Goal: Task Accomplishment & Management: Manage account settings

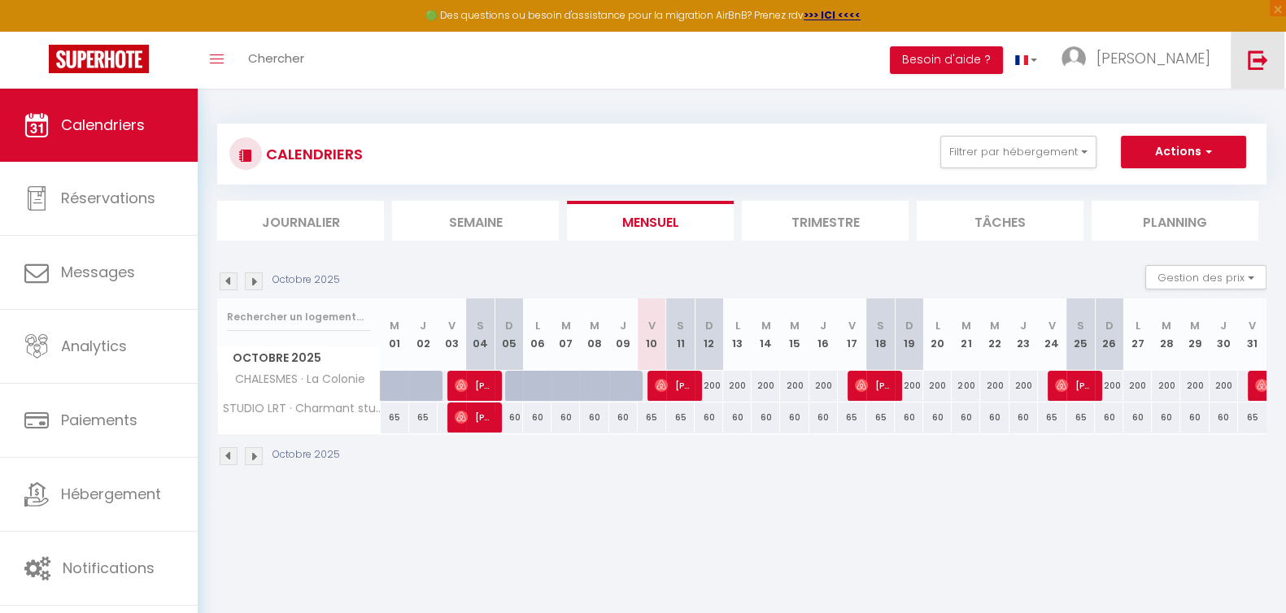
click at [1270, 51] on link at bounding box center [1258, 60] width 54 height 57
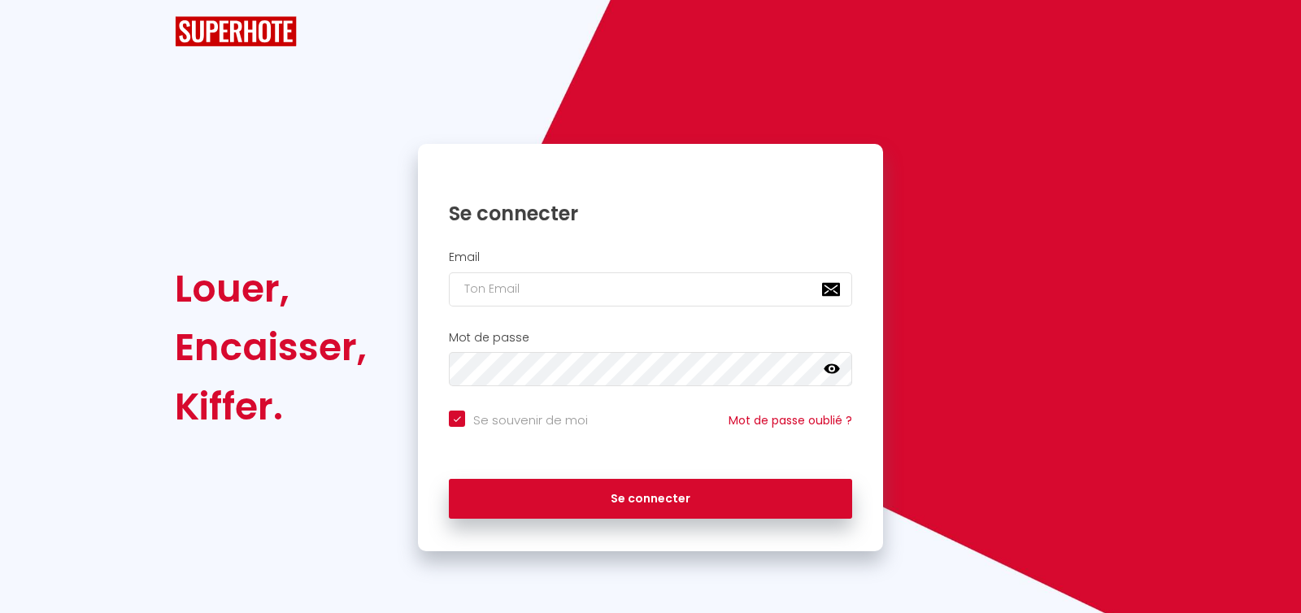
checkbox input "true"
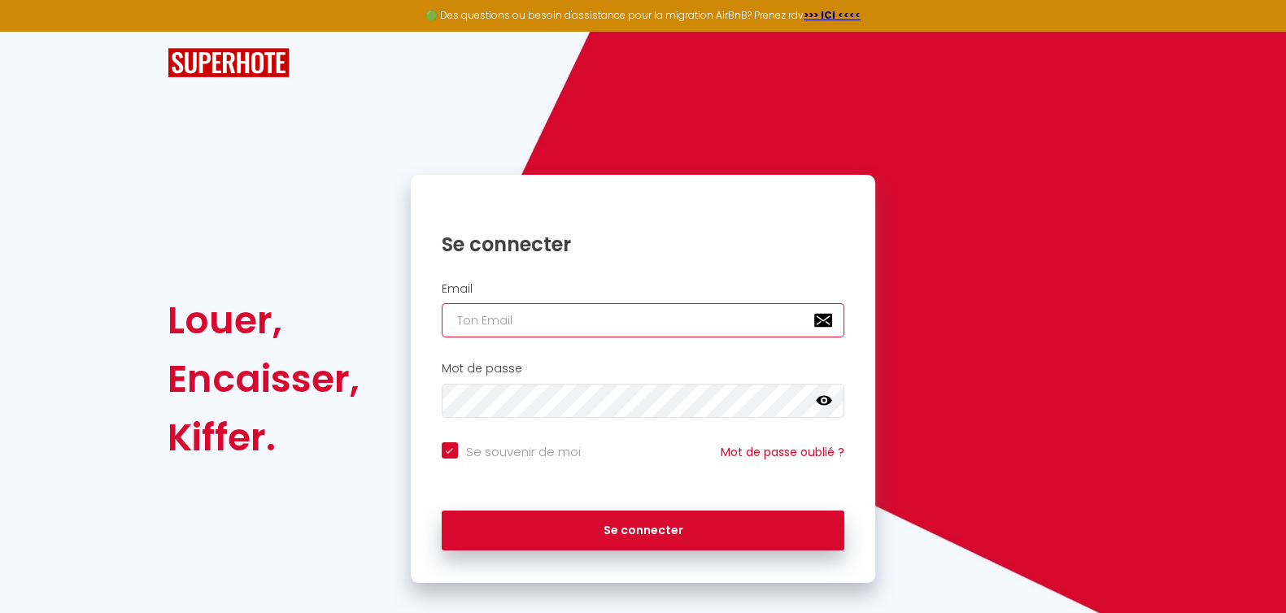
type input "marie.faivrepierret@gmail.com"
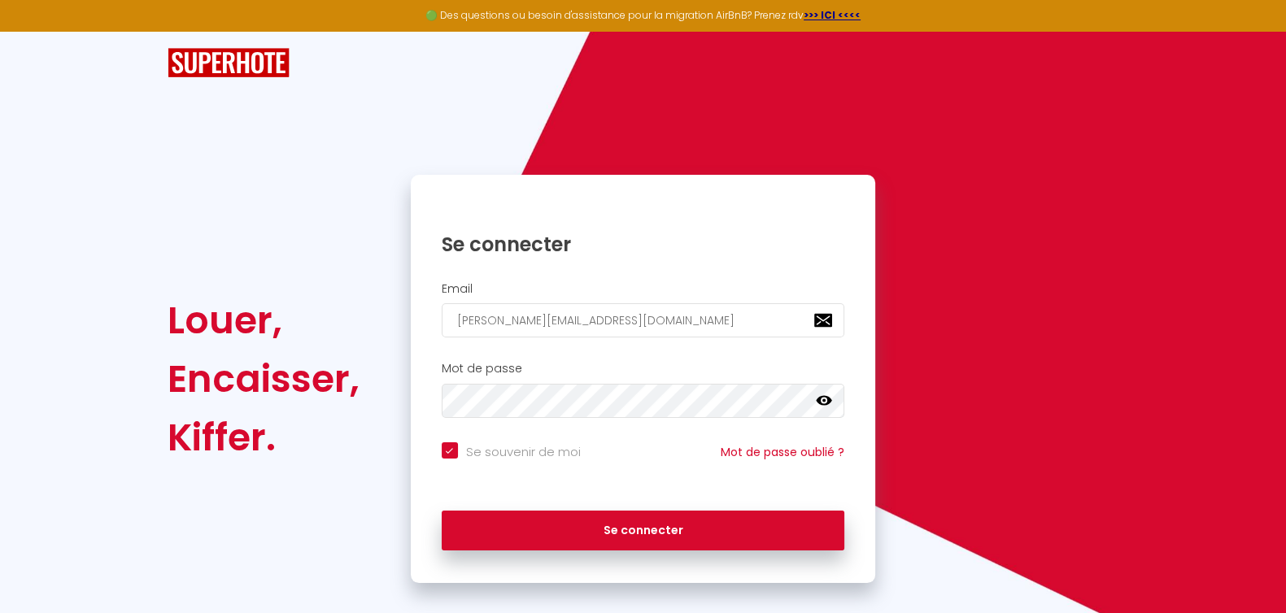
checkbox input "true"
click at [598, 303] on input "marie.faivrepierret@gmail.com" at bounding box center [643, 320] width 403 height 34
type input "l"
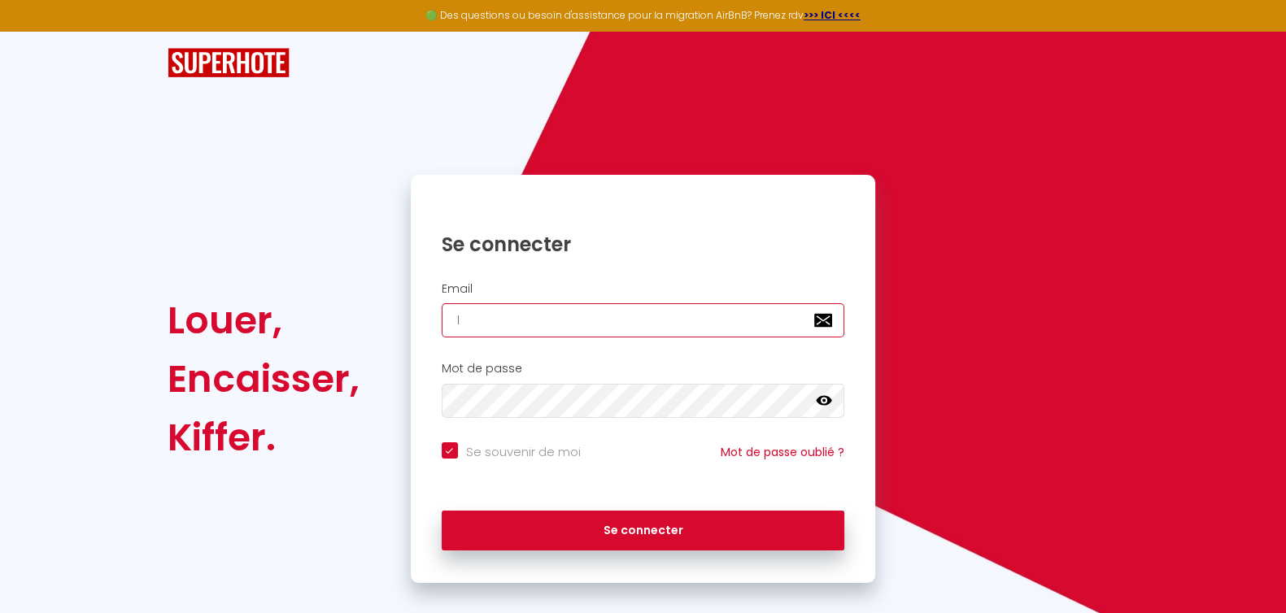
checkbox input "true"
type input "lo"
checkbox input "true"
type input "[EMAIL_ADDRESS][DOMAIN_NAME]"
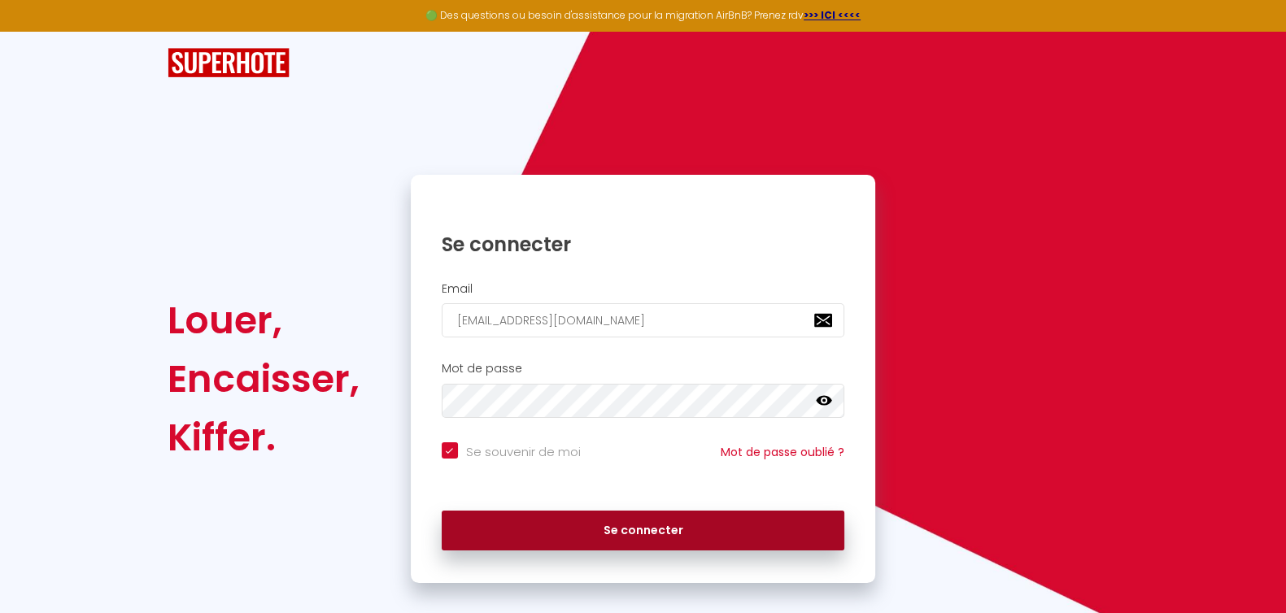
click at [638, 518] on button "Se connecter" at bounding box center [643, 531] width 403 height 41
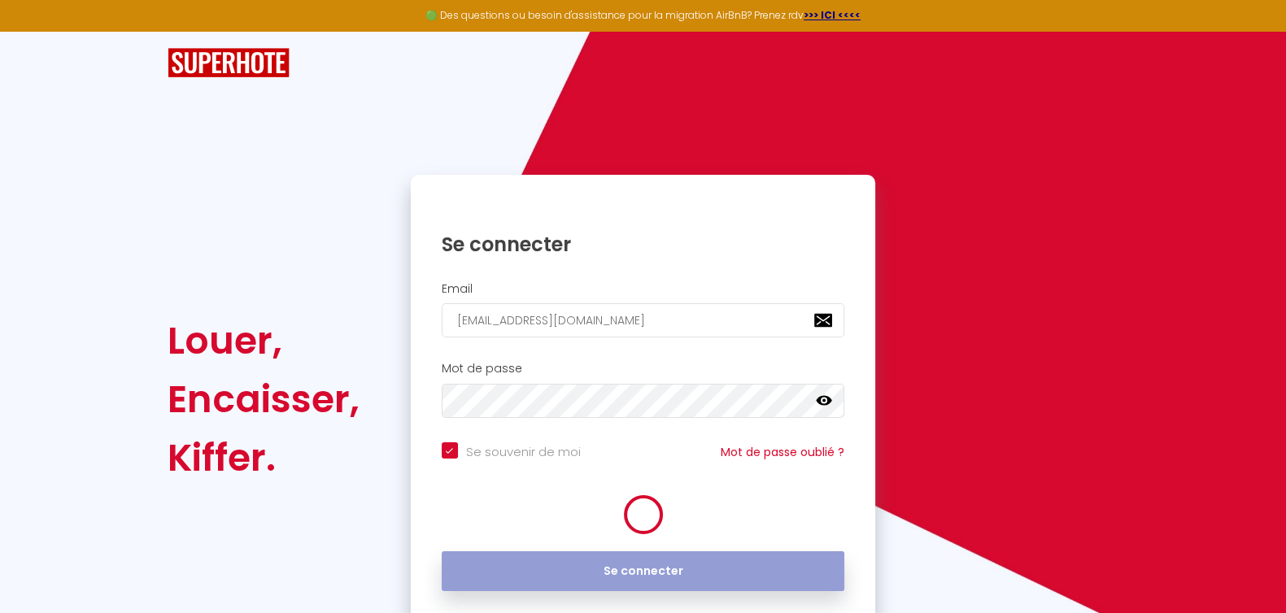
checkbox input "true"
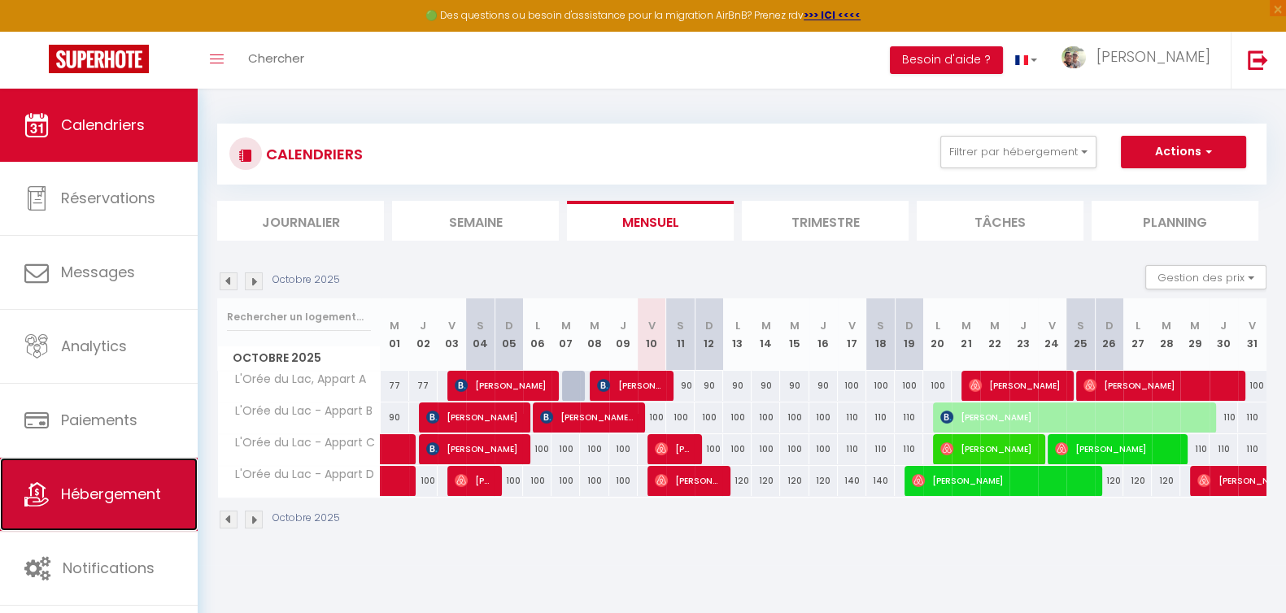
click at [126, 510] on link "Hébergement" at bounding box center [99, 494] width 198 height 73
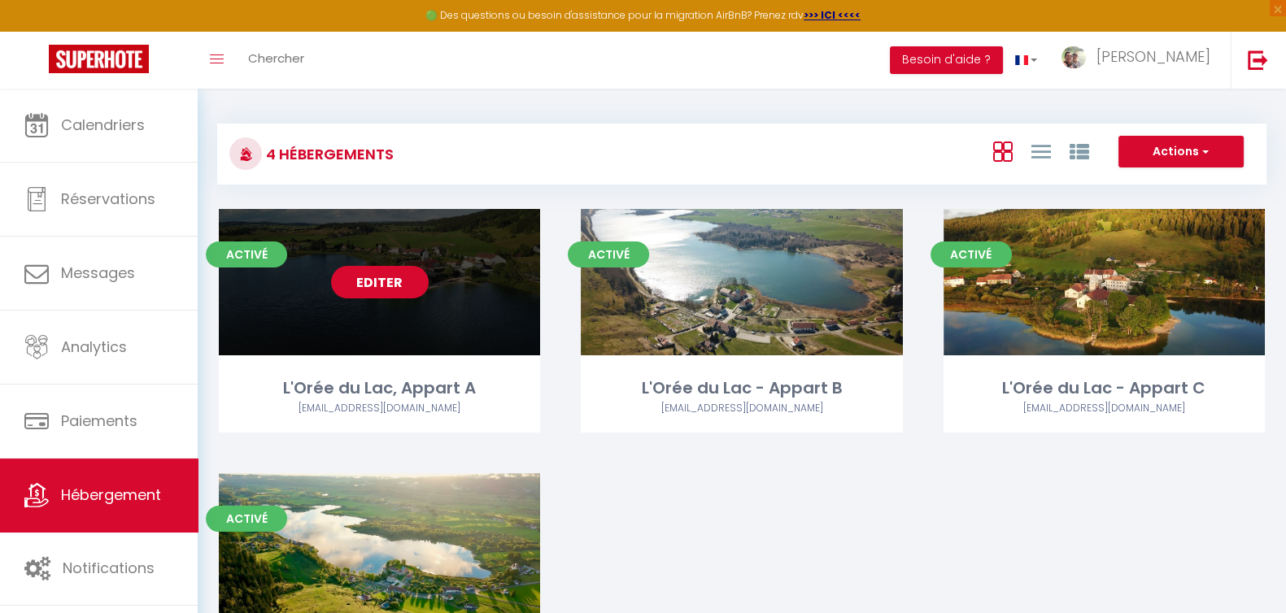
click at [370, 288] on link "Editer" at bounding box center [380, 282] width 98 height 33
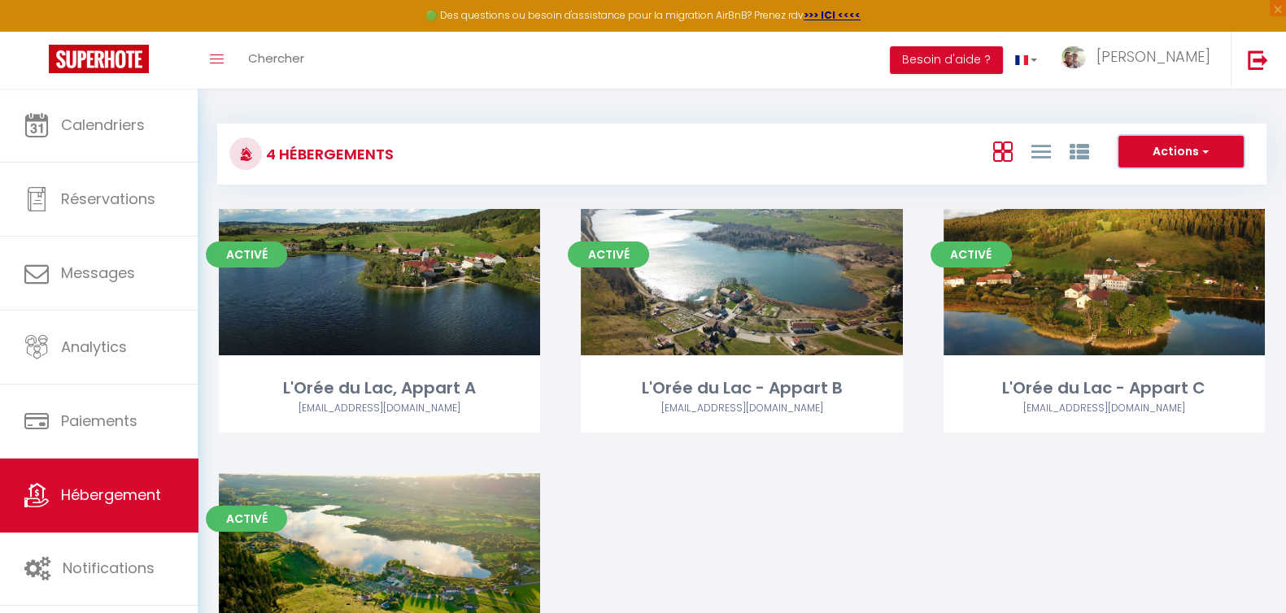
click at [1190, 149] on button "Actions" at bounding box center [1180, 152] width 125 height 33
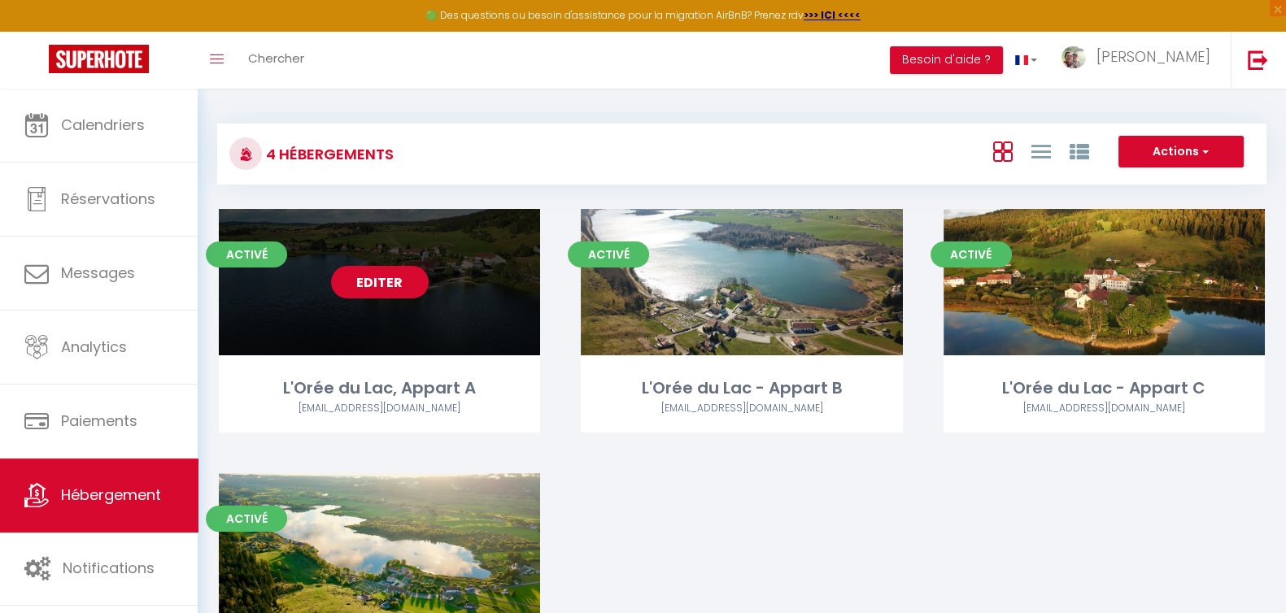
click at [374, 277] on link "Editer" at bounding box center [380, 282] width 98 height 33
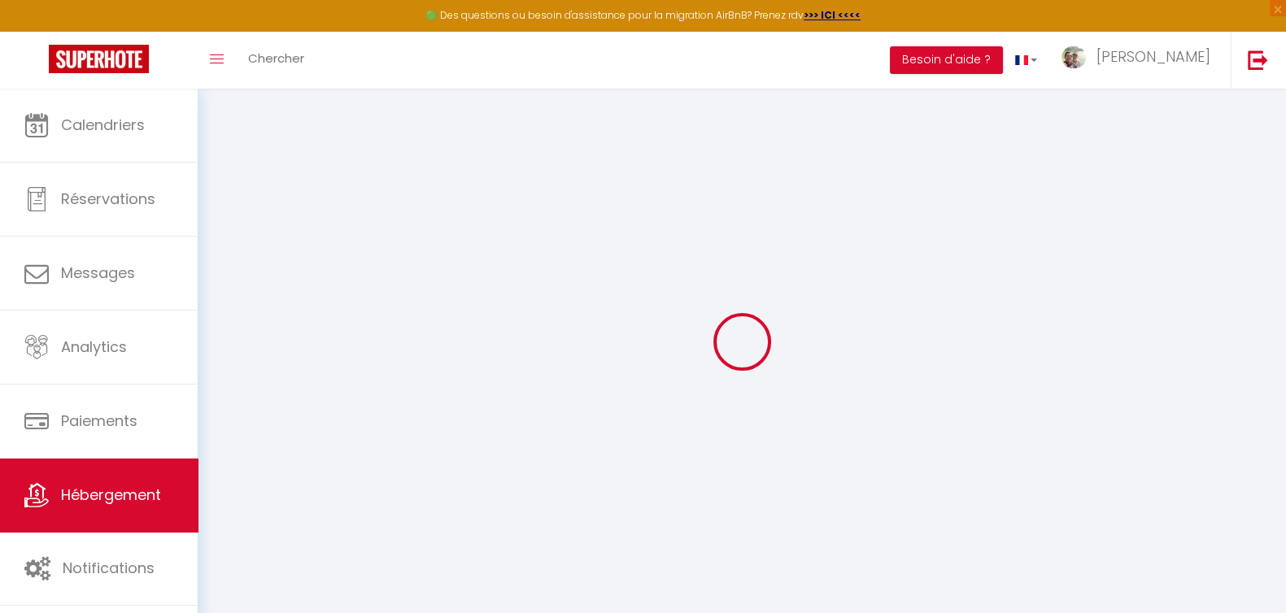
select select
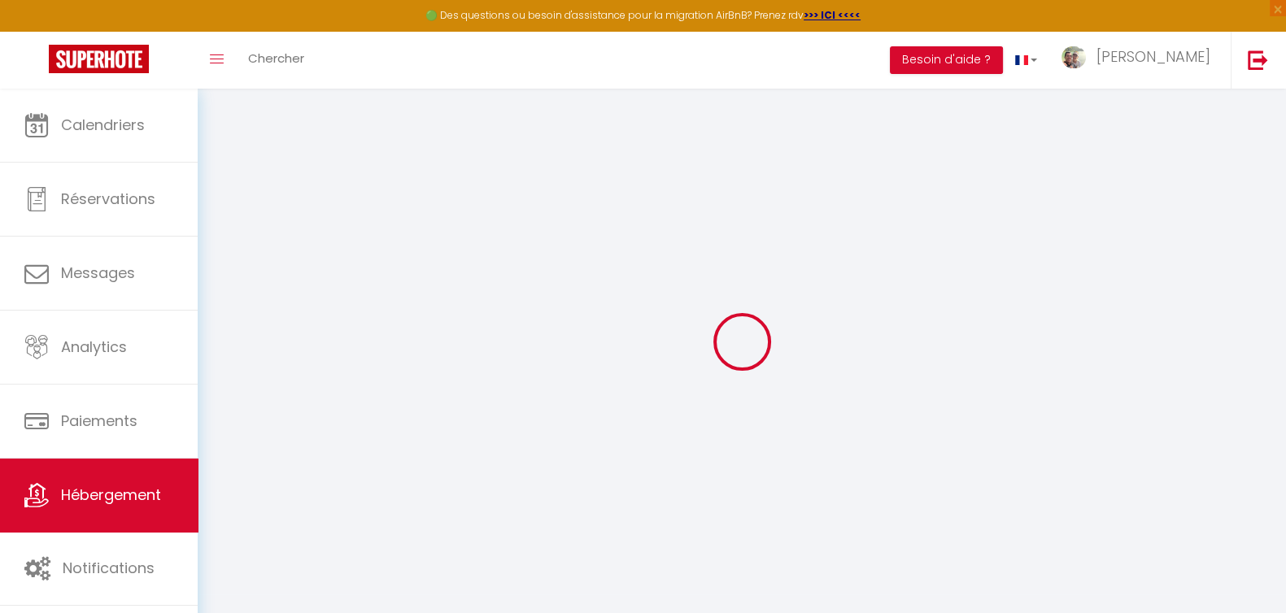
select select
checkbox input "false"
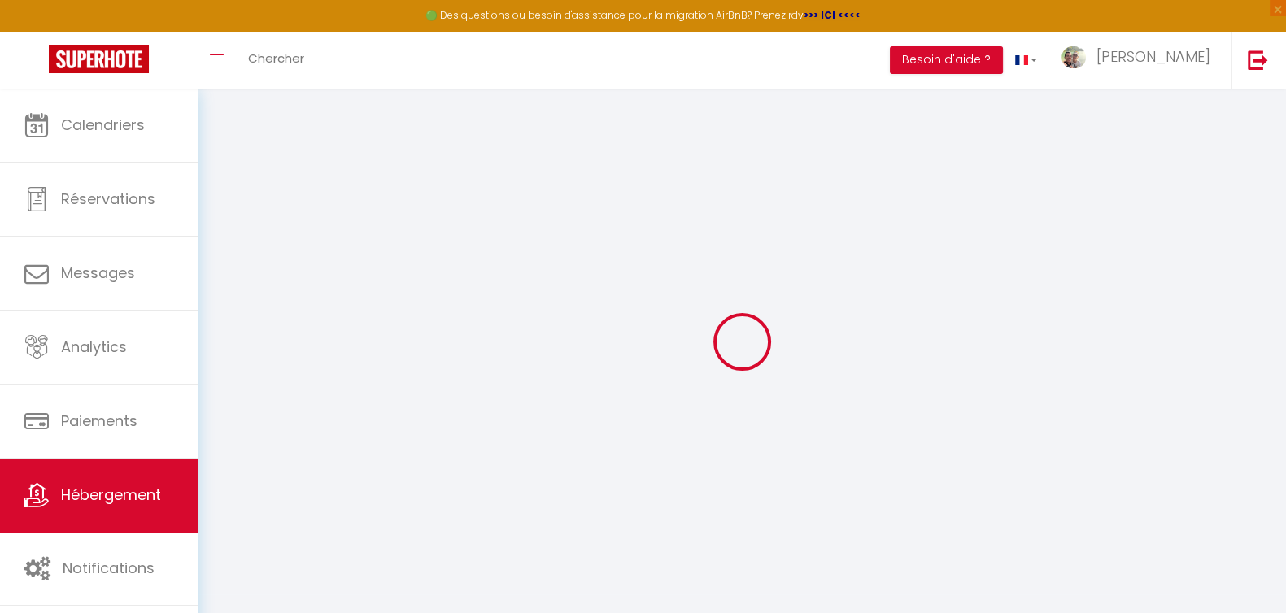
select select
checkbox input "false"
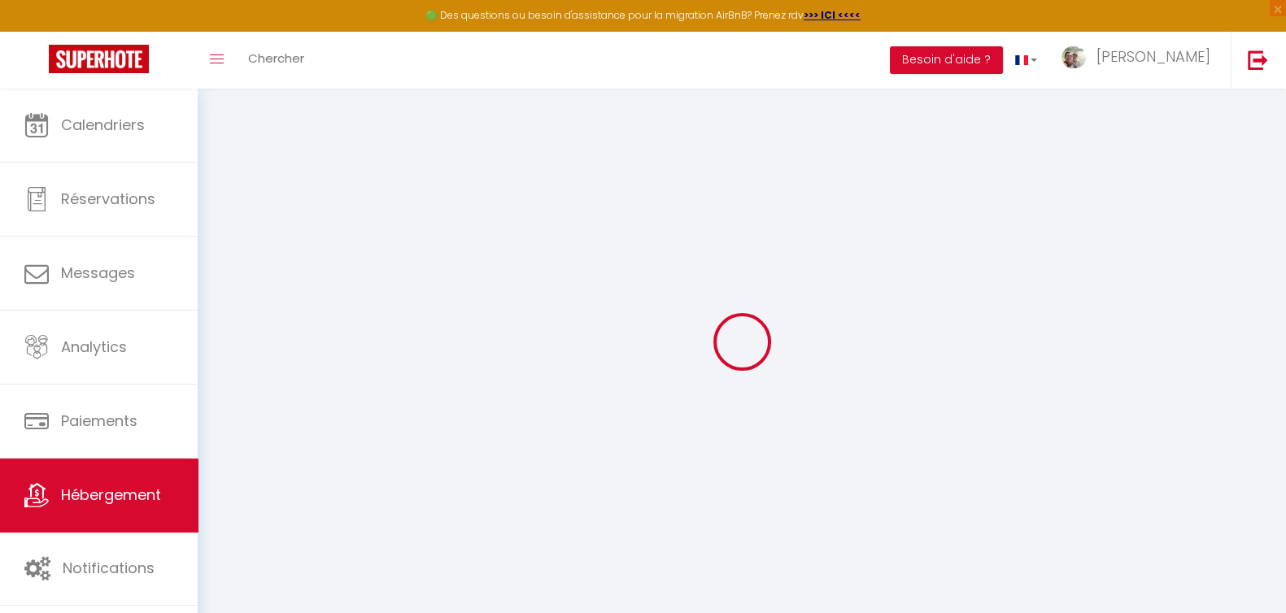
select select "16:00"
select select
select select "10:00"
select select "30"
select select "120"
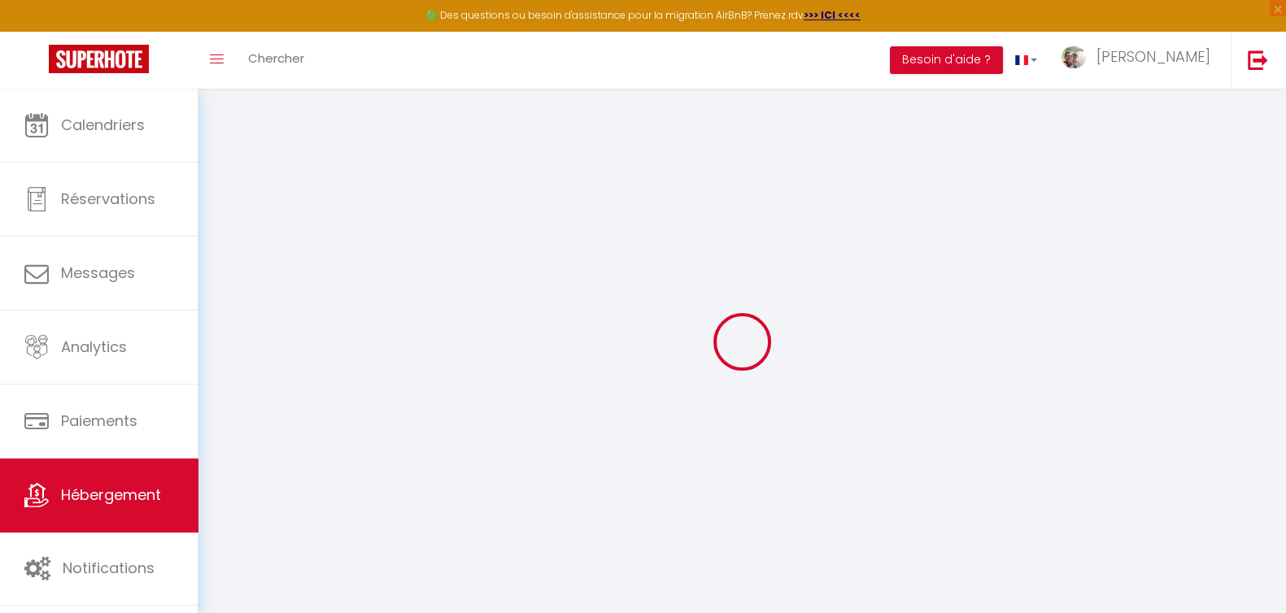
select select
checkbox input "false"
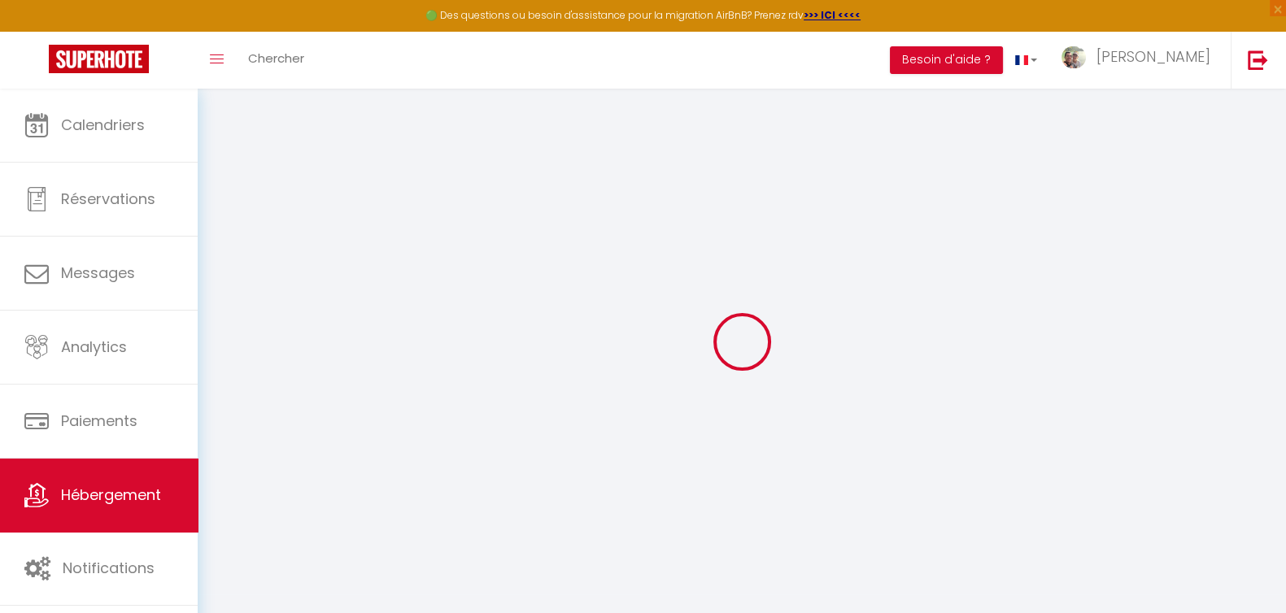
checkbox input "false"
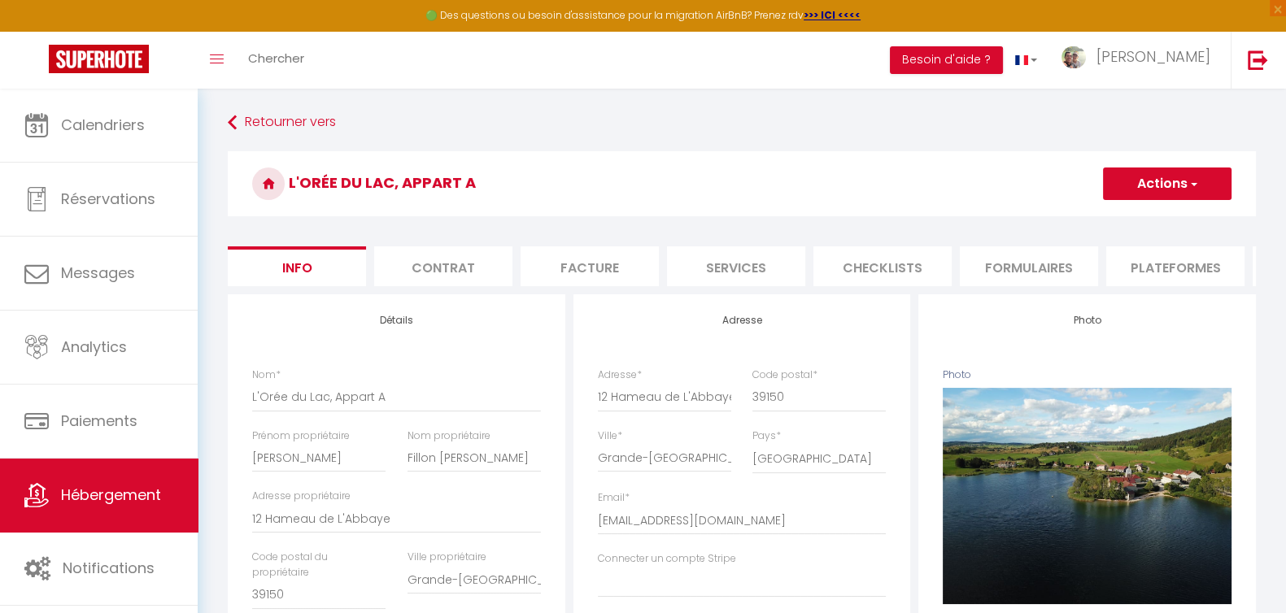
click at [1185, 268] on li "Plateformes" at bounding box center [1175, 266] width 138 height 40
select select
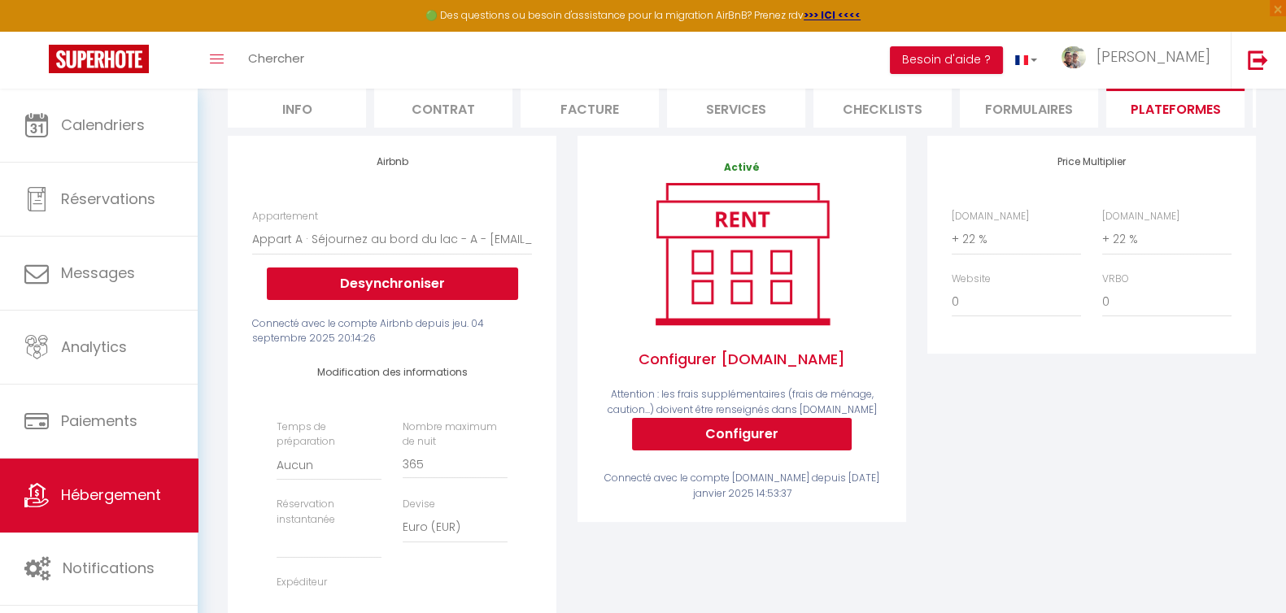
scroll to position [305, 0]
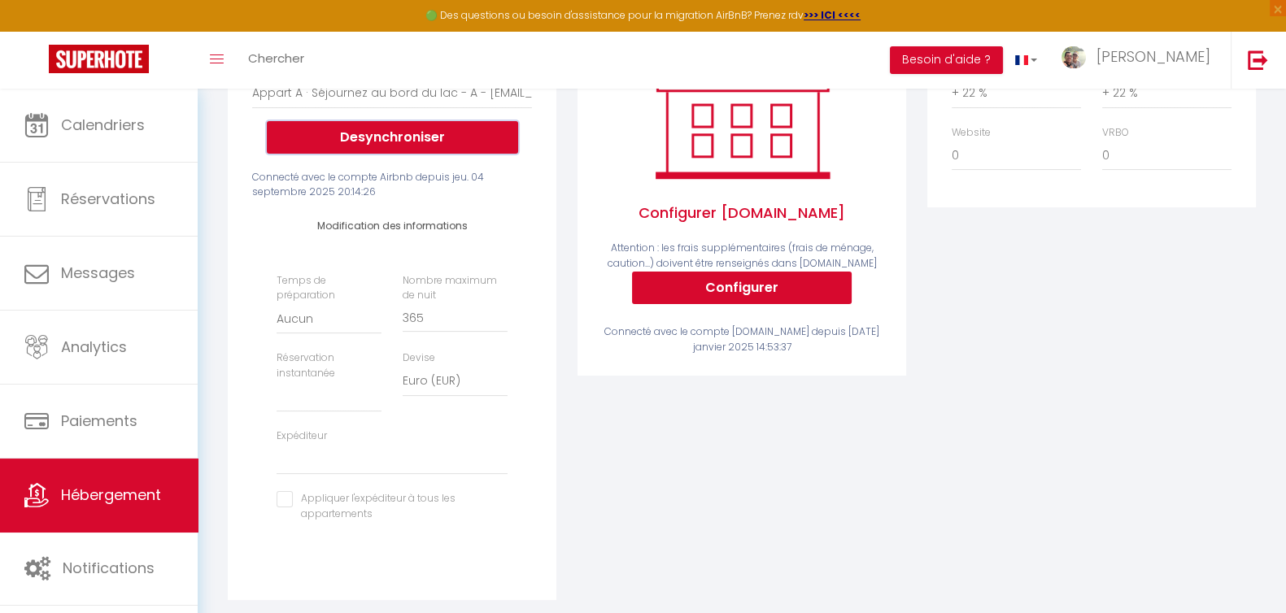
click at [401, 154] on button "Desynchroniser" at bounding box center [392, 137] width 251 height 33
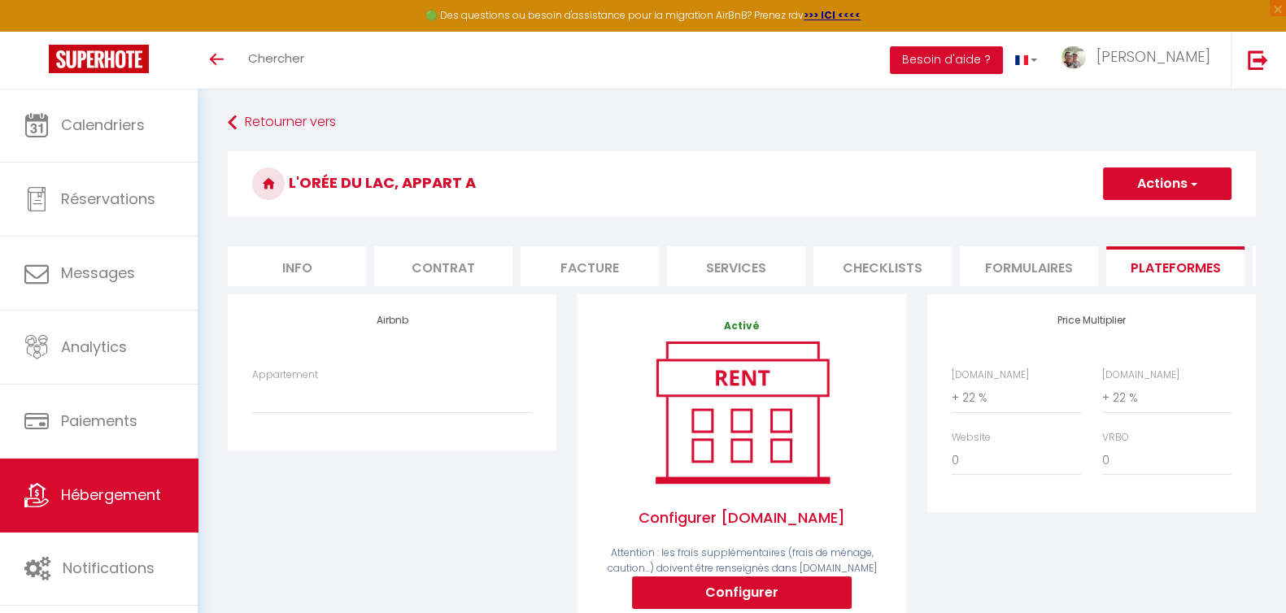
click at [1151, 168] on button "Actions" at bounding box center [1167, 184] width 129 height 33
click at [1160, 213] on link "Enregistrer" at bounding box center [1166, 219] width 129 height 21
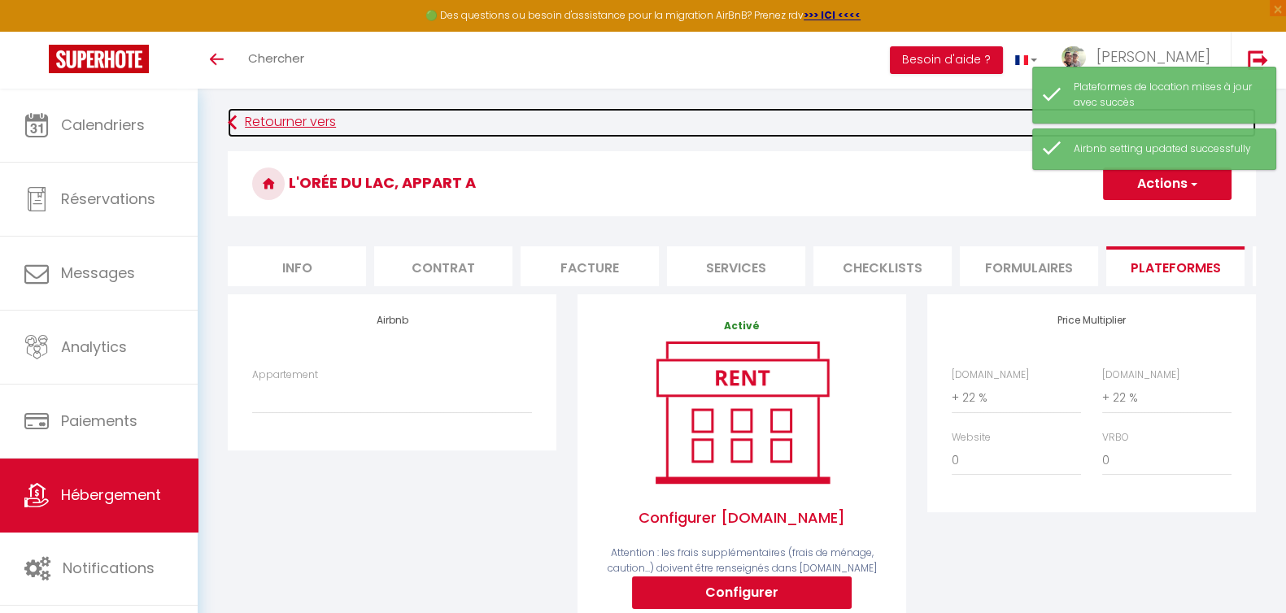
click at [263, 130] on link "Retourner vers" at bounding box center [742, 122] width 1028 height 29
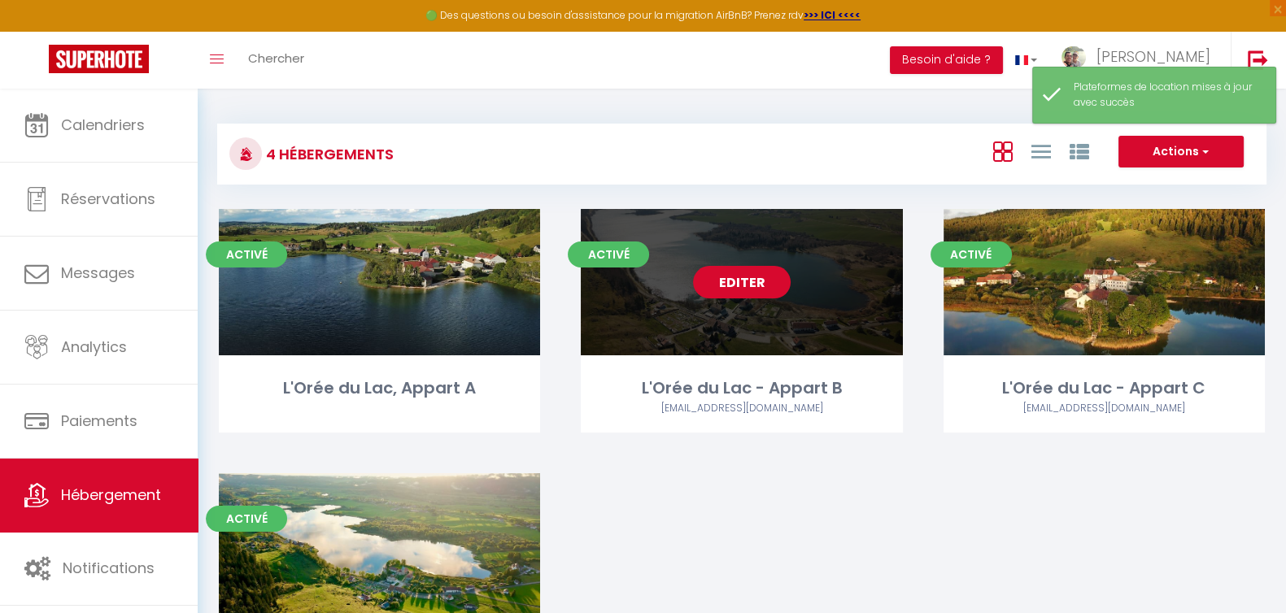
click at [757, 286] on link "Editer" at bounding box center [742, 282] width 98 height 33
select select "3"
select select "2"
select select "1"
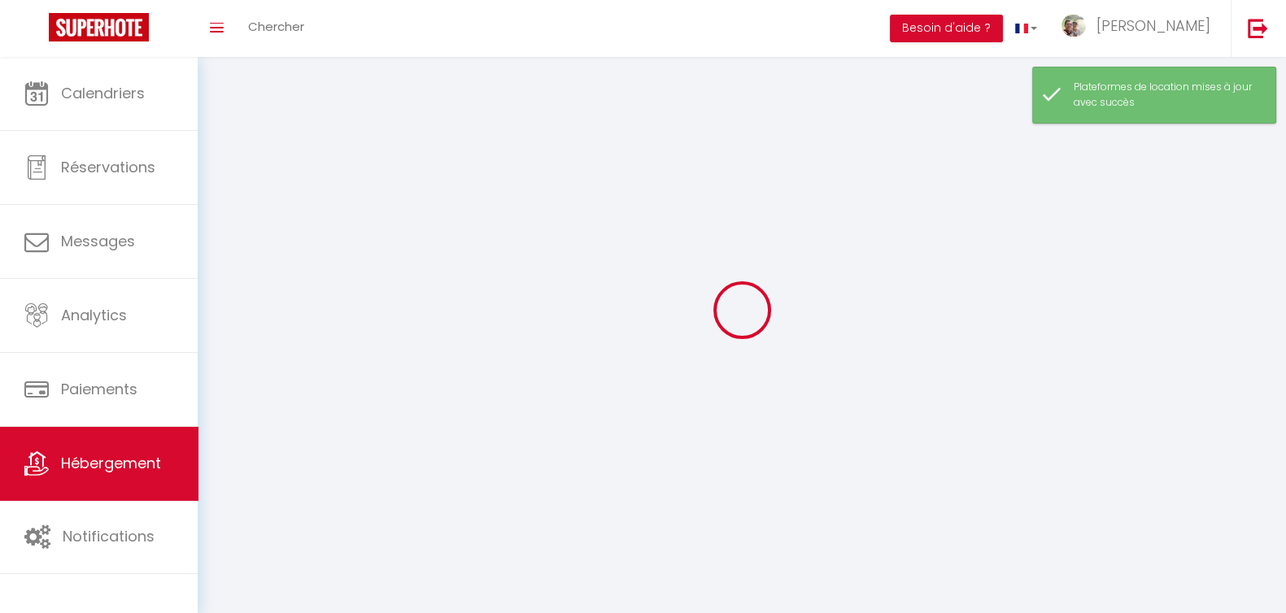
select select
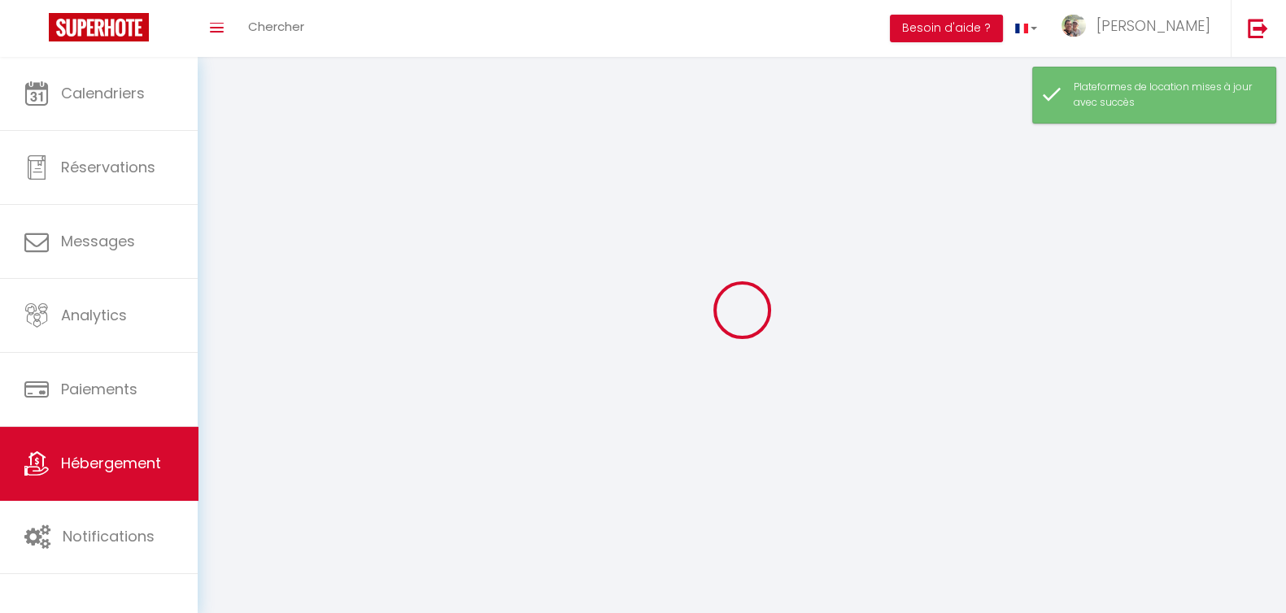
select select
checkbox input "false"
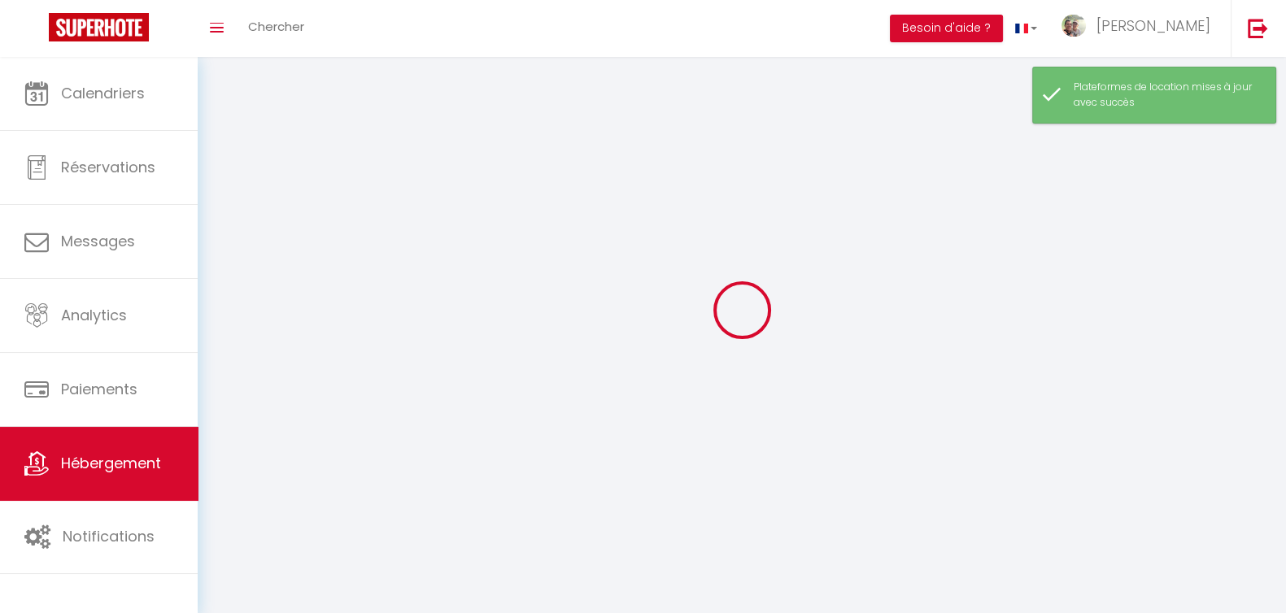
checkbox input "false"
select select
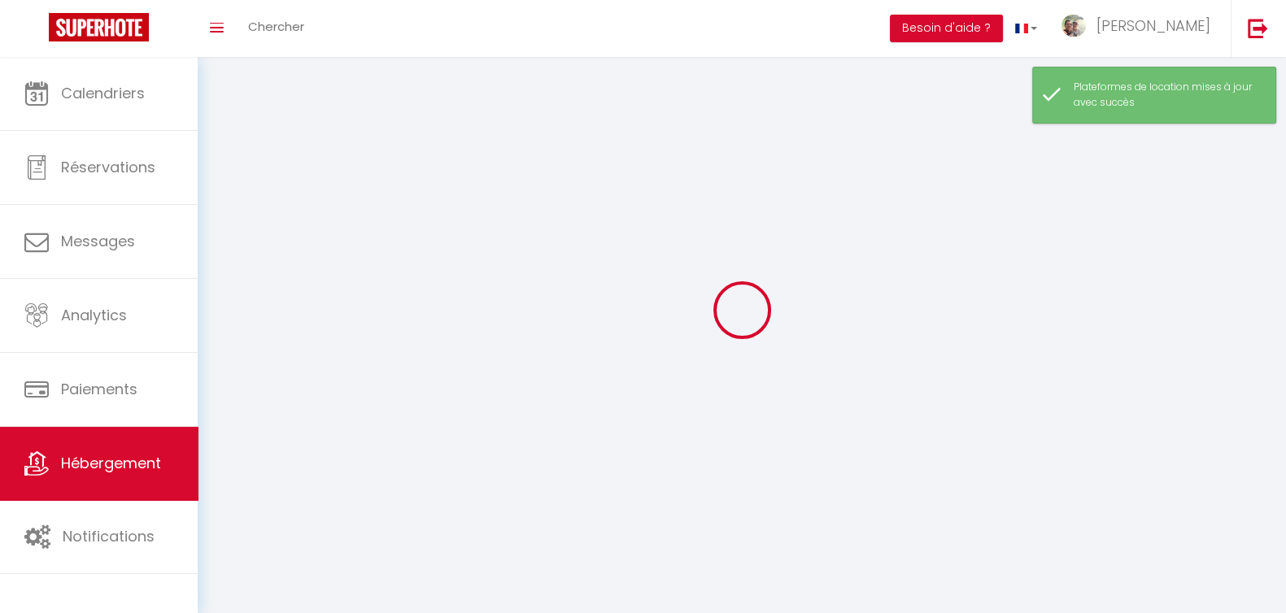
select select
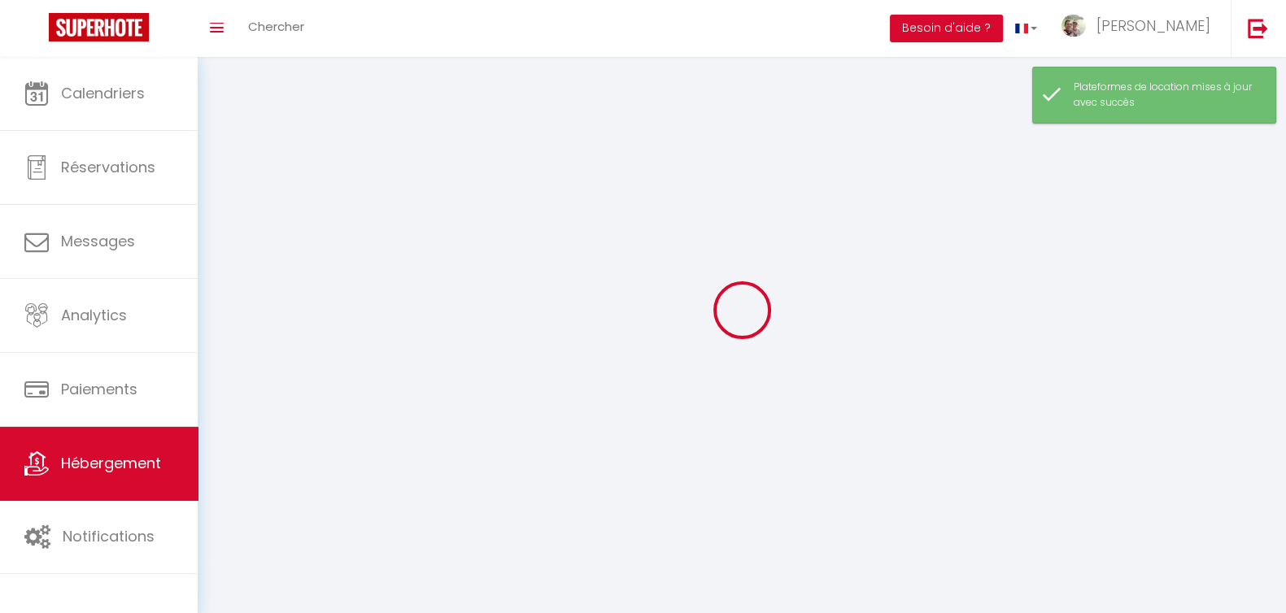
select select
checkbox input "false"
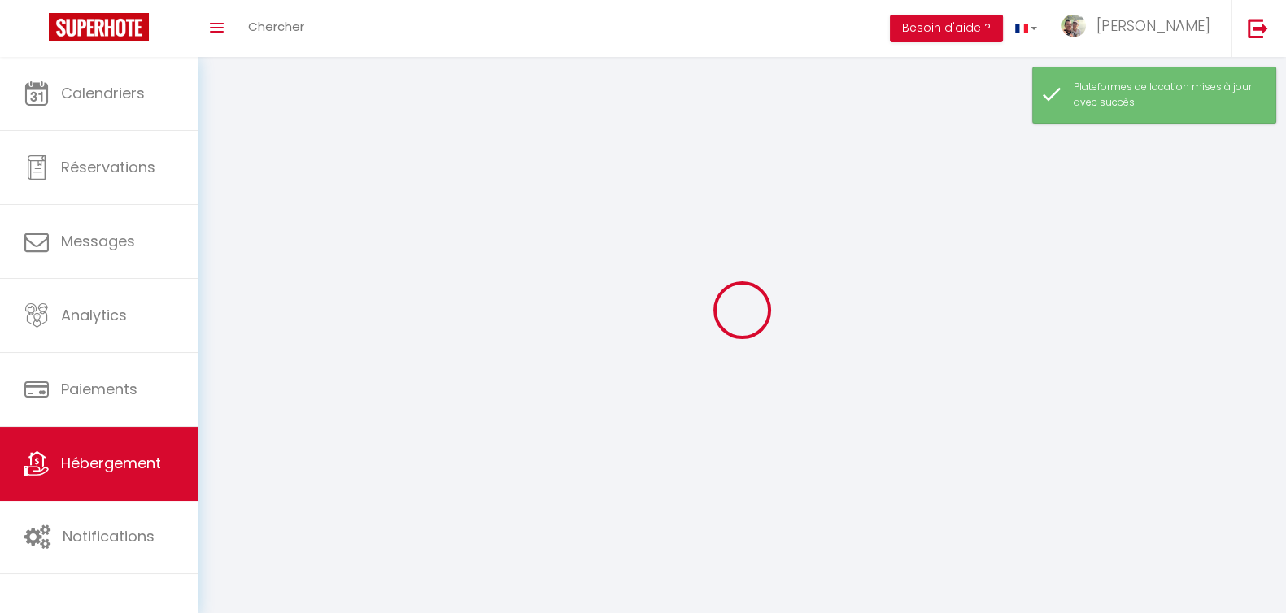
select select
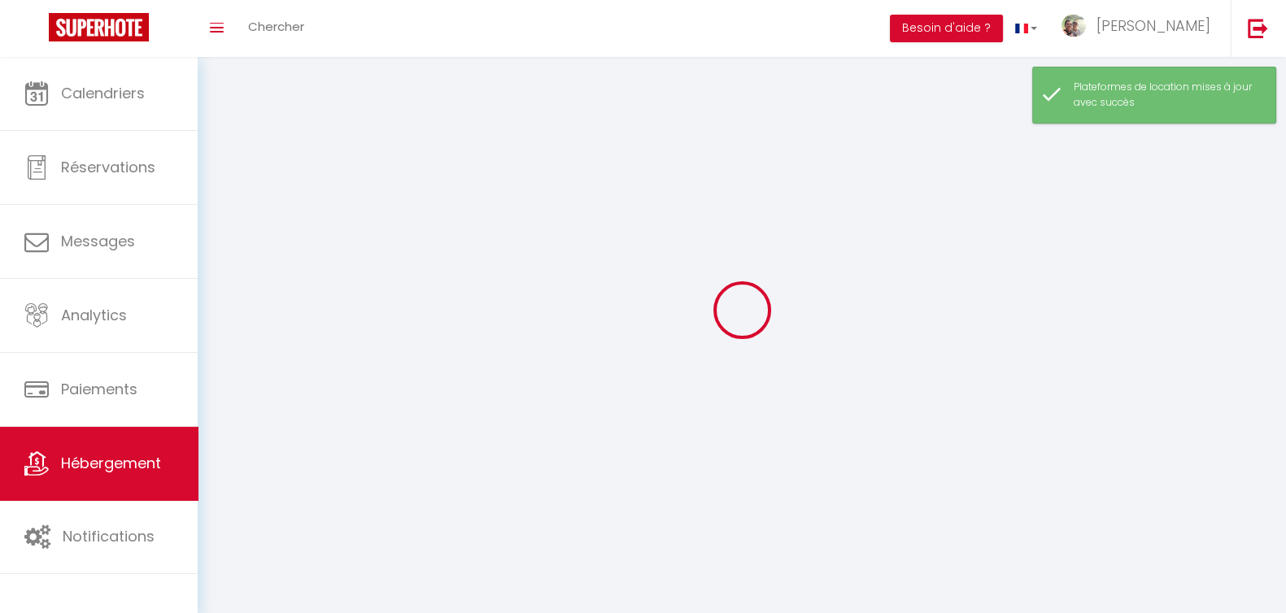
select select
checkbox input "false"
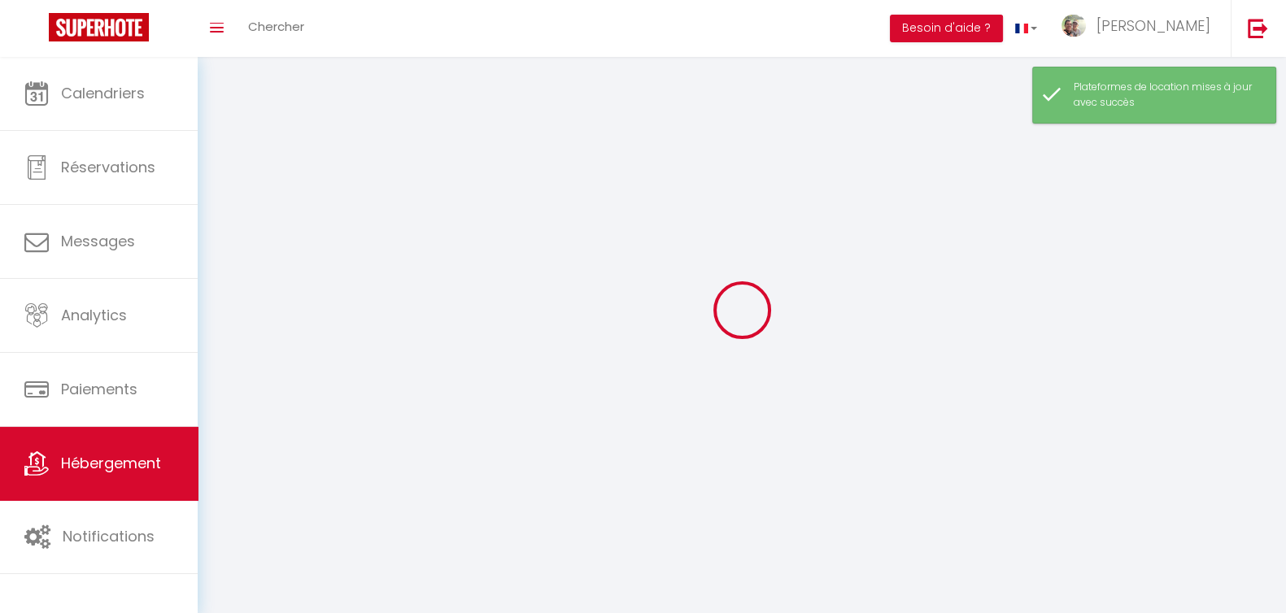
checkbox input "false"
select select
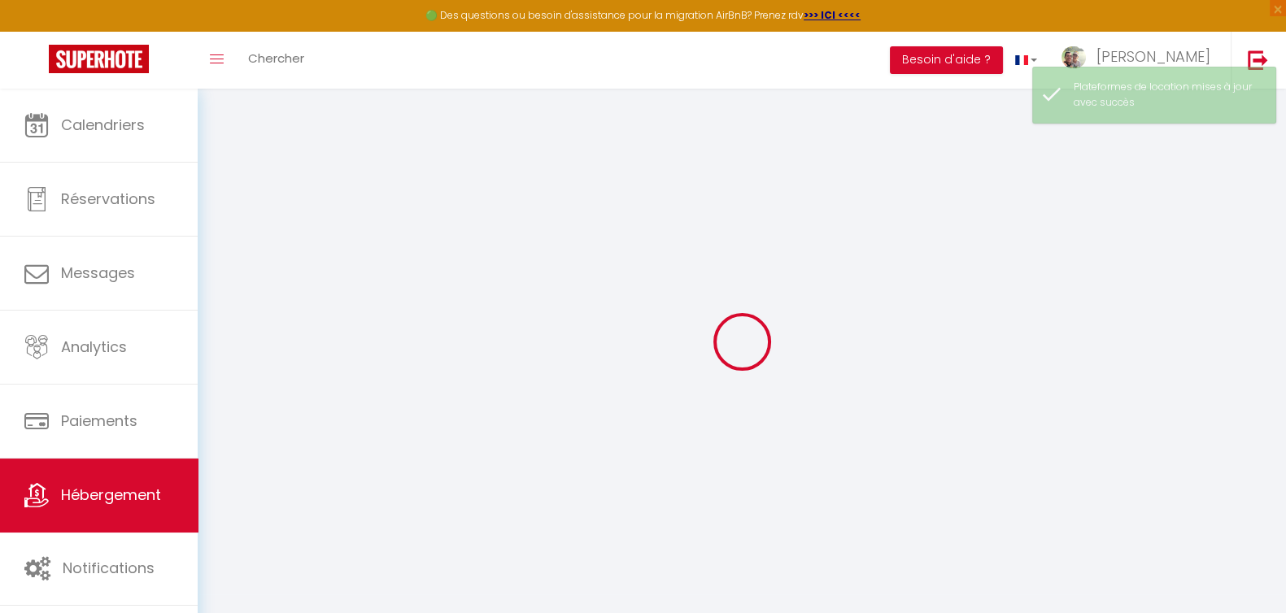
select select "7406-1214300031244731114"
select select "+ 22 %"
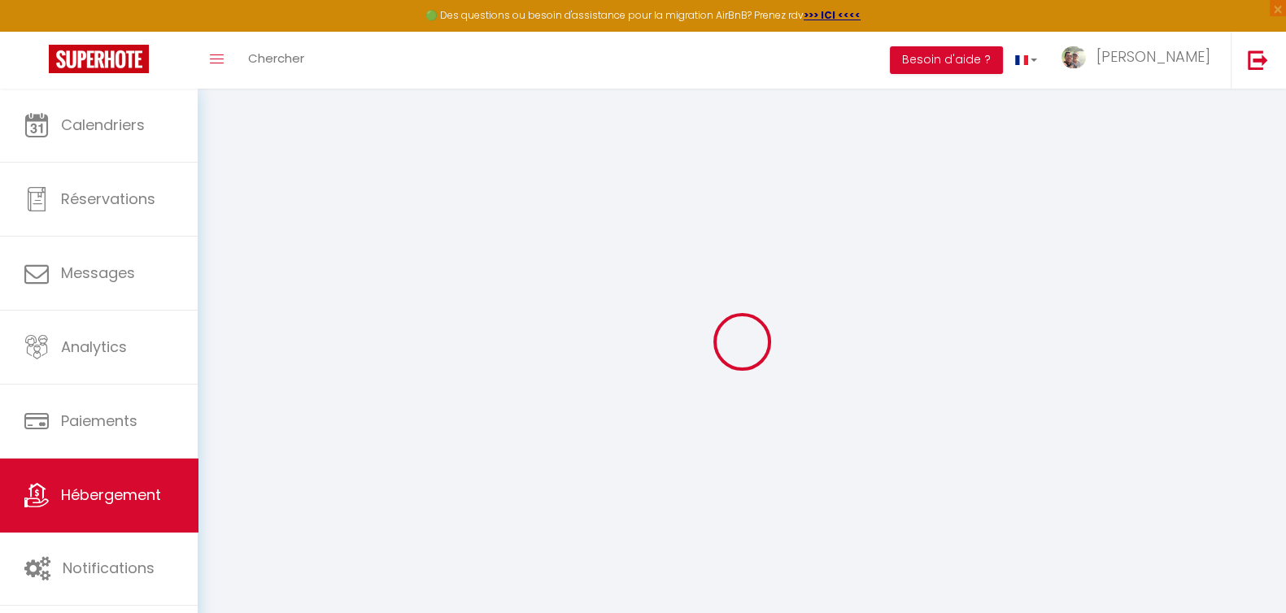
select select
checkbox input "false"
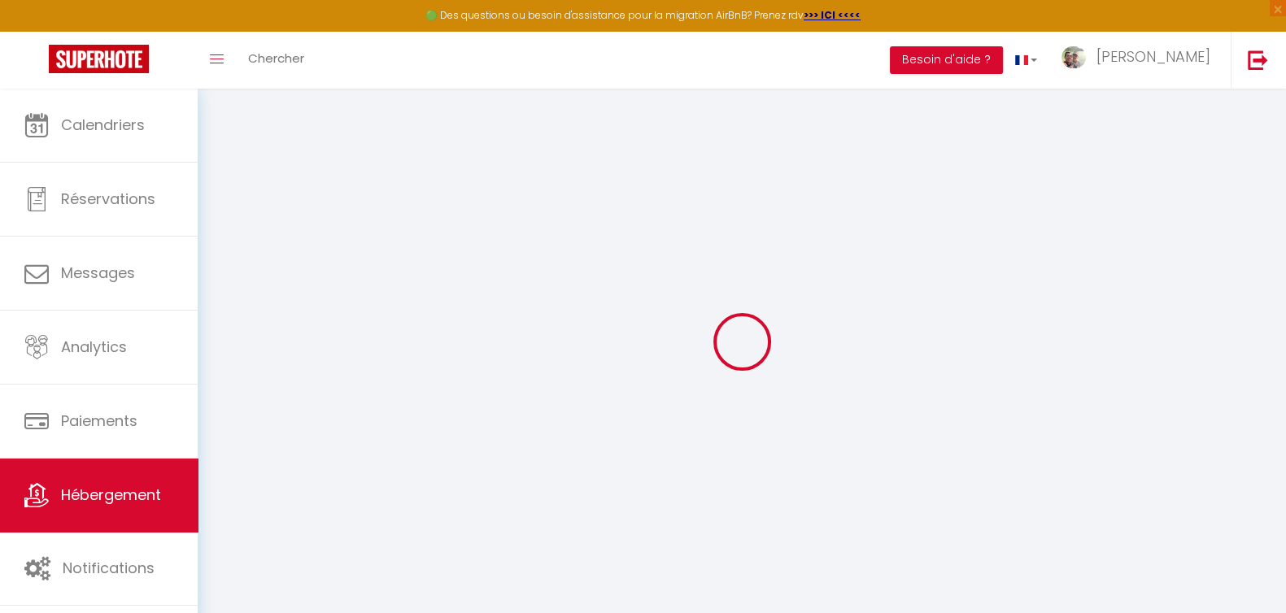
checkbox input "false"
select select
select select "EUR"
select select
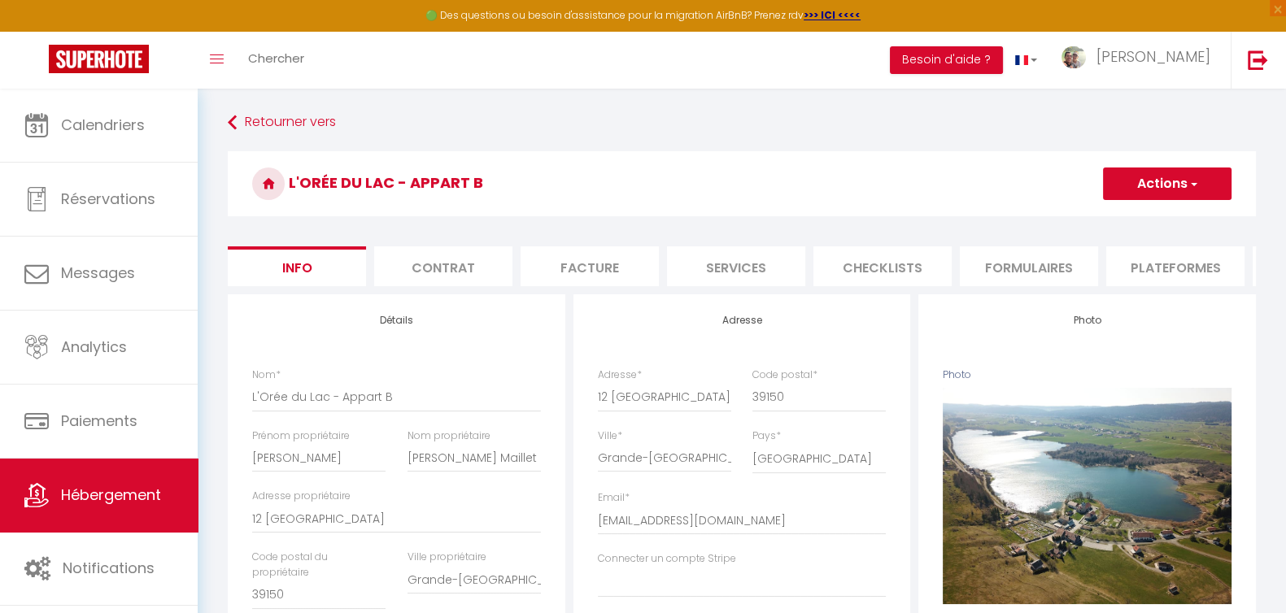
click at [1156, 258] on li "Plateformes" at bounding box center [1175, 266] width 138 height 40
select select
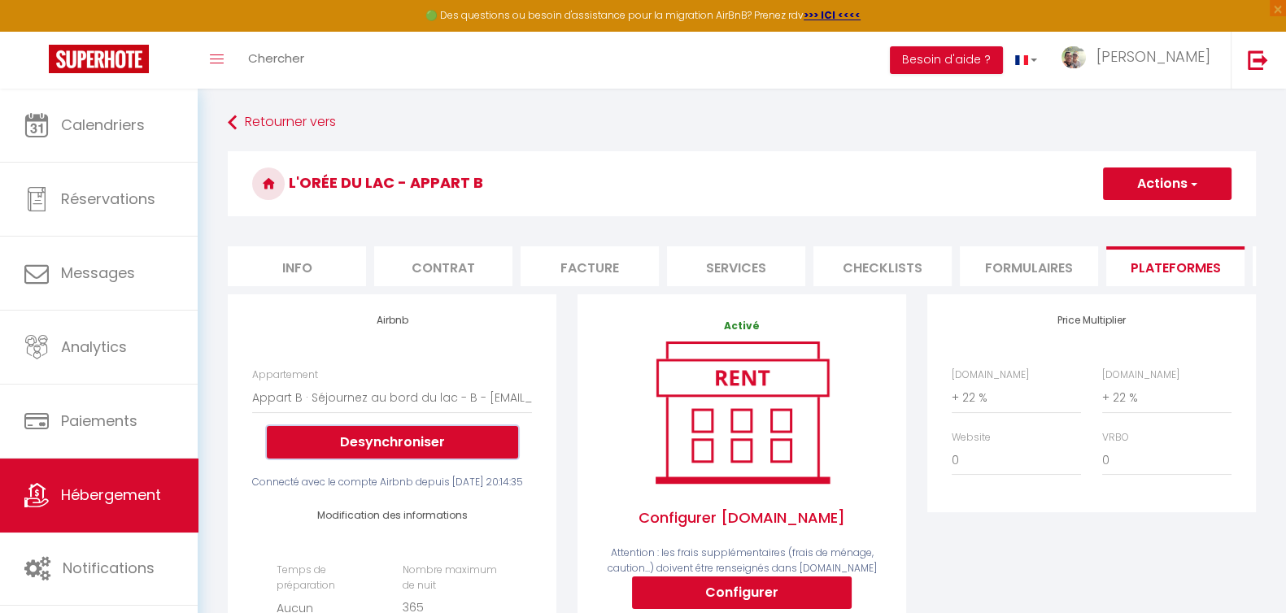
click at [393, 450] on button "Desynchroniser" at bounding box center [392, 442] width 251 height 33
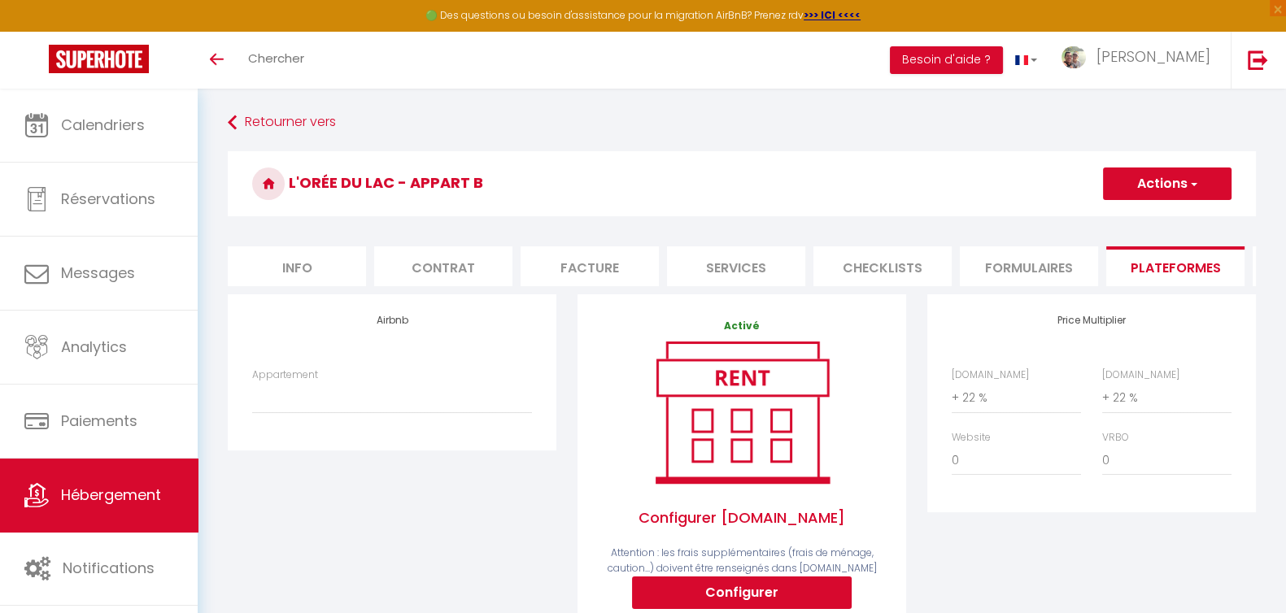
click at [1187, 177] on button "Actions" at bounding box center [1167, 184] width 129 height 33
click at [1174, 216] on link "Enregistrer" at bounding box center [1166, 219] width 129 height 21
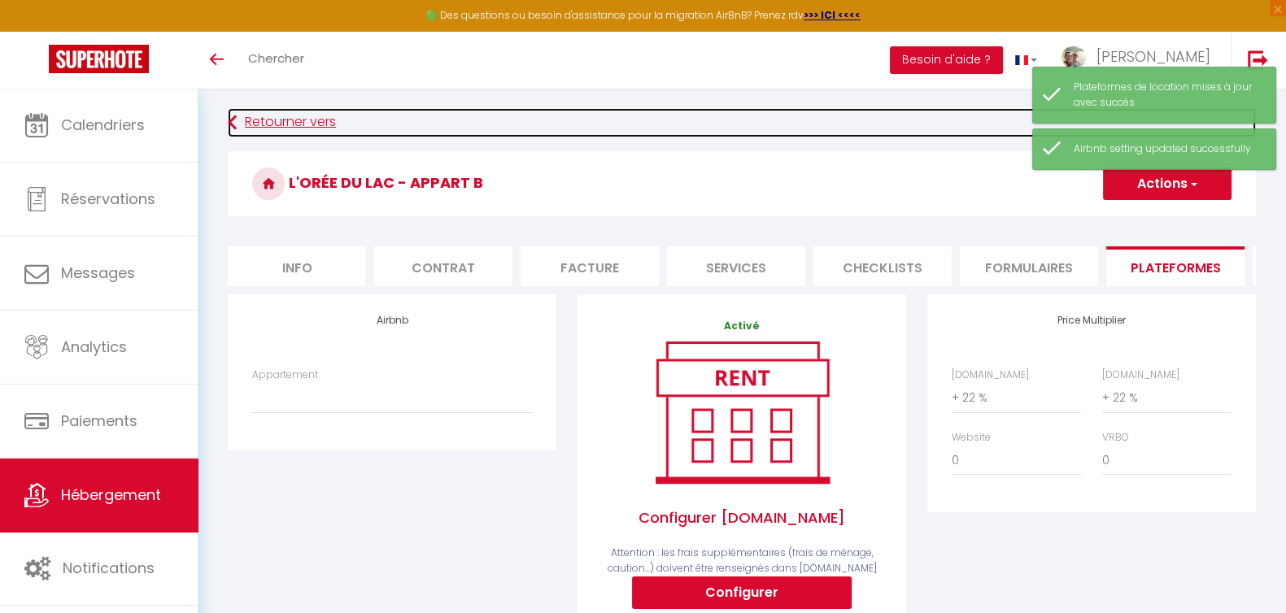
click at [268, 115] on link "Retourner vers" at bounding box center [742, 122] width 1028 height 29
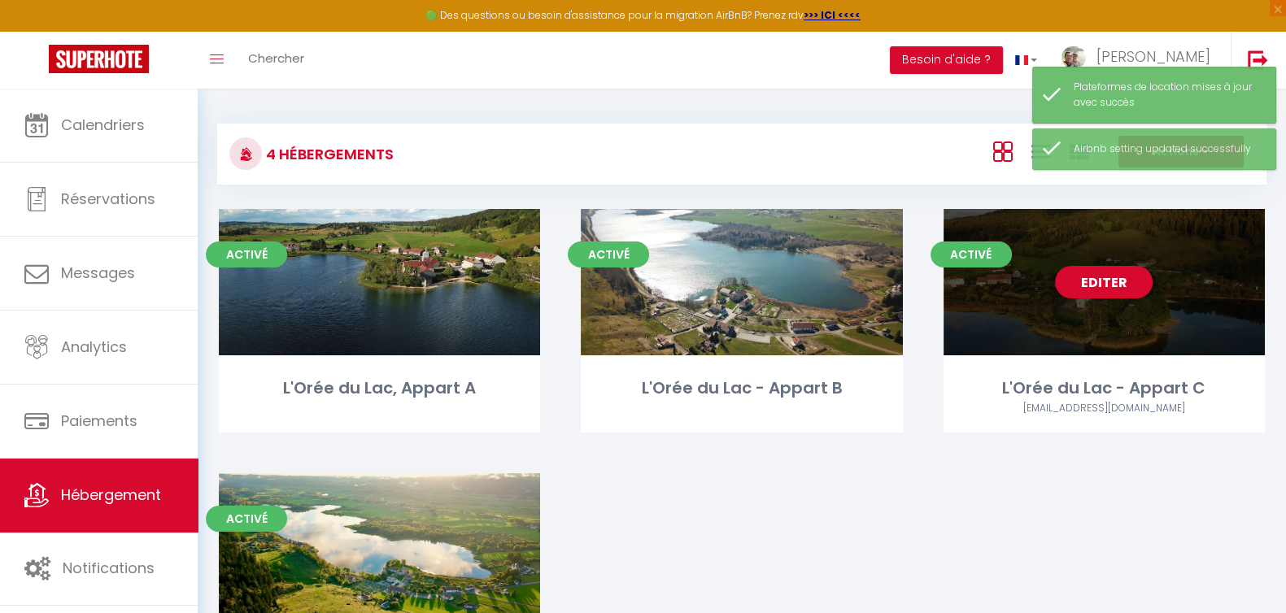
click at [1116, 301] on div "Editer" at bounding box center [1103, 282] width 321 height 146
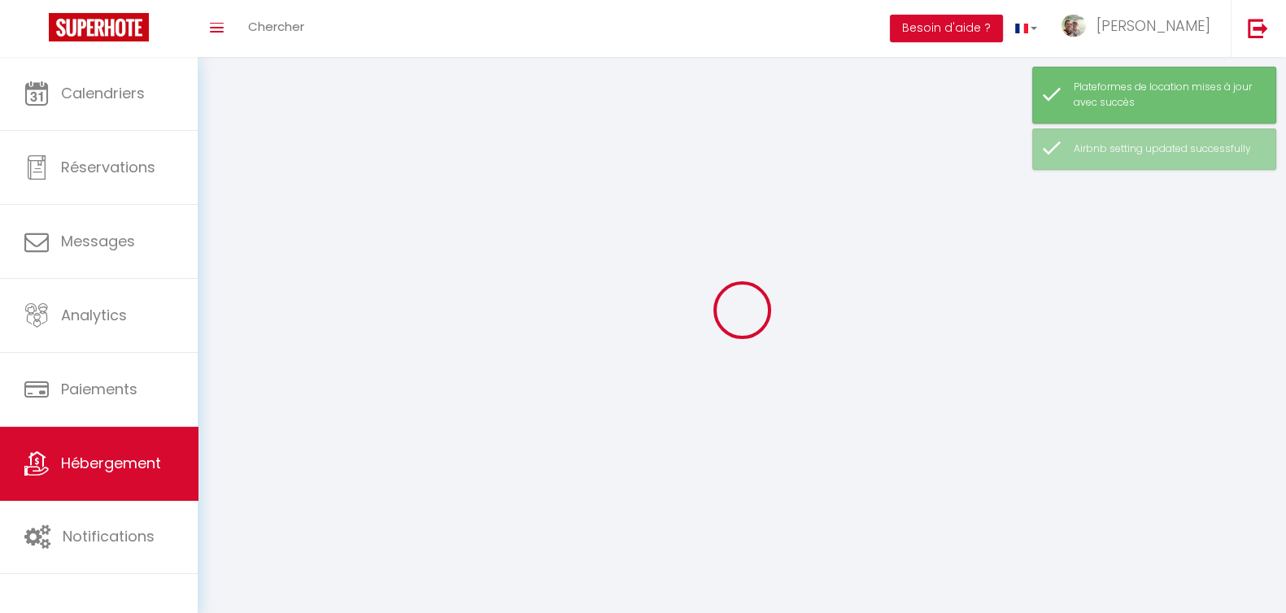
click at [1110, 281] on div at bounding box center [741, 309] width 1049 height 467
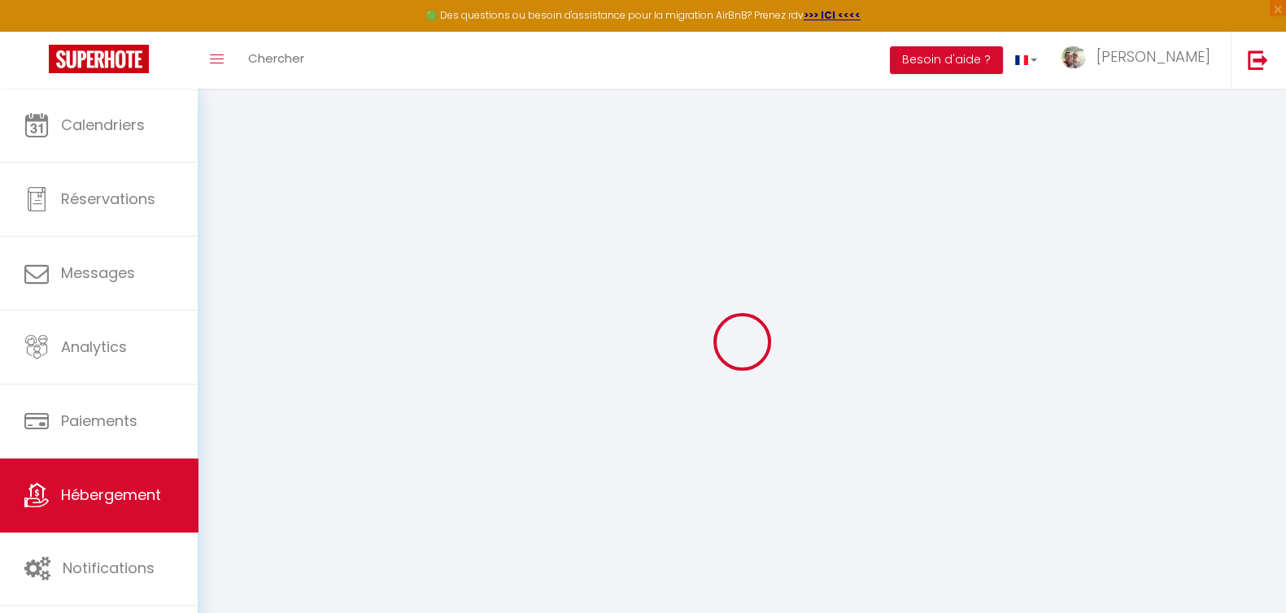
select select "7406-1214296598162435798"
select select "+ 22 %"
select select
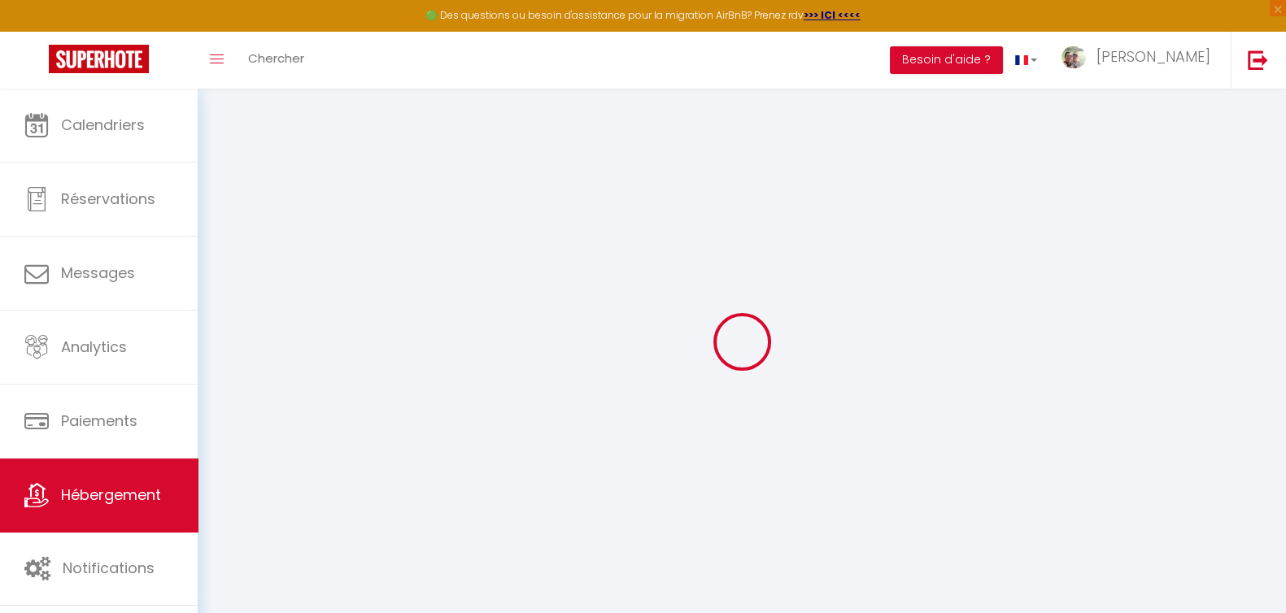
checkbox input "false"
select select
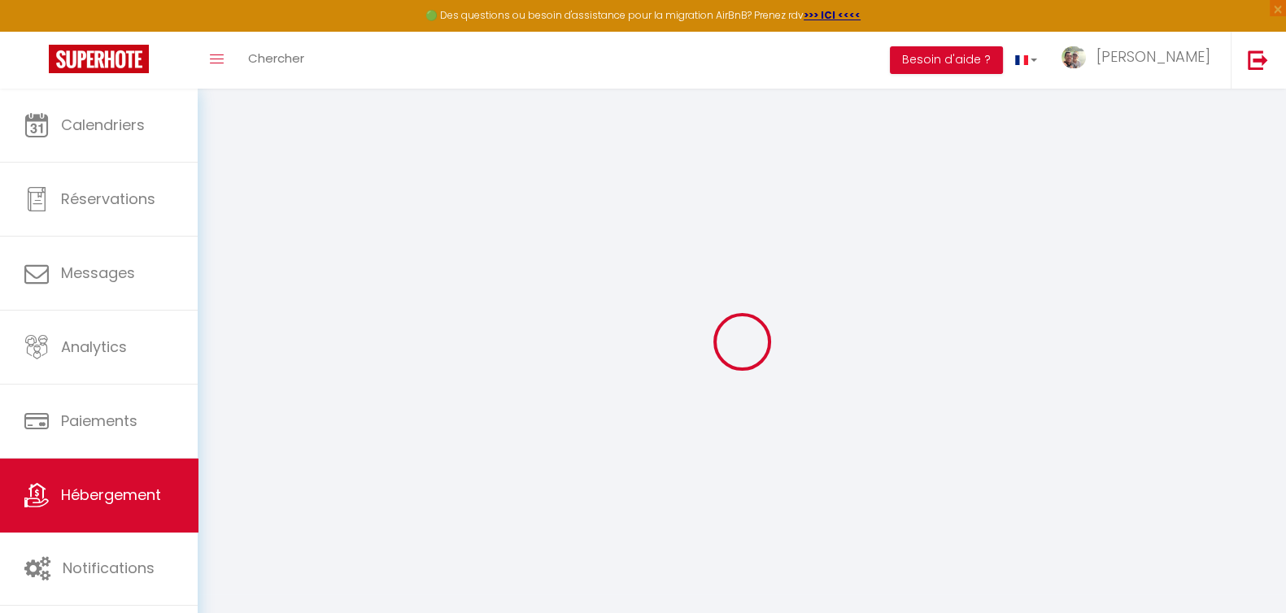
select select "EUR"
select select
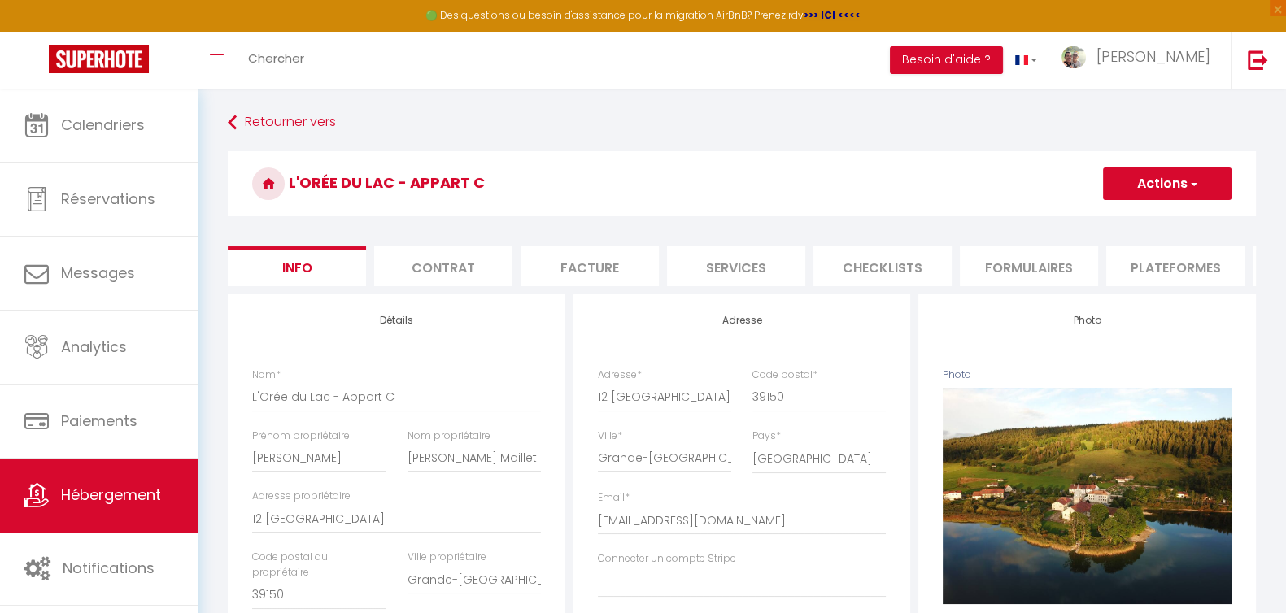
click at [1176, 262] on li "Plateformes" at bounding box center [1175, 266] width 138 height 40
select select
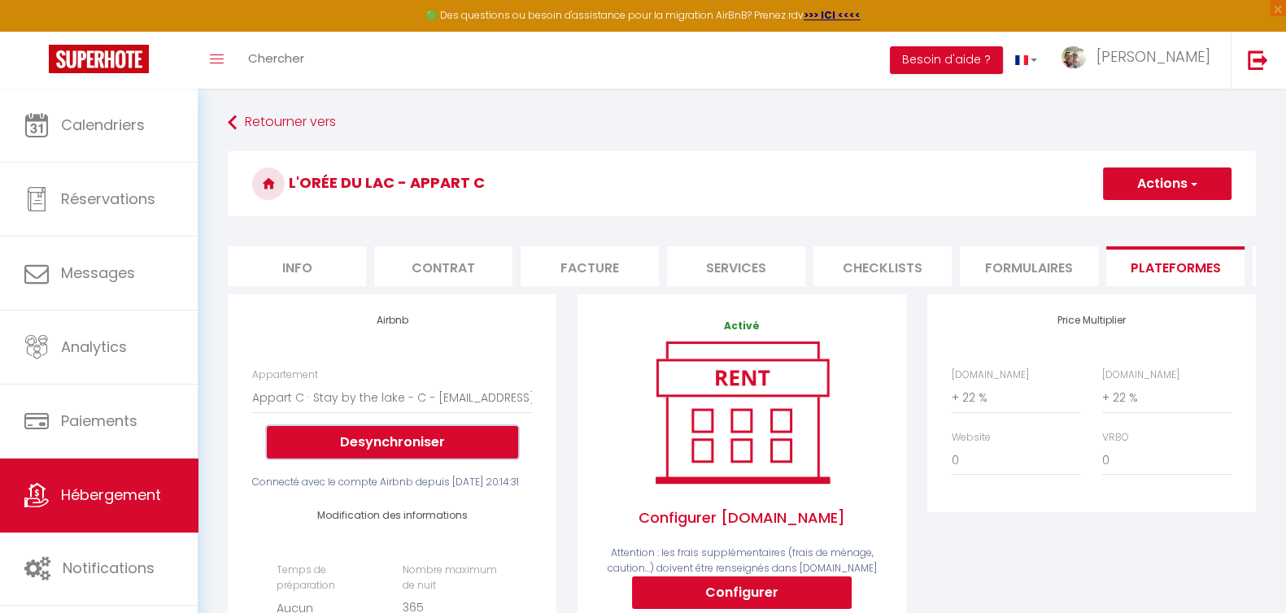
click at [422, 451] on button "Desynchroniser" at bounding box center [392, 442] width 251 height 33
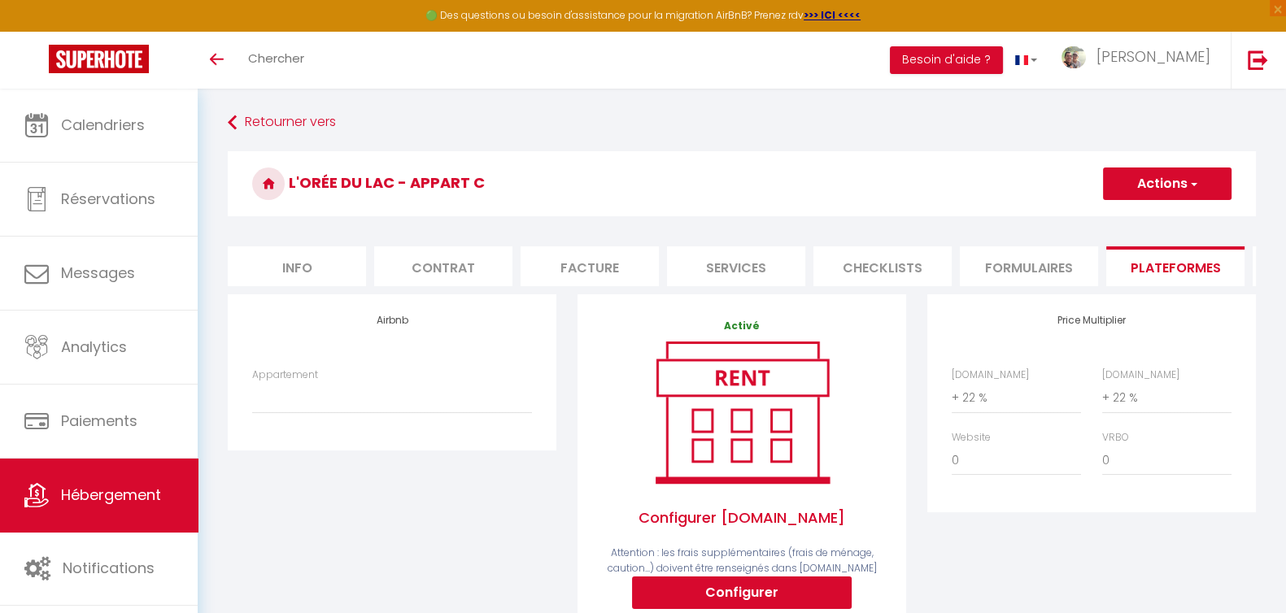
click at [1176, 180] on button "Actions" at bounding box center [1167, 184] width 129 height 33
click at [1175, 216] on link "Enregistrer" at bounding box center [1166, 219] width 129 height 21
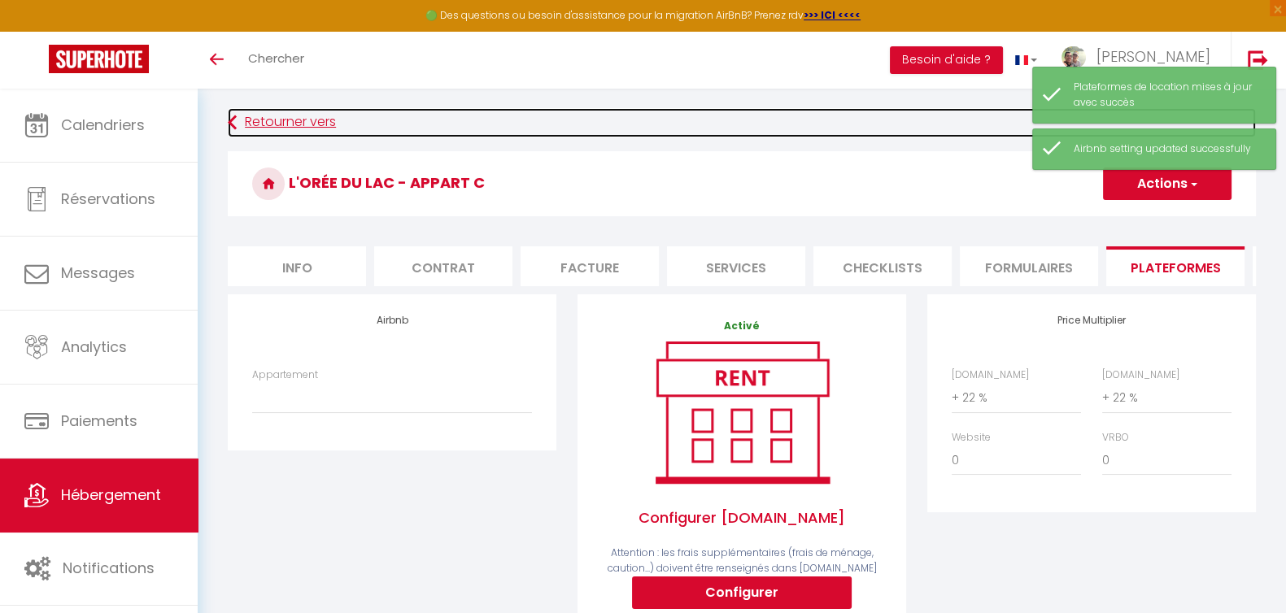
click at [274, 125] on link "Retourner vers" at bounding box center [742, 122] width 1028 height 29
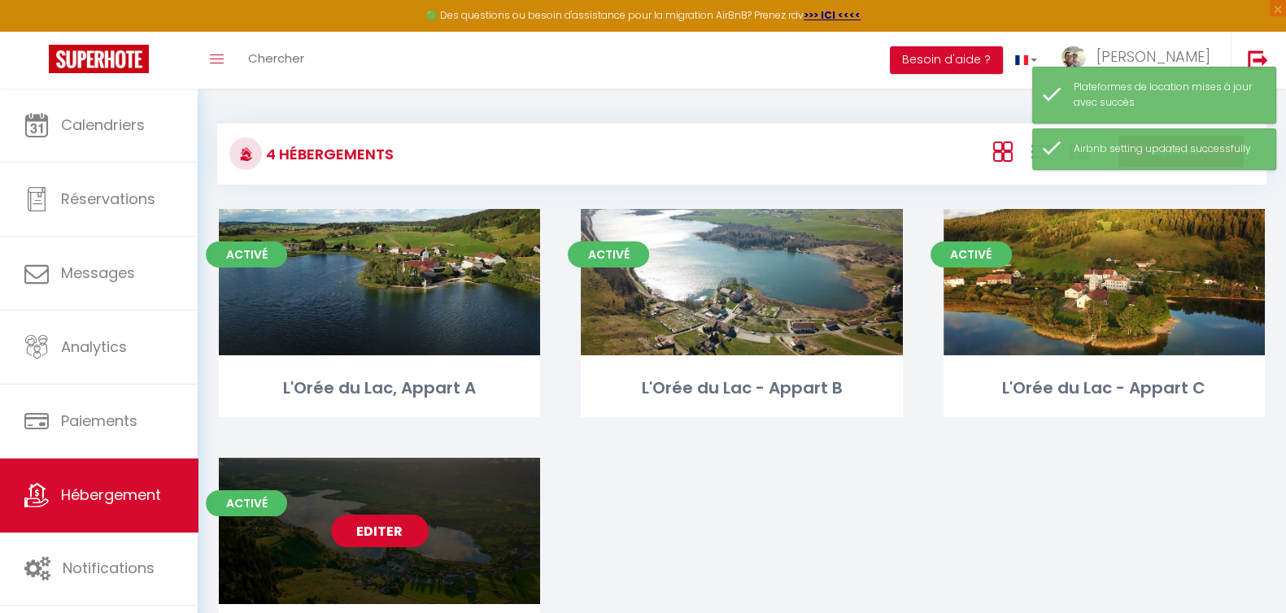
click at [359, 525] on link "Editer" at bounding box center [380, 531] width 98 height 33
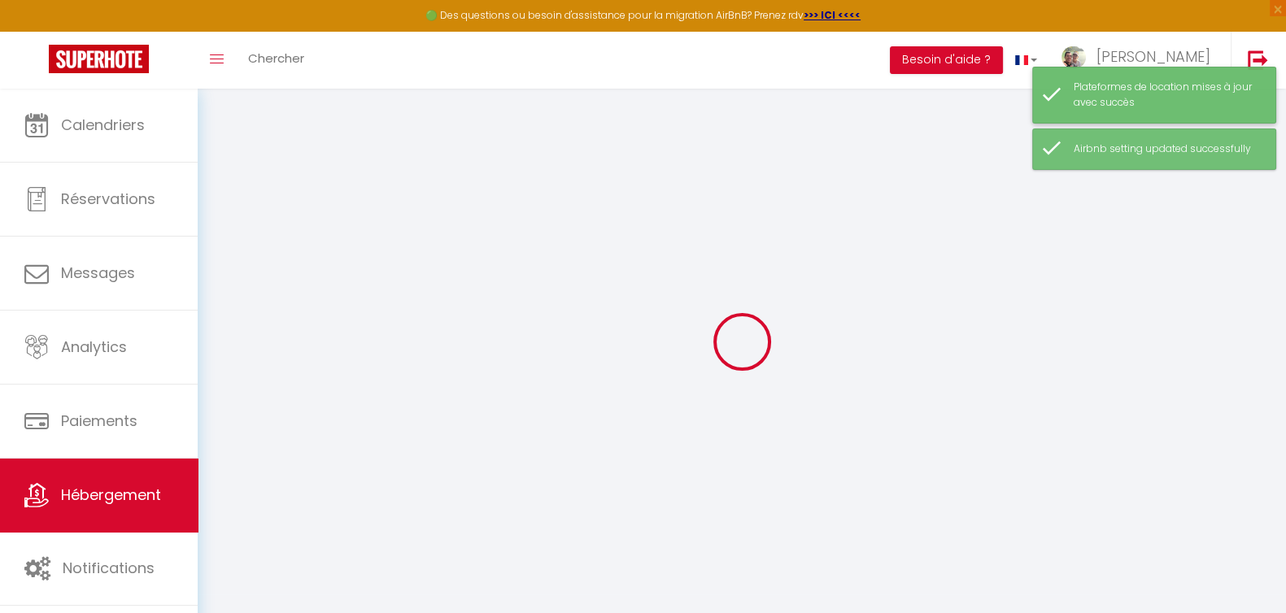
select select "7406-1206389836859395492"
select select "+ 22 %"
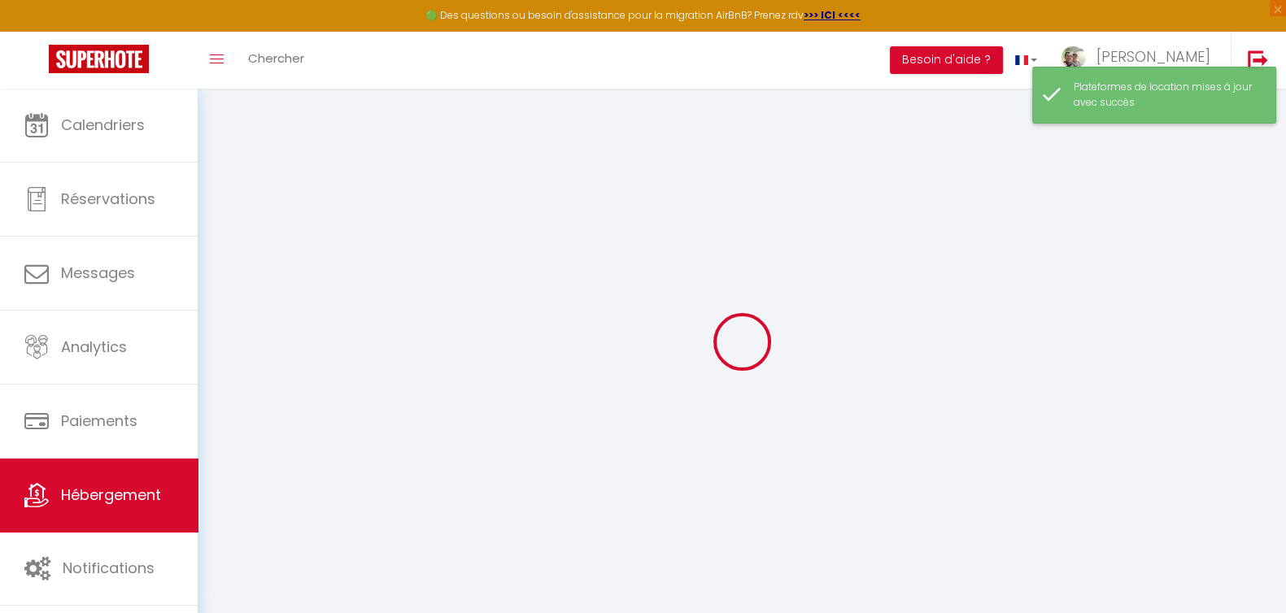
select select
checkbox input "false"
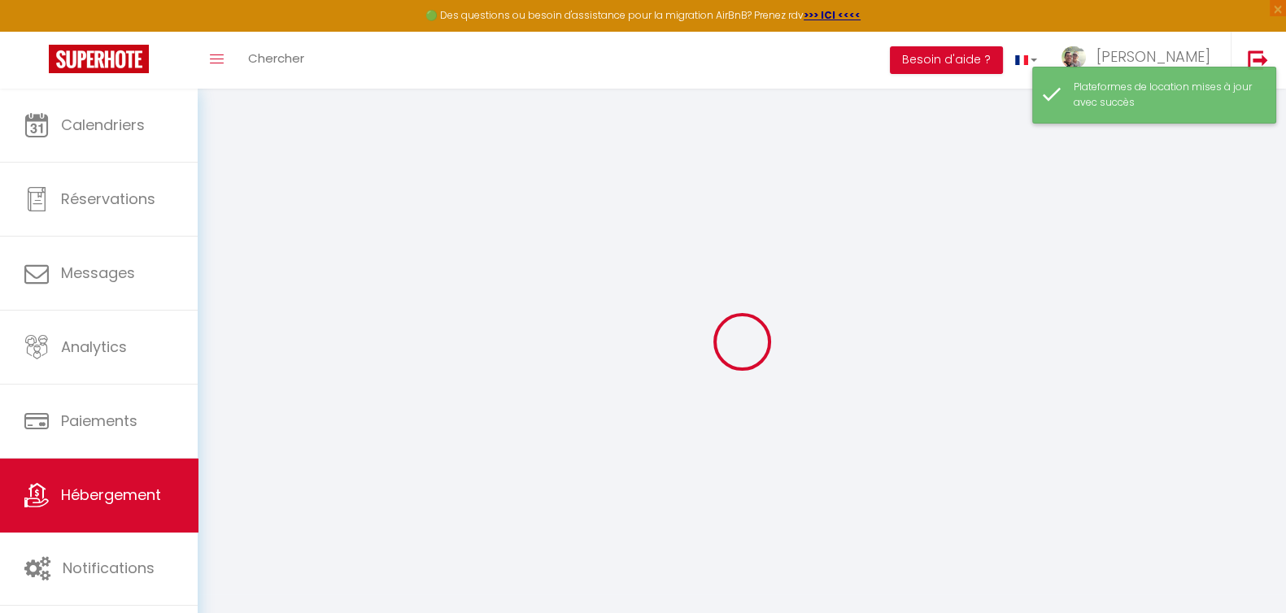
checkbox input "false"
select select
select select "EUR"
select select
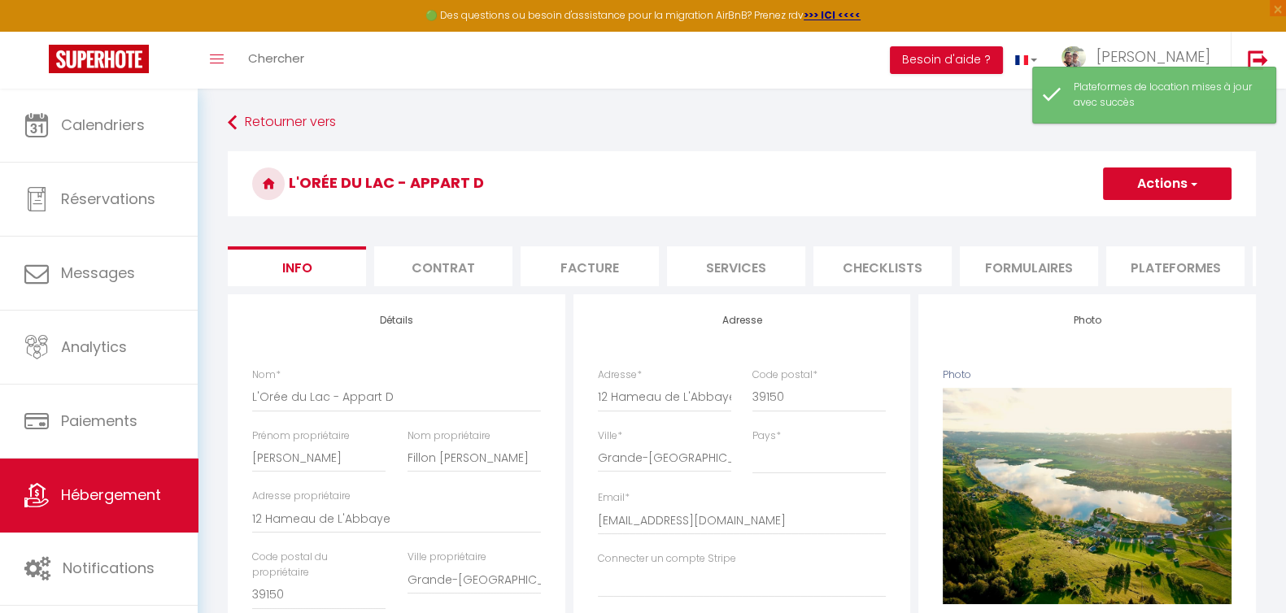
click at [1174, 264] on li "Plateformes" at bounding box center [1175, 266] width 138 height 40
select select
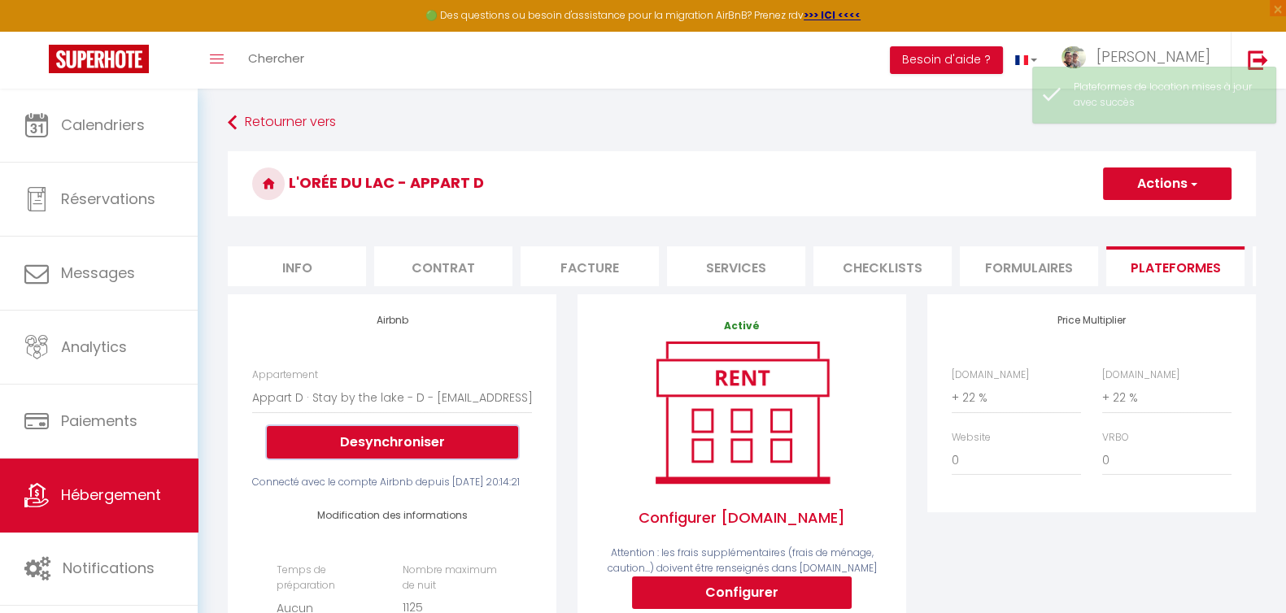
click at [420, 451] on button "Desynchroniser" at bounding box center [392, 442] width 251 height 33
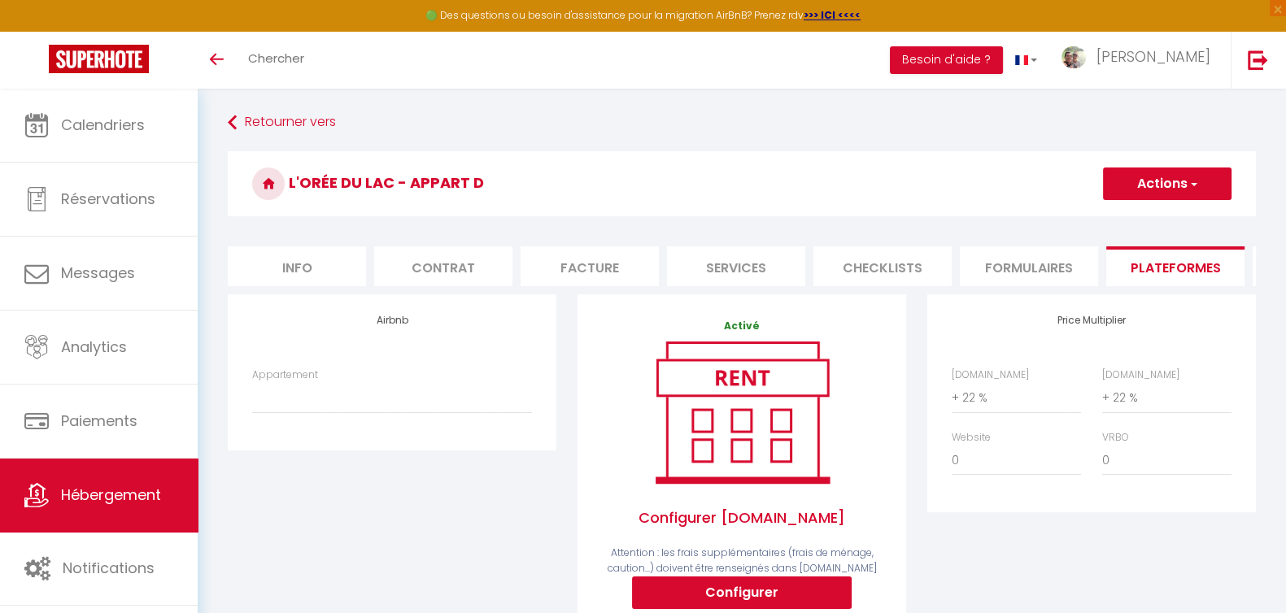
click at [1171, 189] on button "Actions" at bounding box center [1167, 184] width 129 height 33
click at [1165, 225] on link "Enregistrer" at bounding box center [1166, 219] width 129 height 21
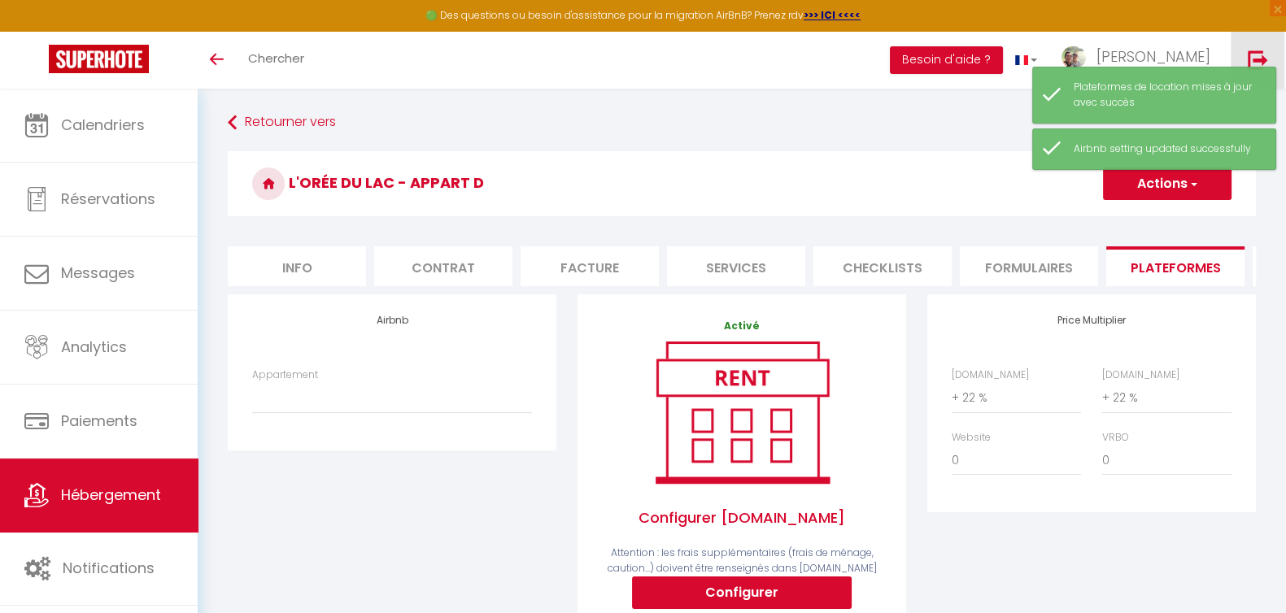
click at [1262, 52] on img at bounding box center [1258, 60] width 20 height 20
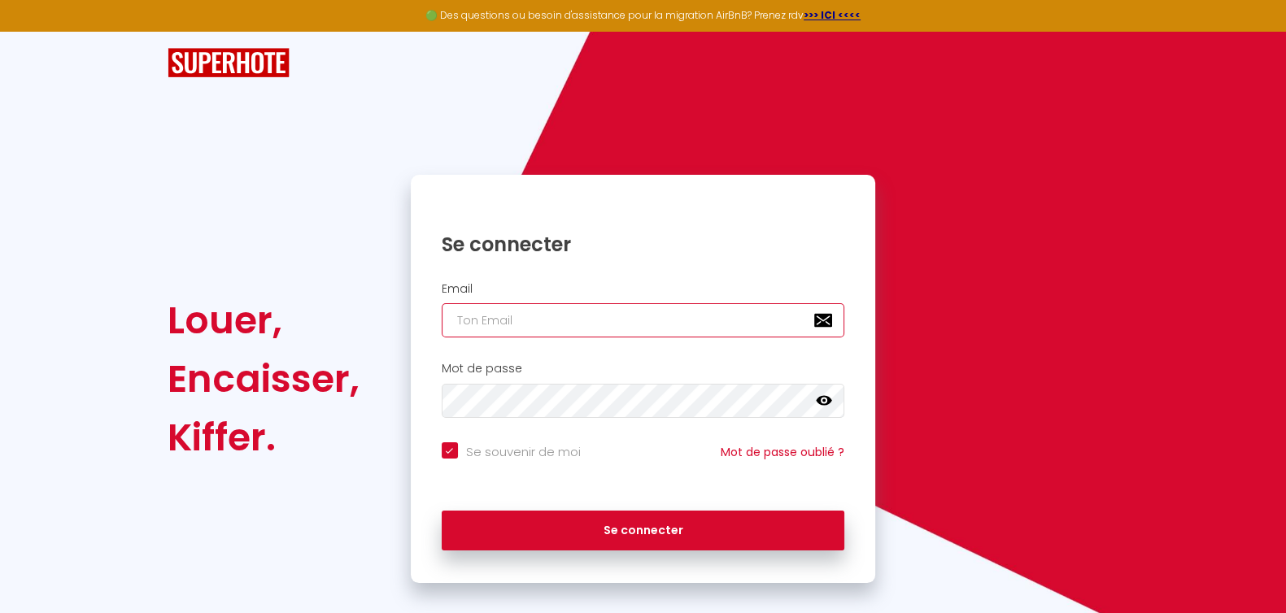
type input "[EMAIL_ADDRESS][DOMAIN_NAME]"
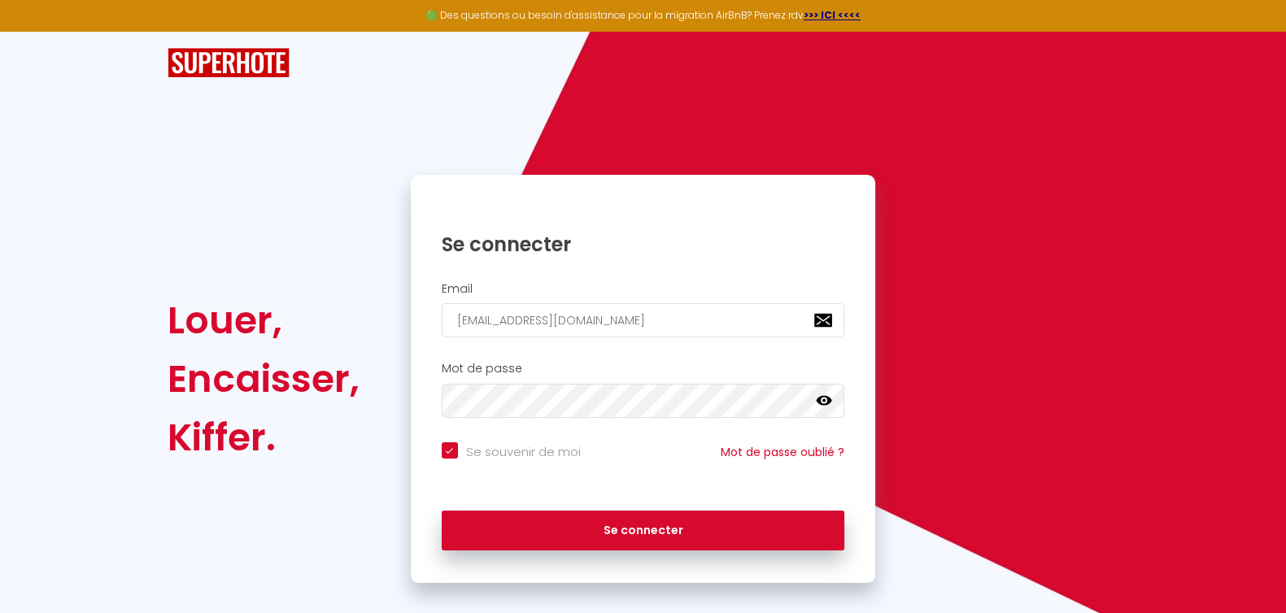
checkbox input "true"
click at [563, 334] on input "[EMAIL_ADDRESS][DOMAIN_NAME]" at bounding box center [643, 320] width 403 height 34
drag, startPoint x: 608, startPoint y: 316, endPoint x: 233, endPoint y: 312, distance: 375.8
click at [233, 312] on div "Louer, Encaisser, [PERSON_NAME]. Se connecter Email [EMAIL_ADDRESS][DOMAIN_NAME…" at bounding box center [642, 379] width 973 height 408
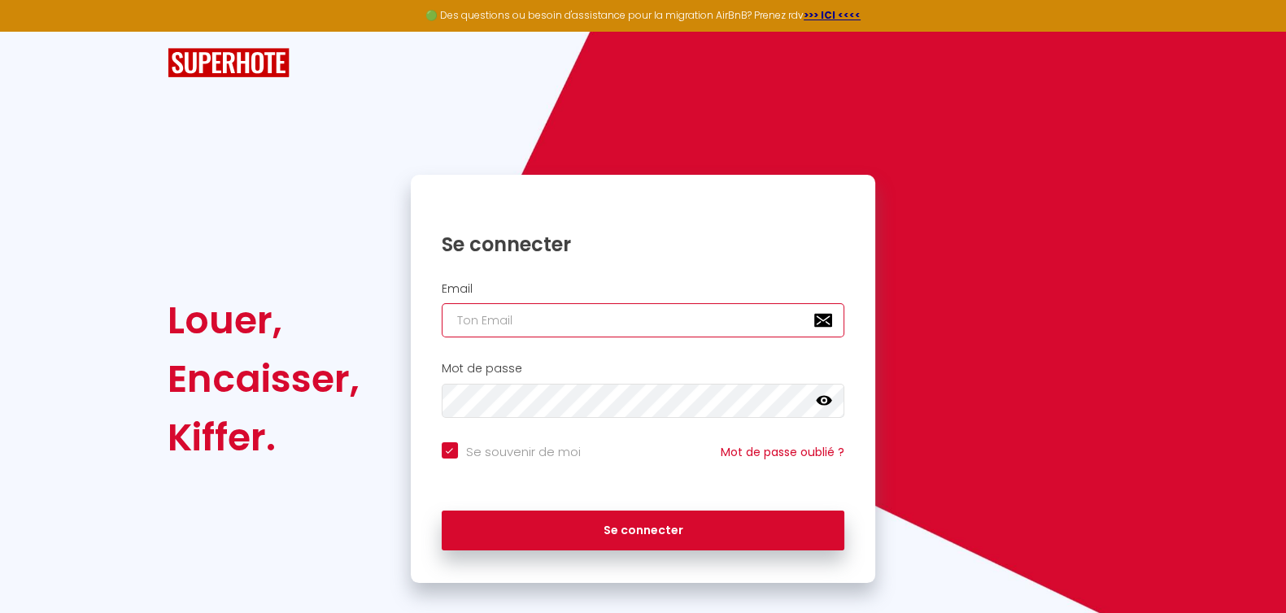
checkbox input "true"
type input "[PERSON_NAME][EMAIL_ADDRESS][DOMAIN_NAME]"
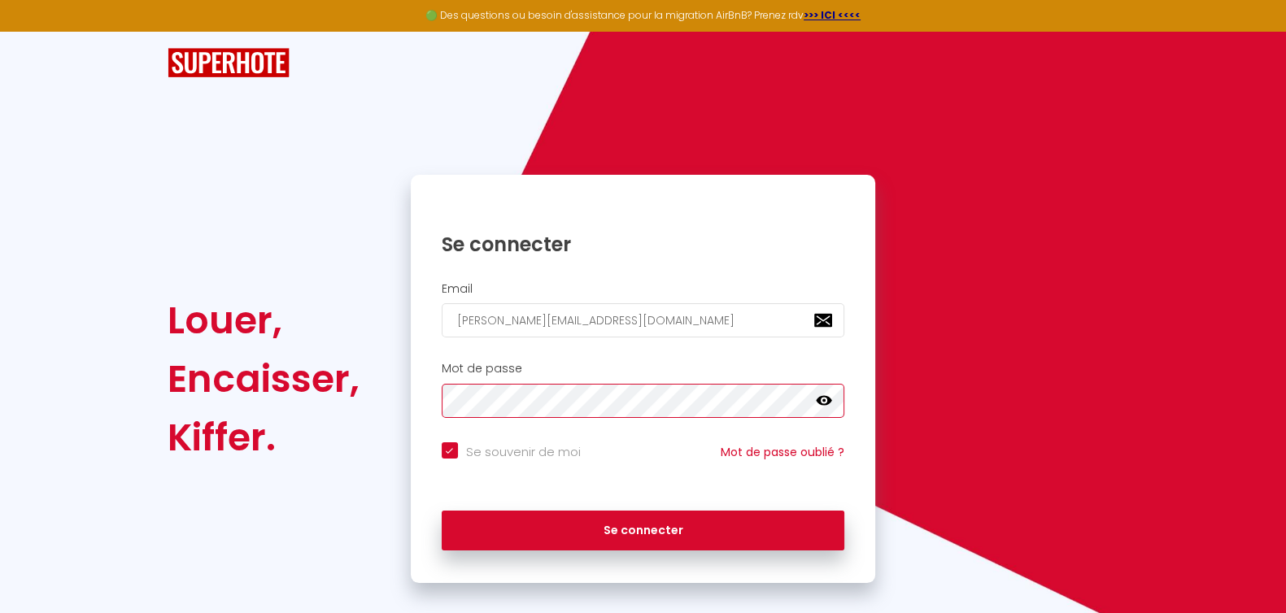
click at [254, 381] on div "Louer, Encaisser, [PERSON_NAME]. Se connecter Email [PERSON_NAME][EMAIL_ADDRESS…" at bounding box center [642, 379] width 973 height 408
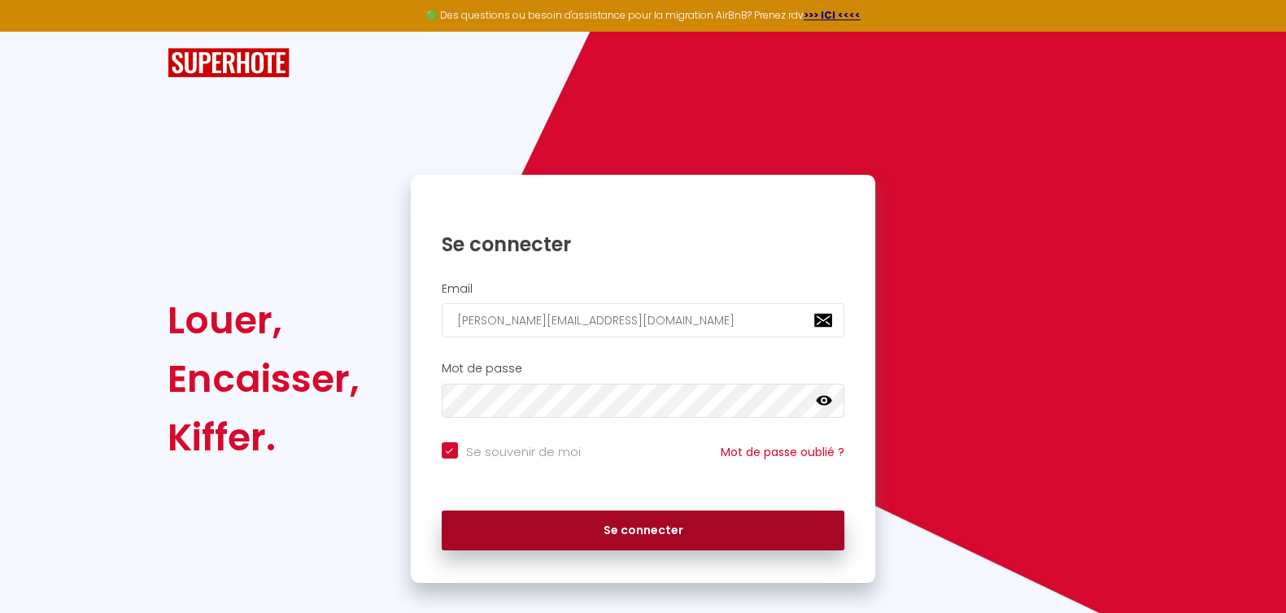
click at [667, 526] on button "Se connecter" at bounding box center [643, 531] width 403 height 41
checkbox input "true"
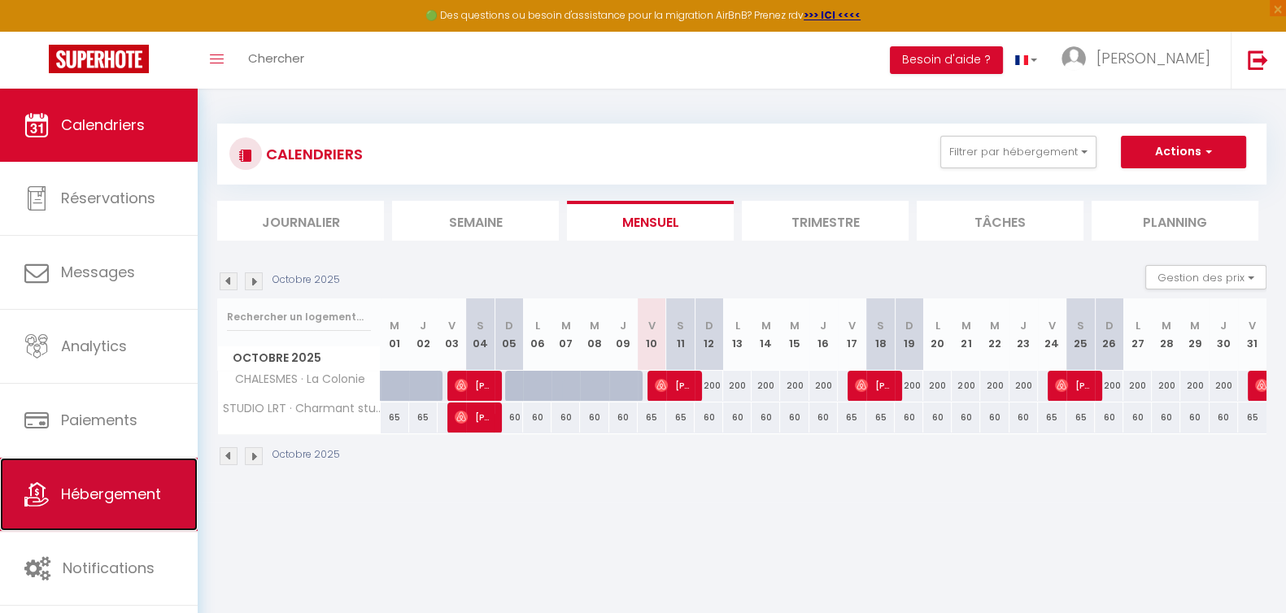
click at [115, 485] on span "Hébergement" at bounding box center [111, 494] width 100 height 20
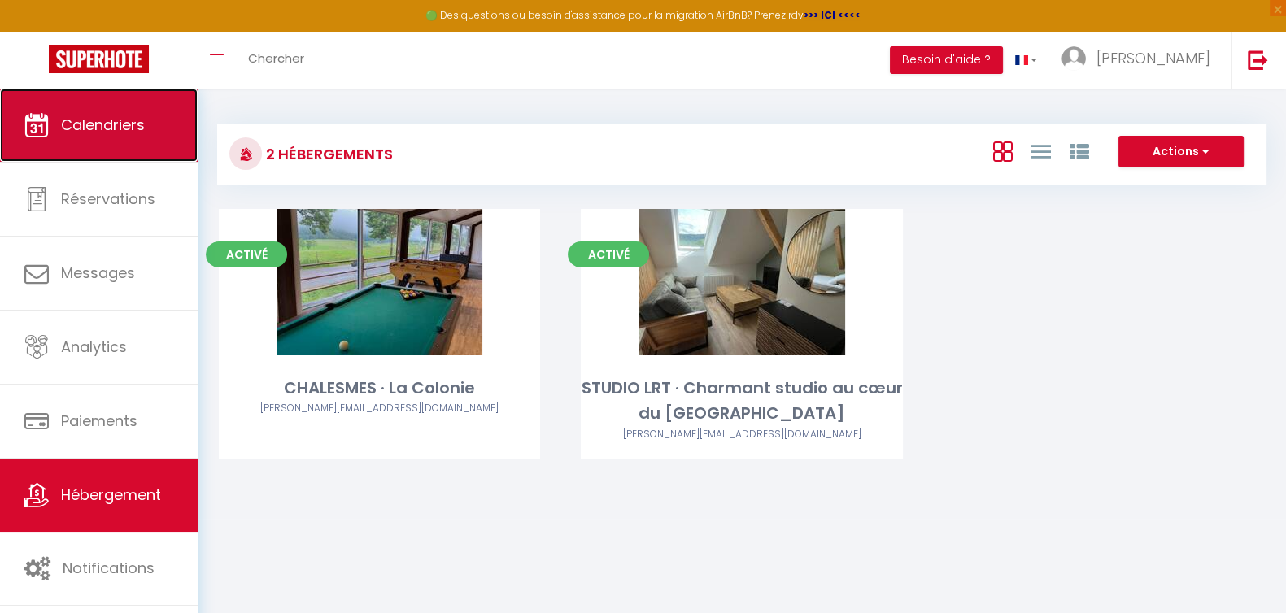
click at [109, 142] on link "Calendriers" at bounding box center [99, 125] width 198 height 73
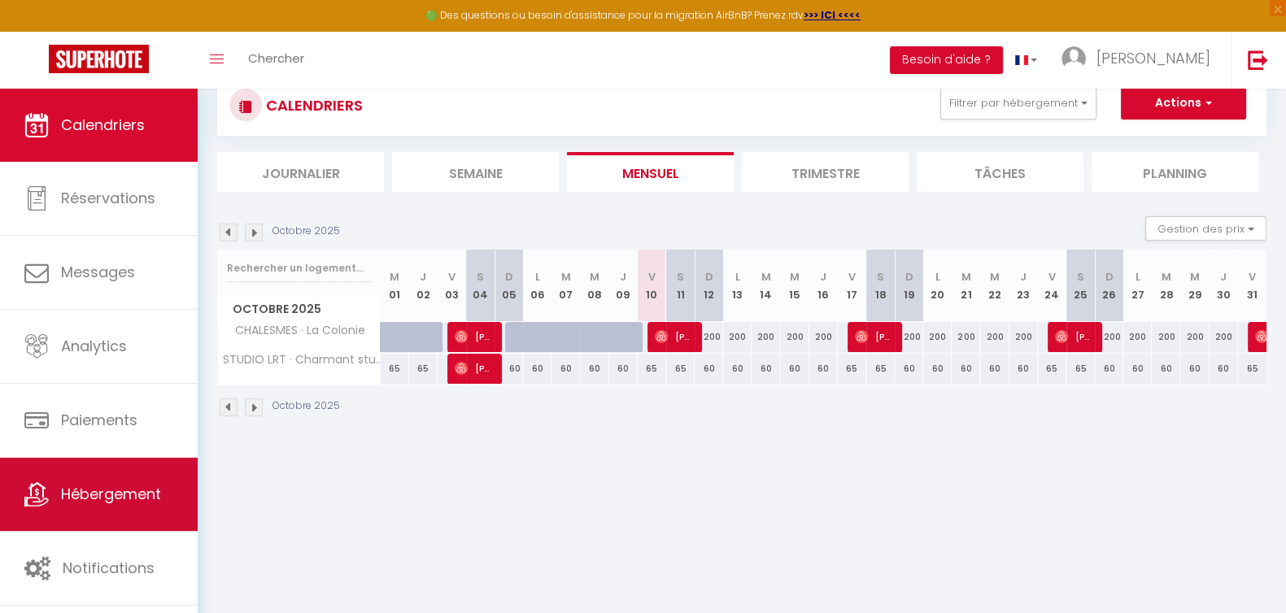
scroll to position [89, 0]
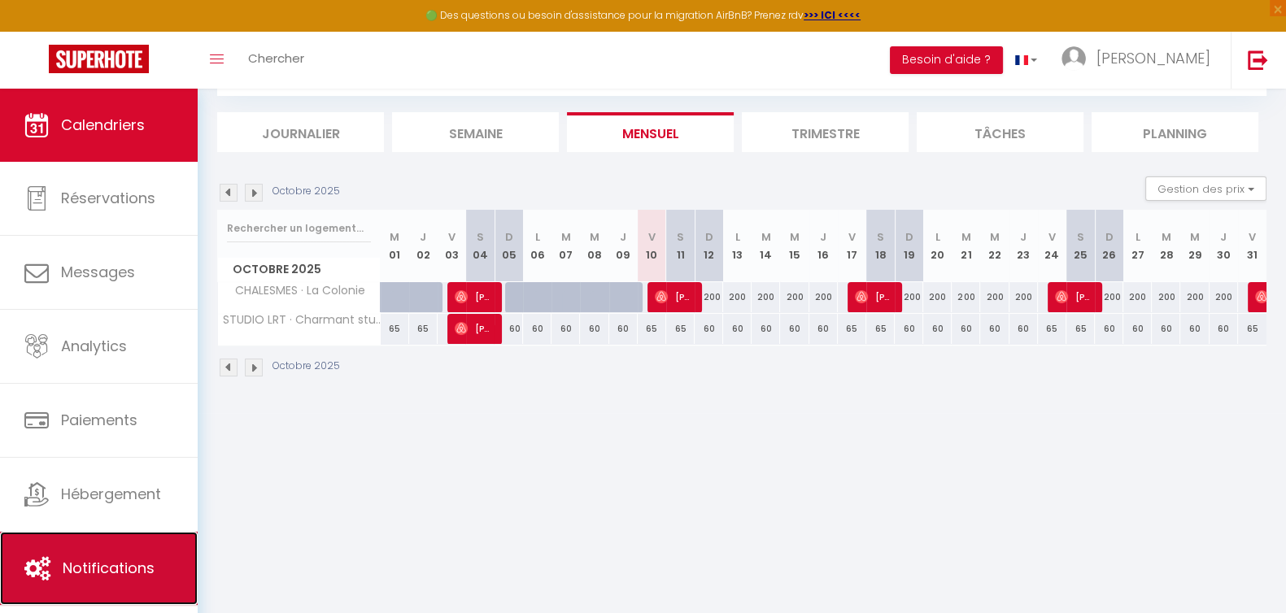
click at [142, 586] on link "Notifications" at bounding box center [99, 568] width 198 height 73
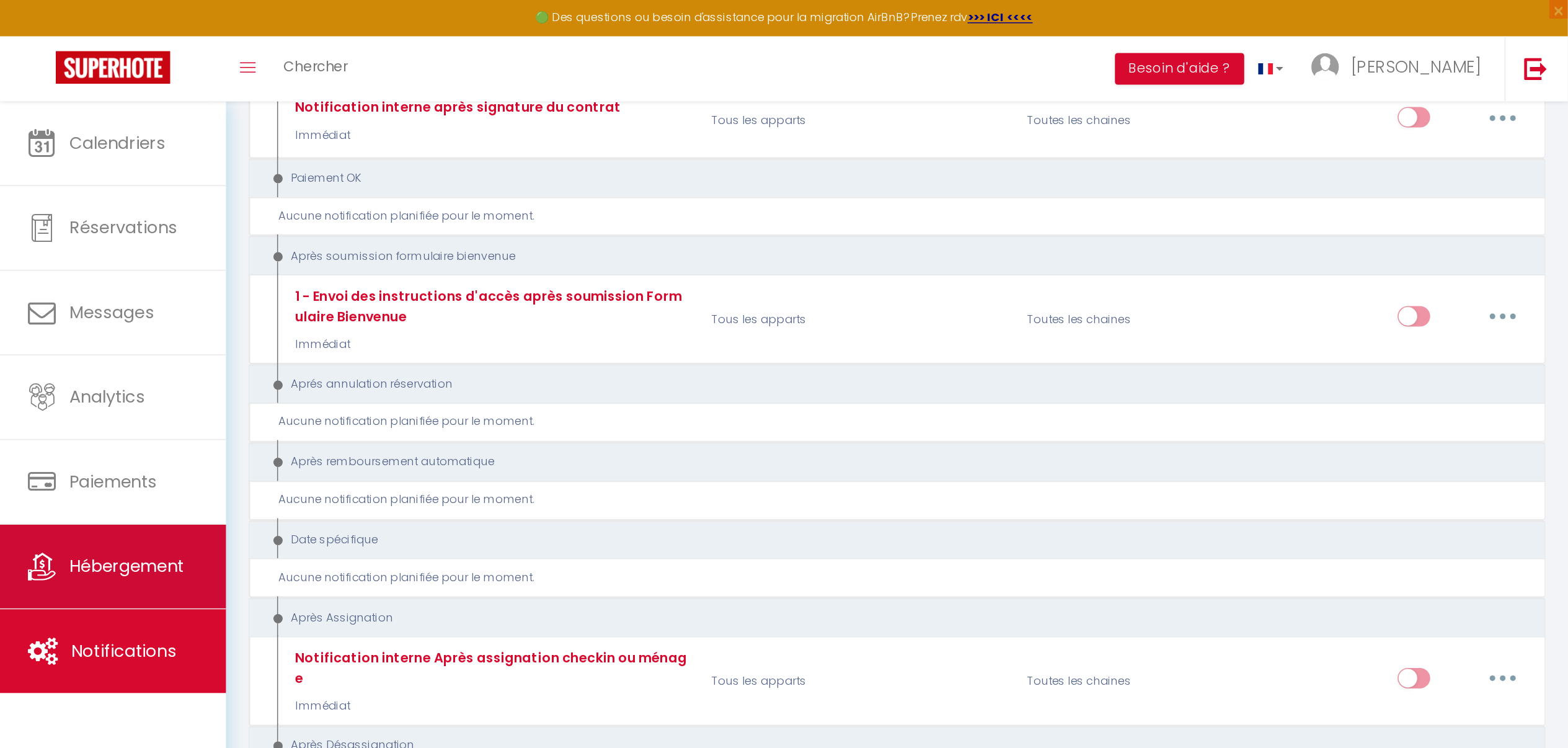
scroll to position [1271, 0]
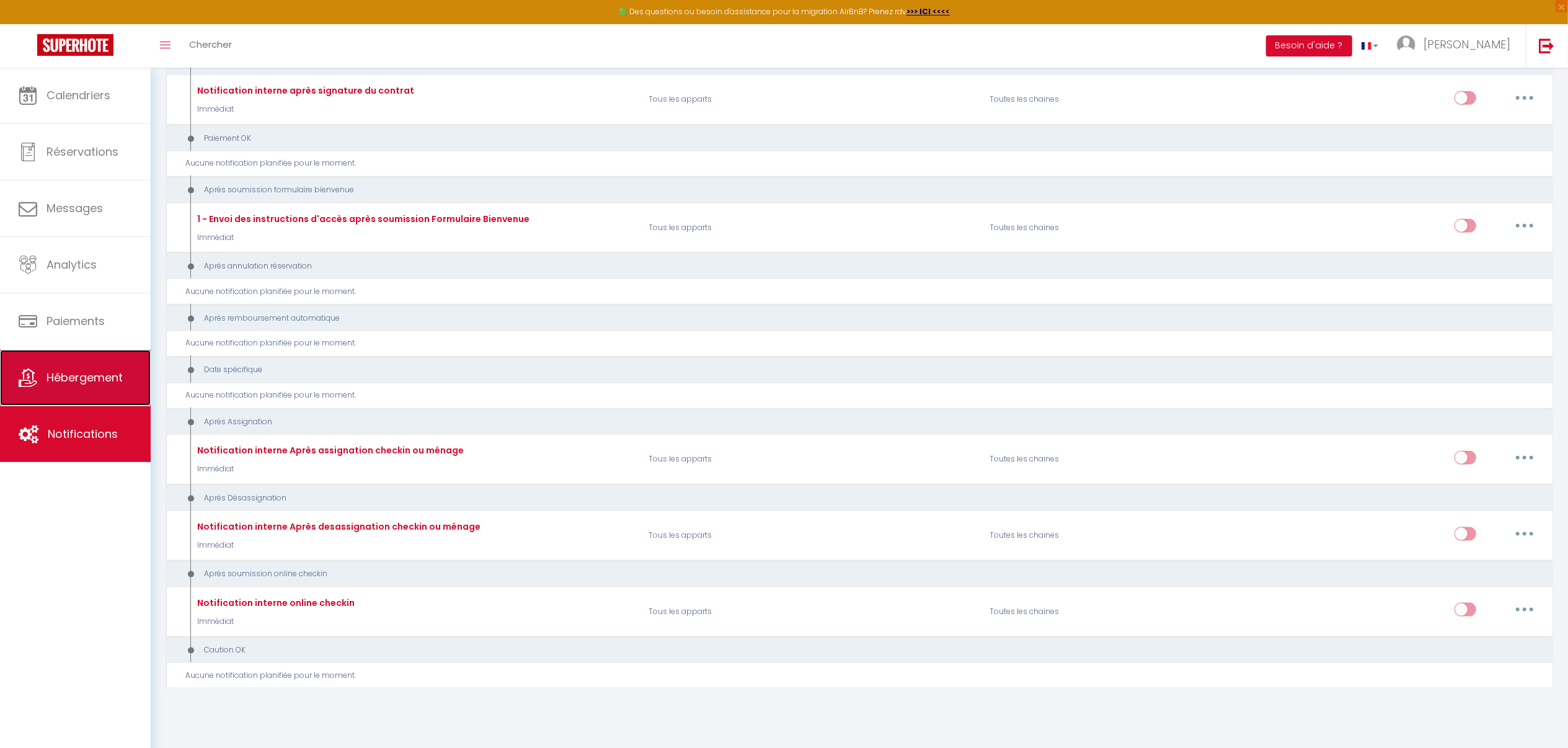
click at [82, 374] on span "Hébergement" at bounding box center [85, 377] width 76 height 15
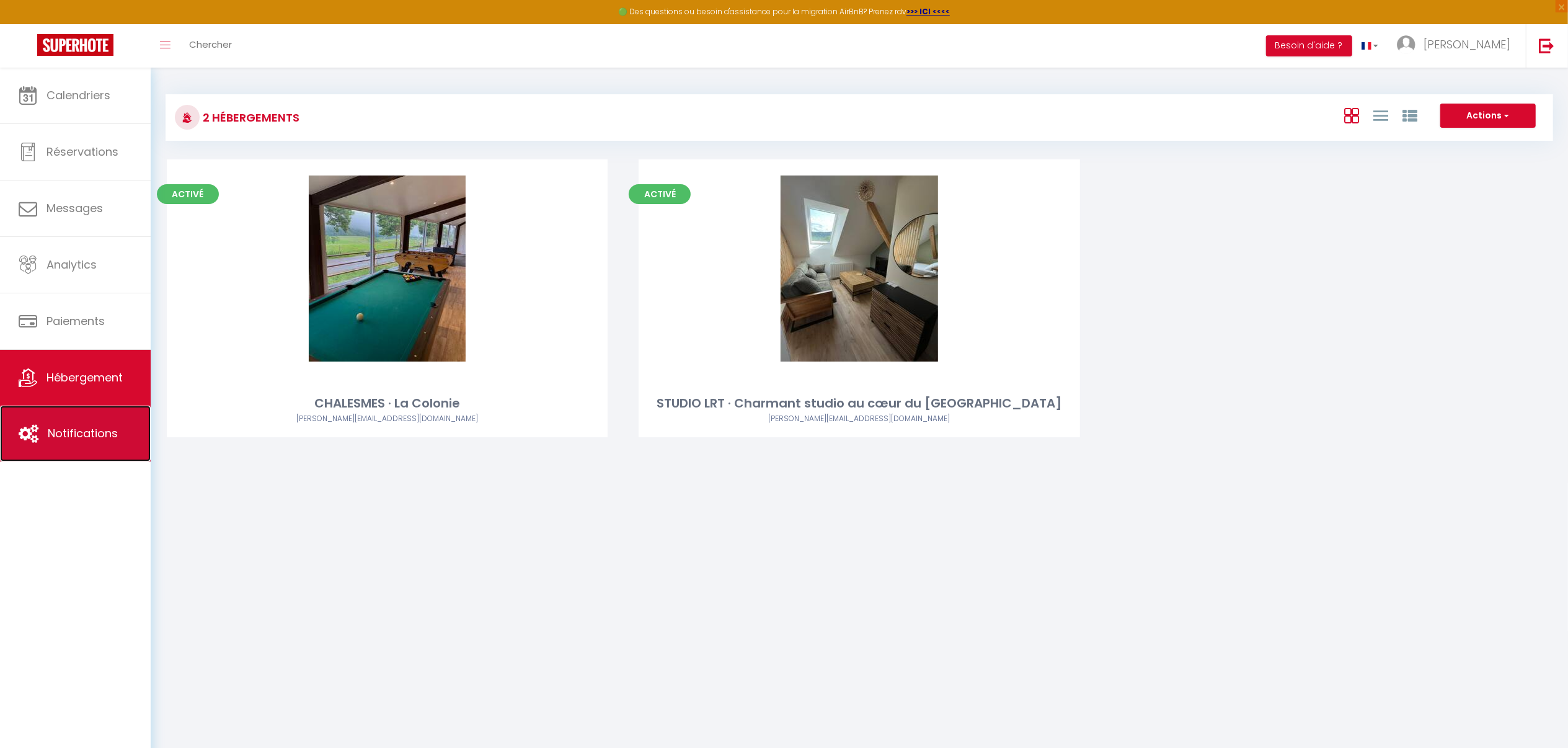
click at [101, 427] on span "Notifications" at bounding box center [83, 433] width 70 height 15
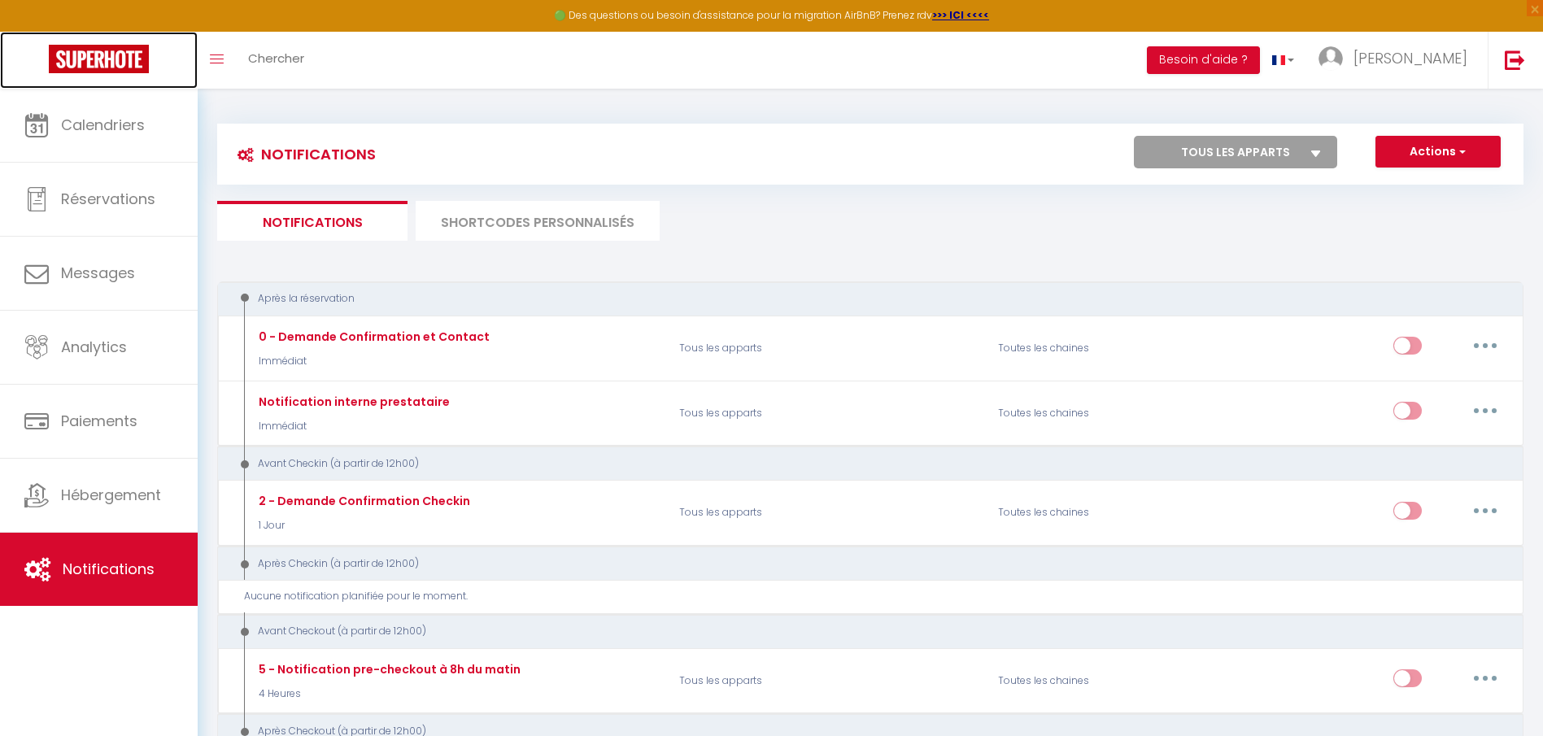
click at [192, 56] on link at bounding box center [99, 60] width 198 height 57
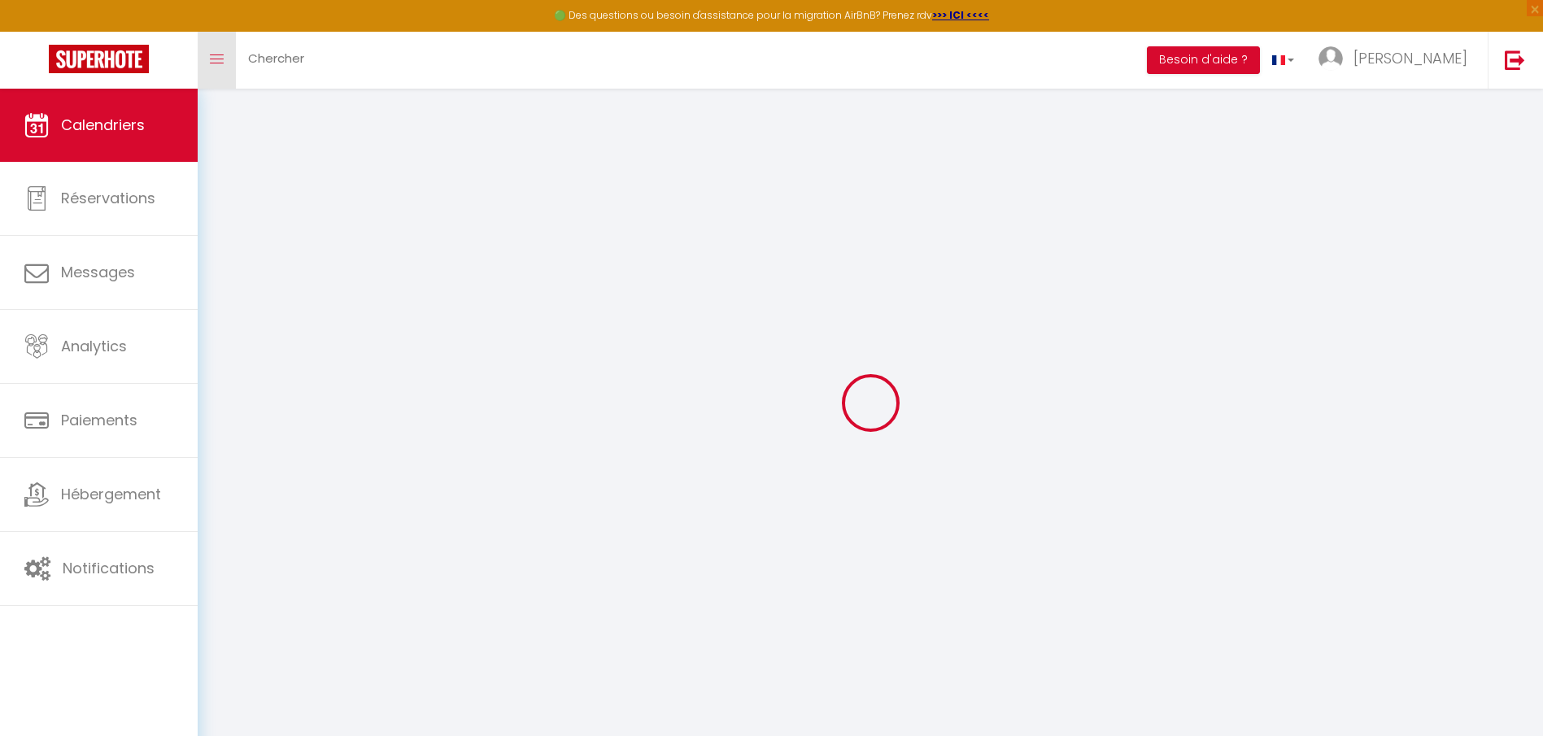
click at [216, 37] on link "Toggle menubar" at bounding box center [217, 60] width 38 height 57
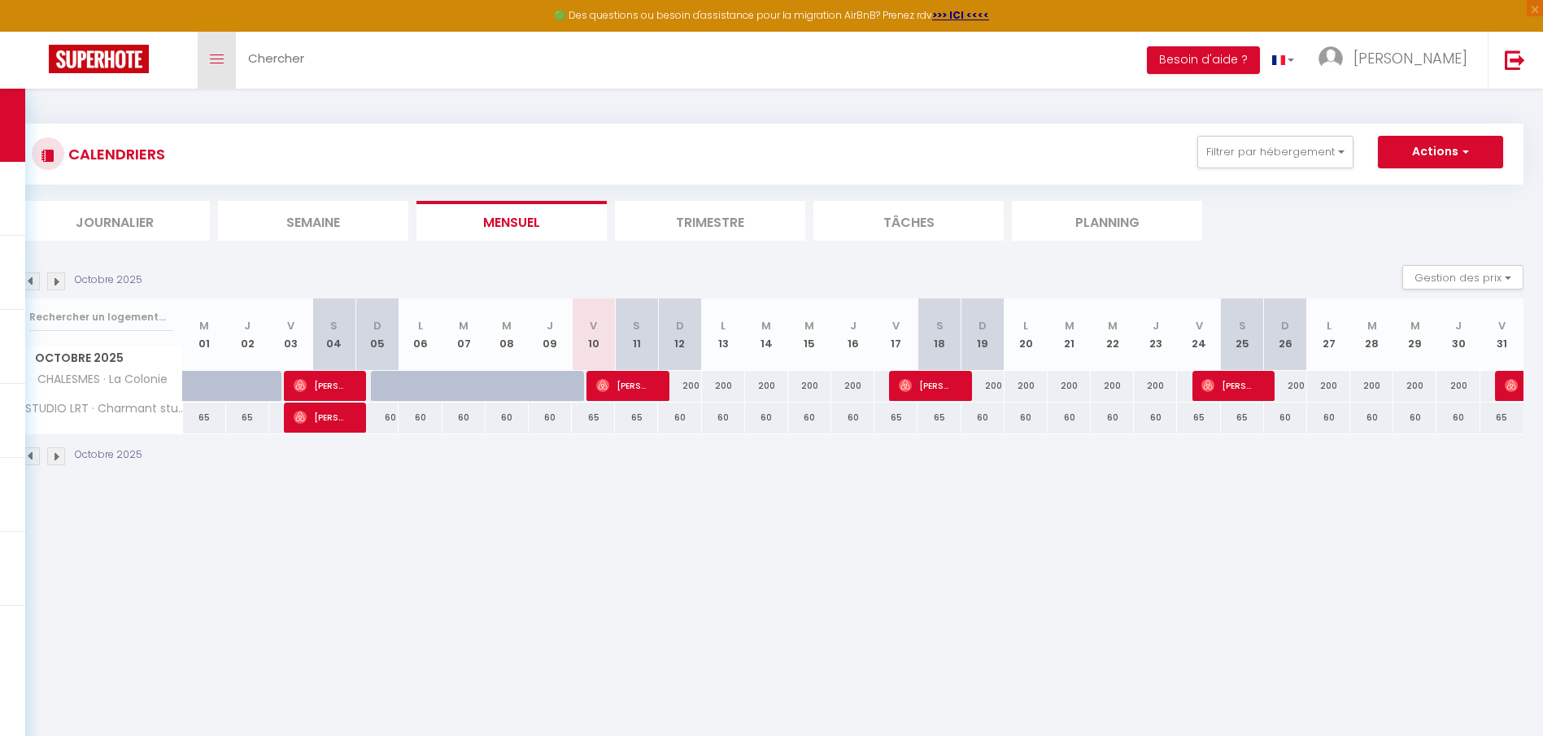
click at [216, 46] on link "Toggle menubar" at bounding box center [217, 60] width 38 height 57
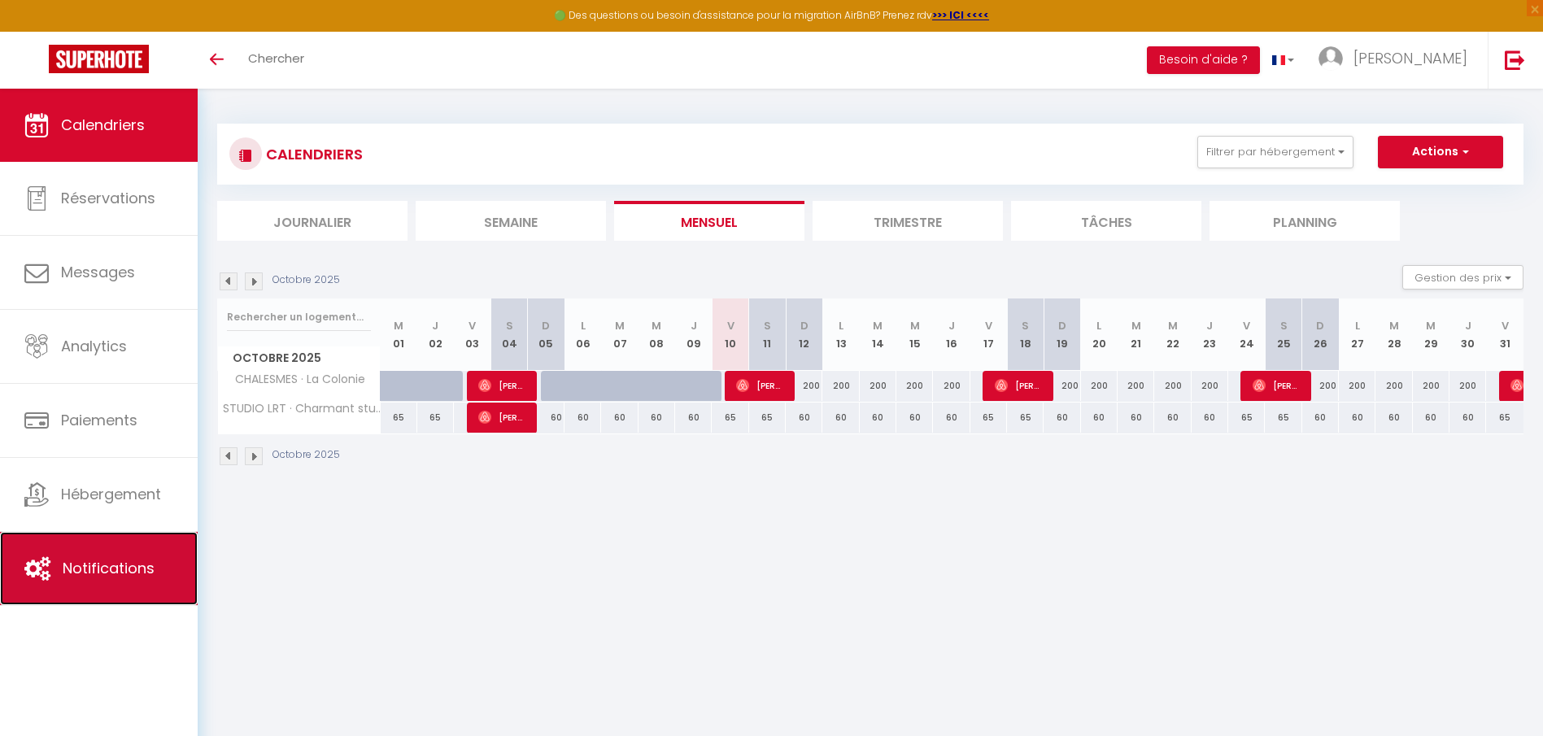
click at [79, 594] on link "Notifications" at bounding box center [99, 568] width 198 height 73
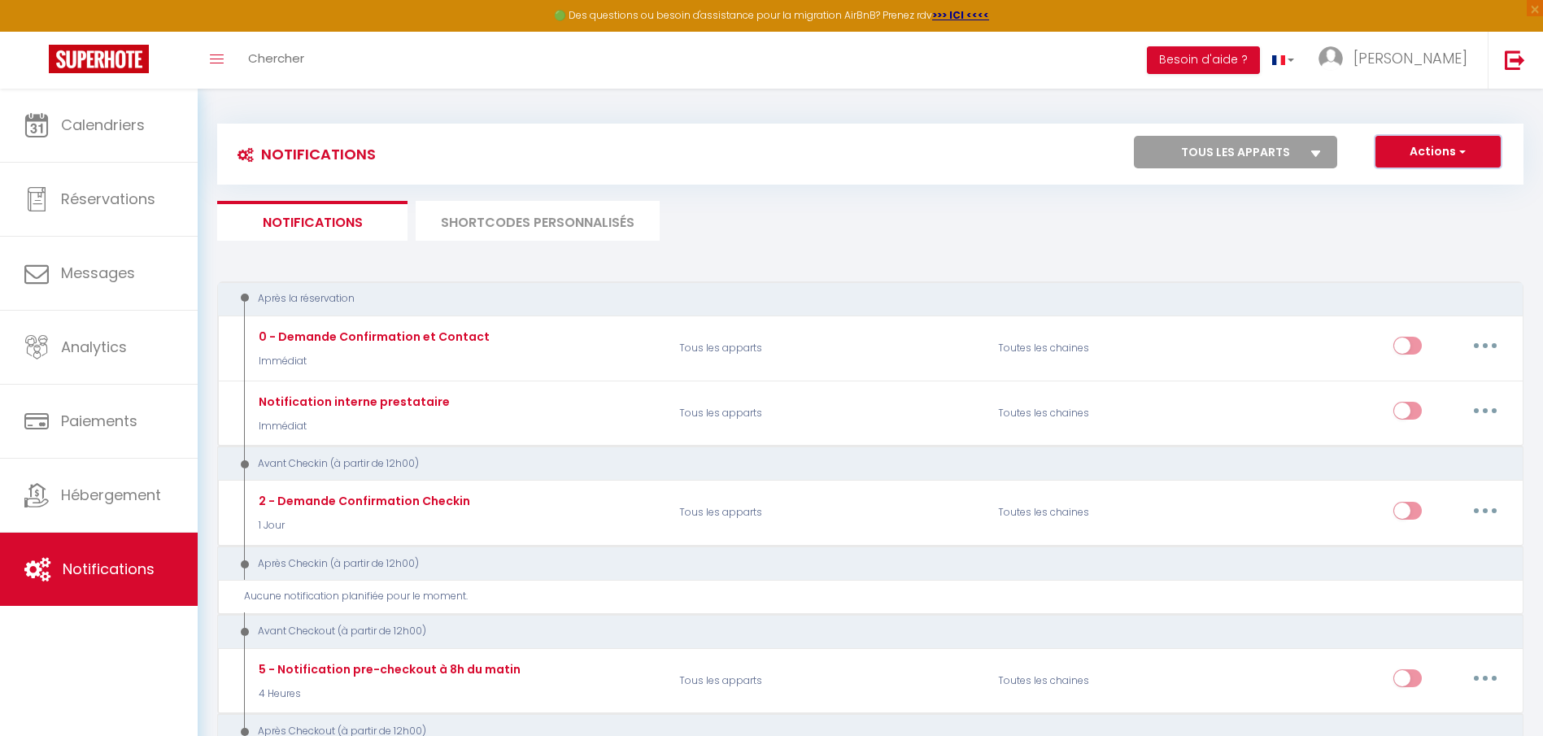
click at [1301, 149] on button "Actions" at bounding box center [1437, 152] width 125 height 33
click at [1301, 229] on link "Importer" at bounding box center [1415, 229] width 169 height 21
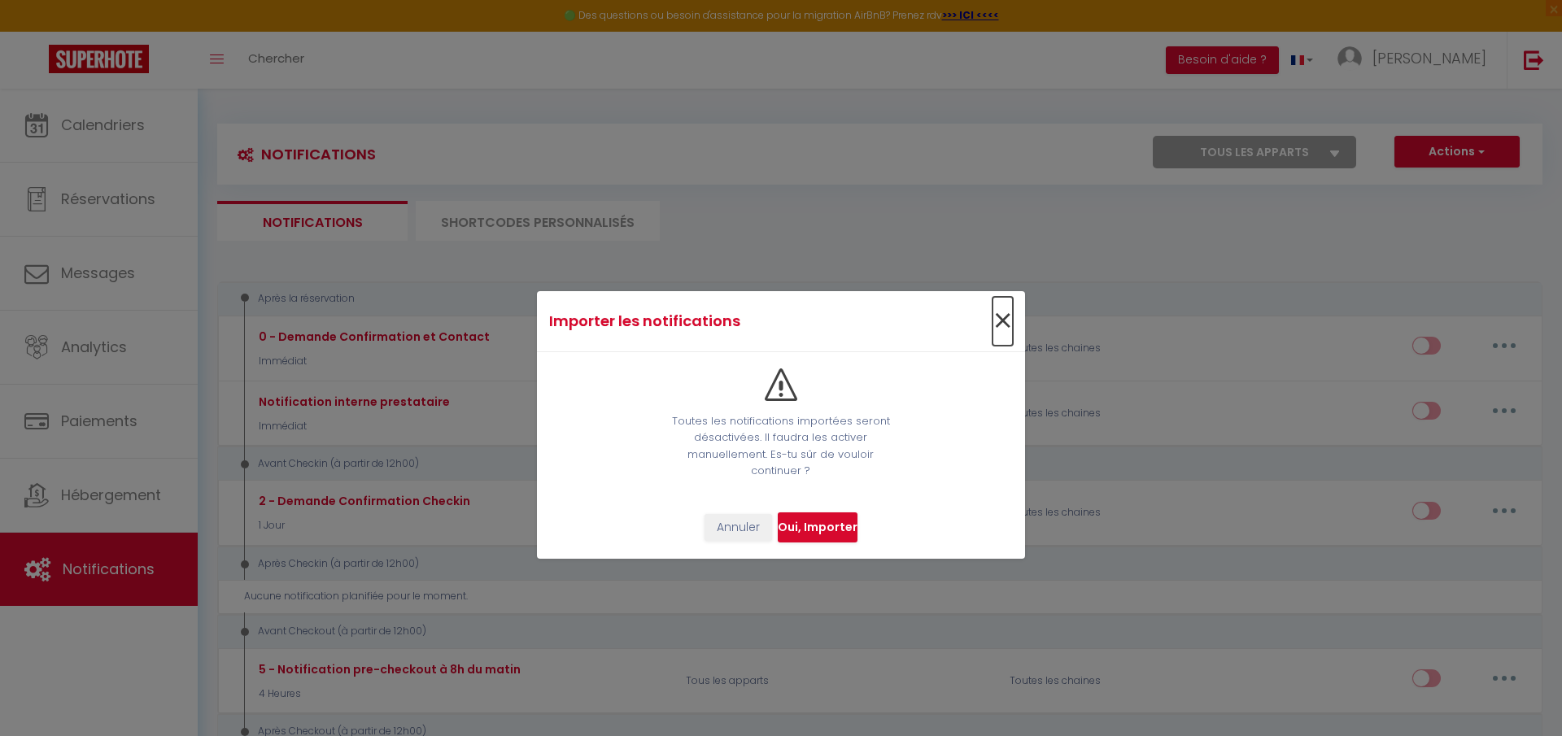
click at [1004, 329] on span "×" at bounding box center [1002, 321] width 20 height 49
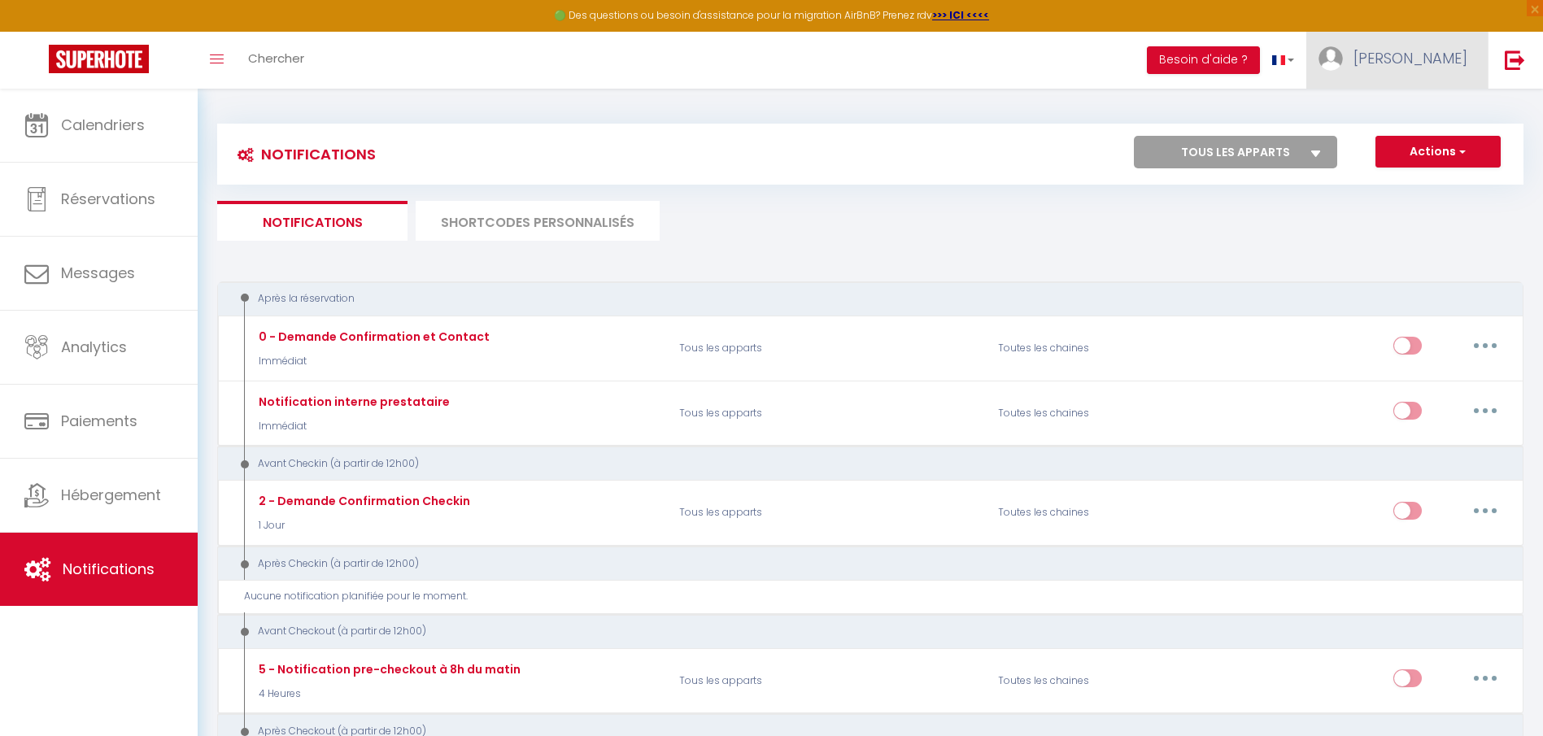
click at [1301, 59] on span "[PERSON_NAME]" at bounding box center [1410, 58] width 114 height 20
click at [1301, 113] on link "Paramètres" at bounding box center [1422, 113] width 120 height 28
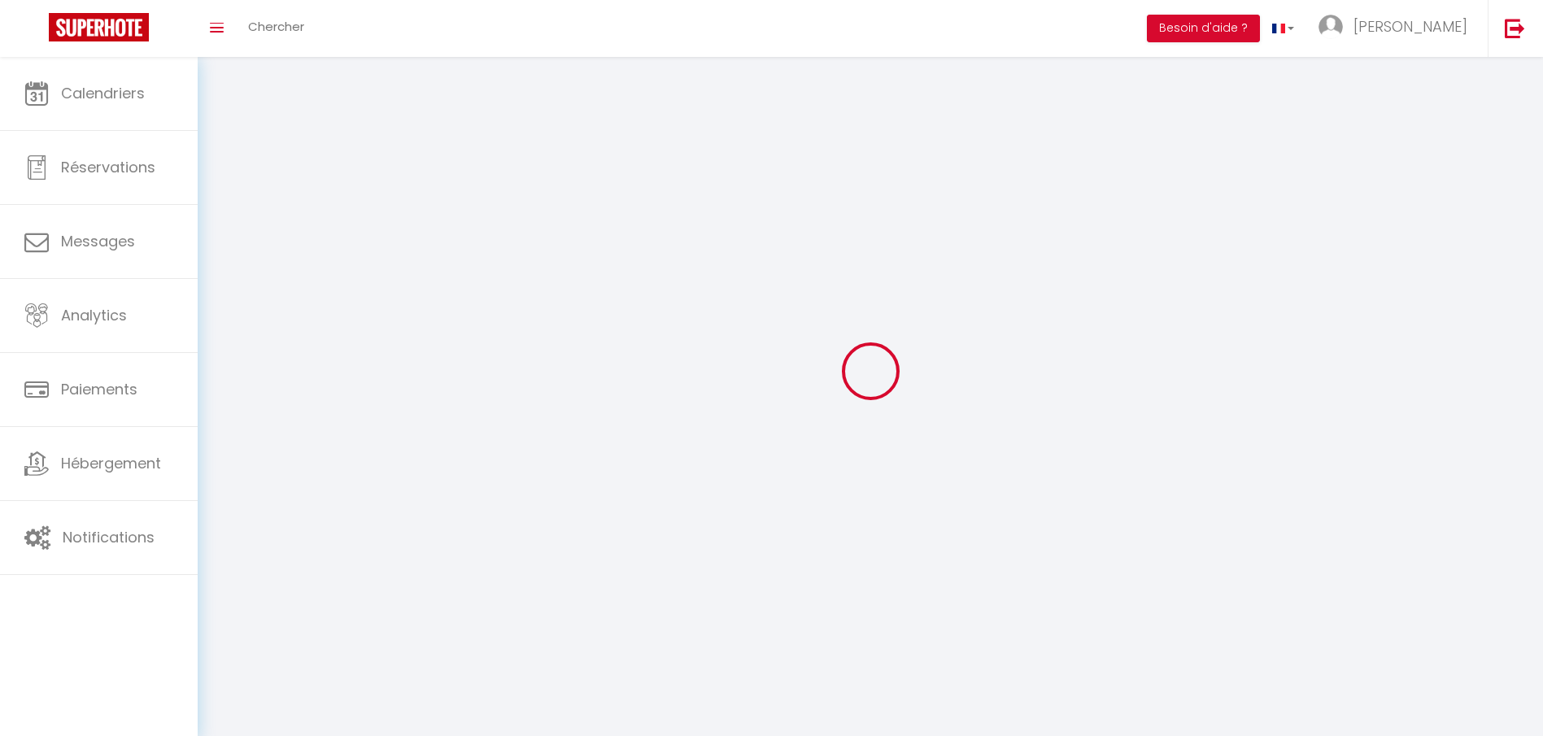
type input "[PERSON_NAME]"
type input "[PERSON_NAME] [PERSON_NAME]"
type input "[PHONE_NUMBER]"
type input "[STREET_ADDRESS][PERSON_NAME]"
type input "39160"
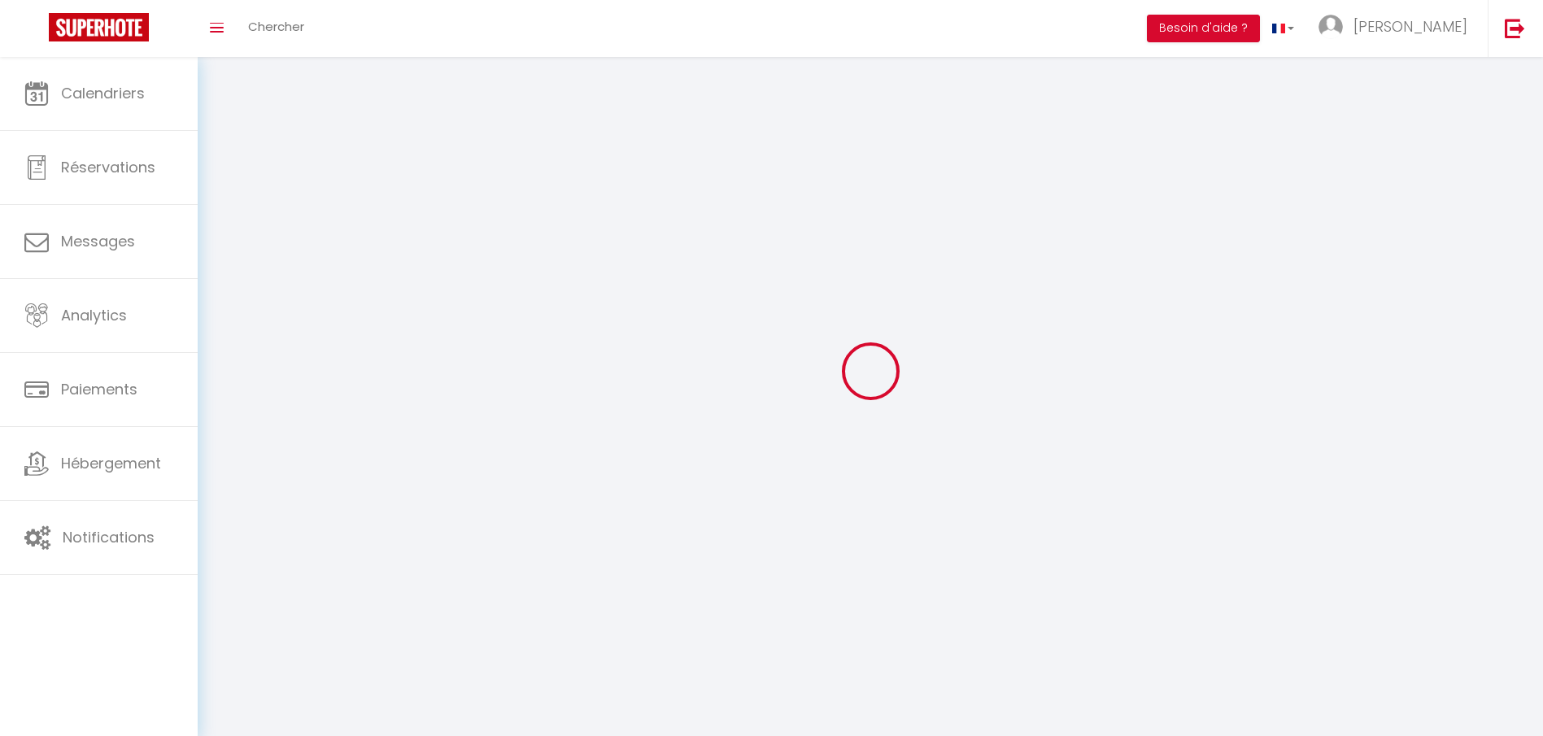
type input "CESSIA"
type input "MLu1TRKeIrGVd9bNZex4kBSyz"
type input "dnyzVRaTMpZkX2td87XepBsIZ"
select select "28"
type input "MLu1TRKeIrGVd9bNZex4kBSyz"
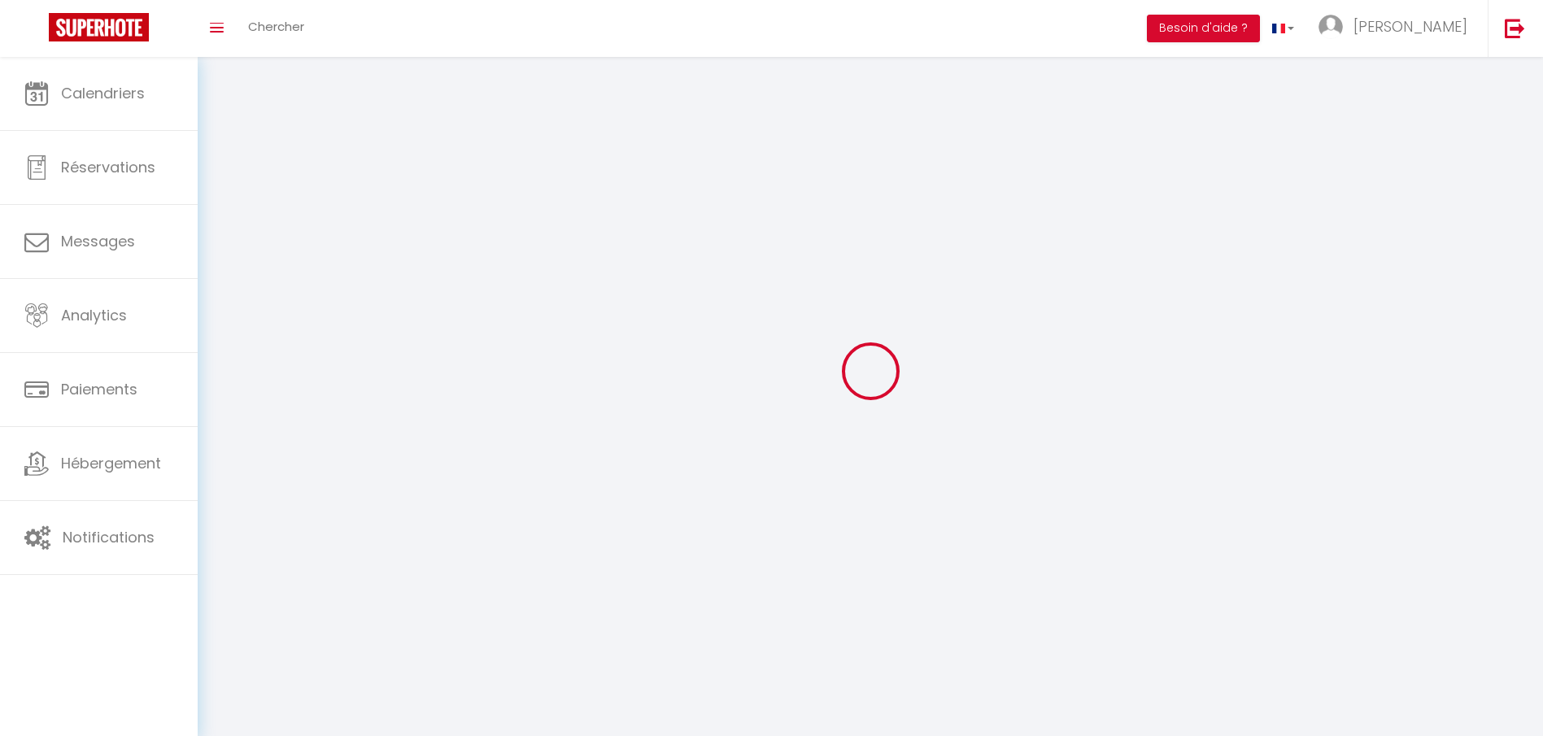
type input "dnyzVRaTMpZkX2td87XepBsIZ"
type input "[URL][DOMAIN_NAME]"
select select "fr"
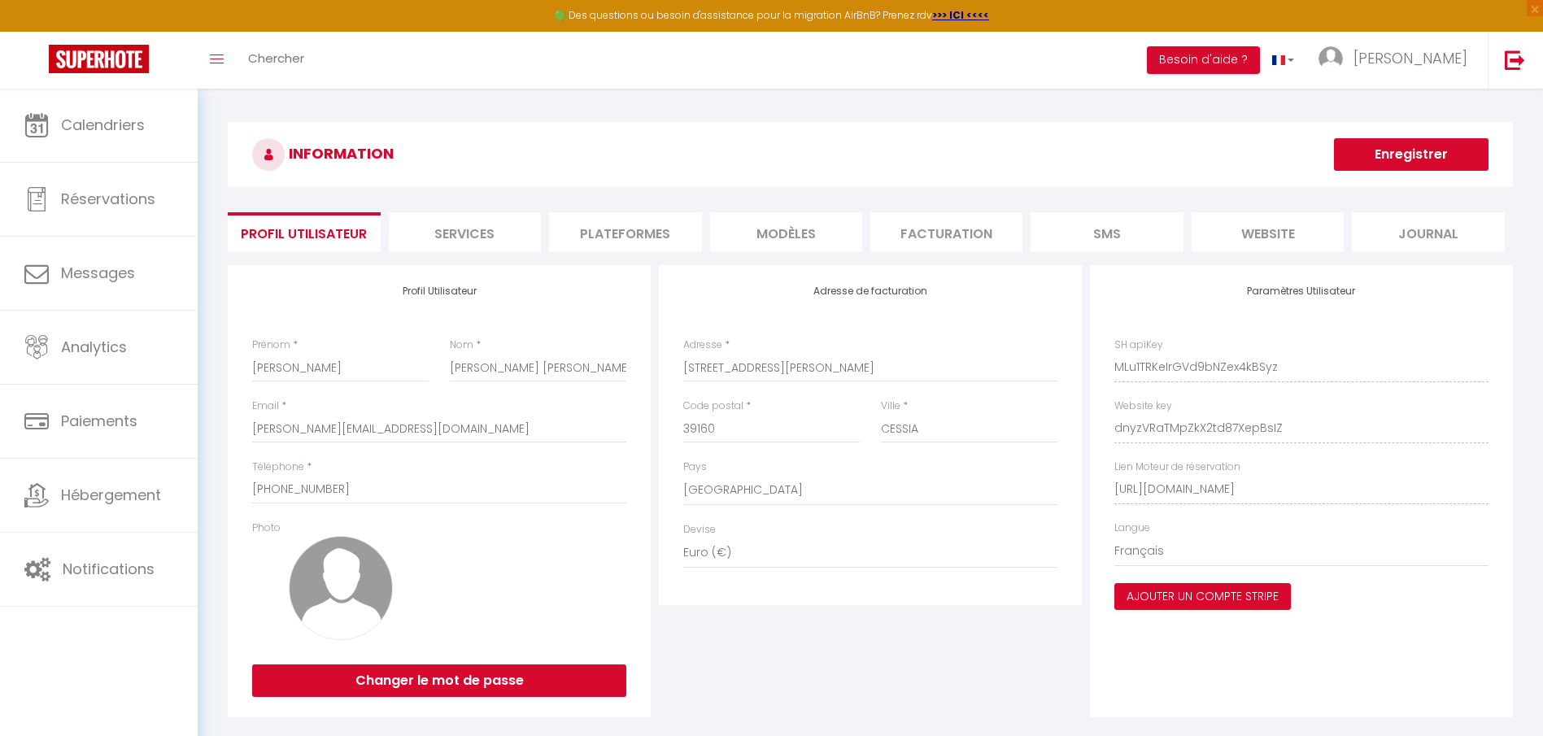
click at [522, 162] on h3 "INFORMATION" at bounding box center [870, 154] width 1285 height 65
click at [899, 205] on div "INFORMATION Enregistrer Profil Utilisateur Services Plateformes MODÈLES Factura…" at bounding box center [870, 422] width 1285 height 600
click at [727, 246] on li "MODÈLES" at bounding box center [786, 232] width 152 height 40
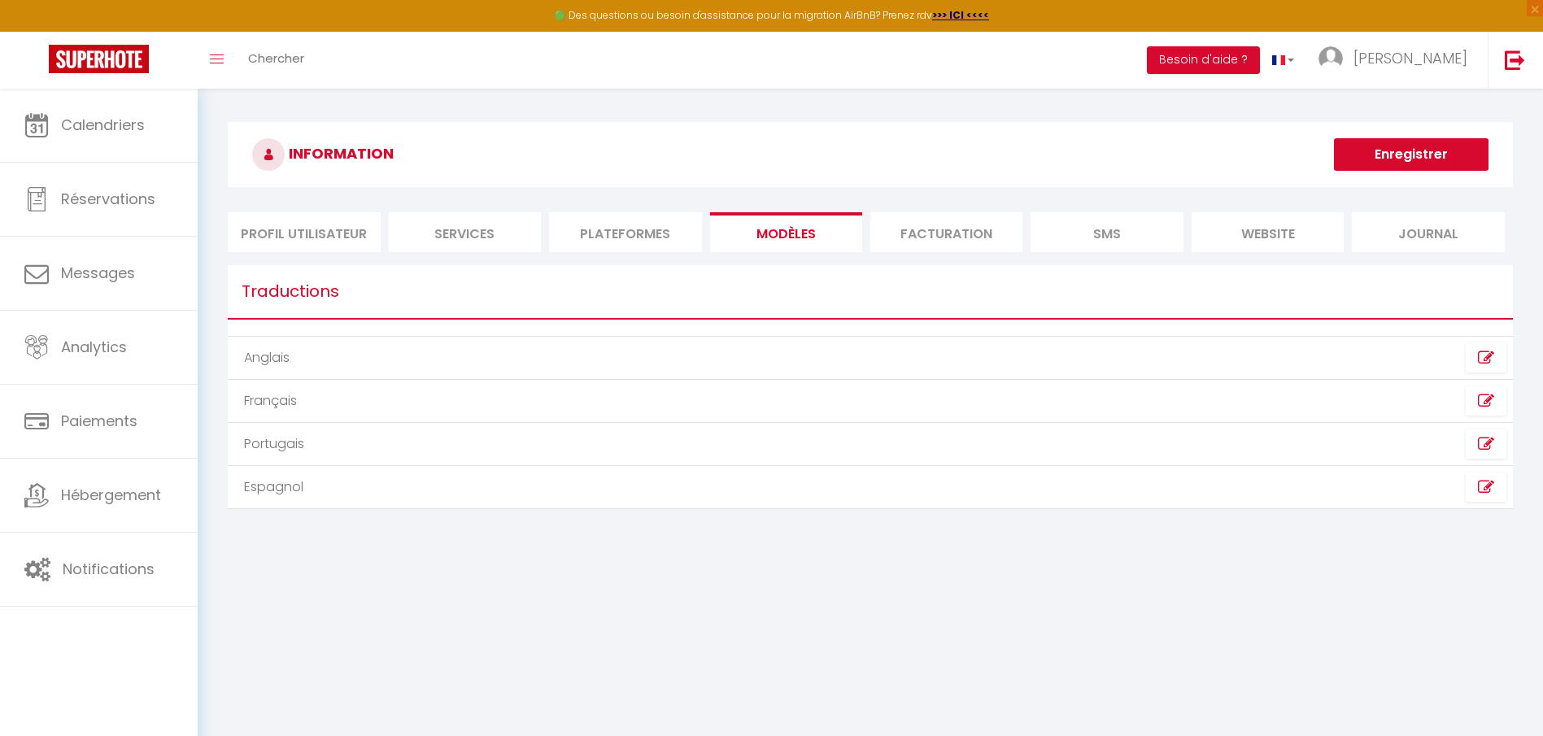
click at [666, 242] on li "Plateformes" at bounding box center [625, 232] width 152 height 40
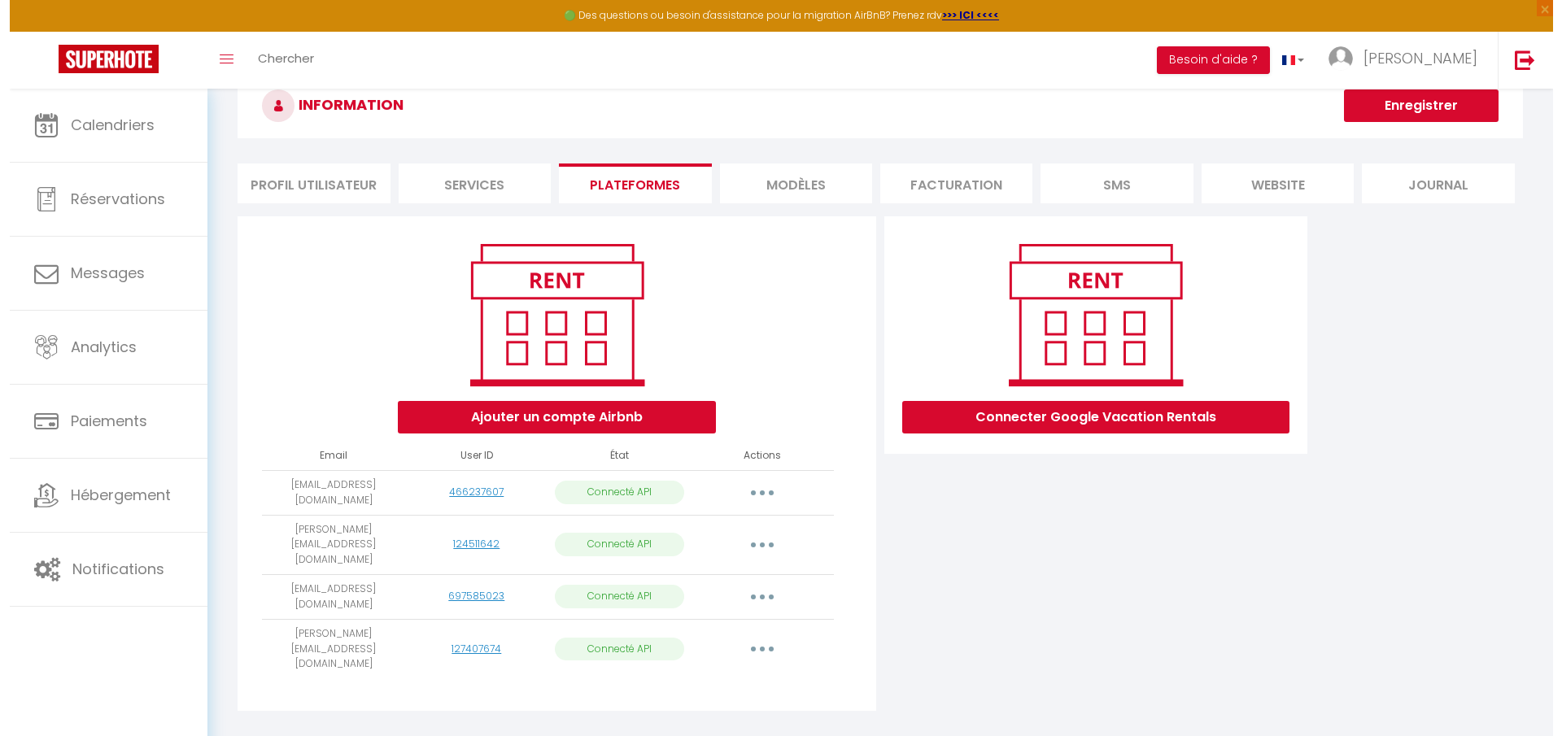
scroll to position [89, 0]
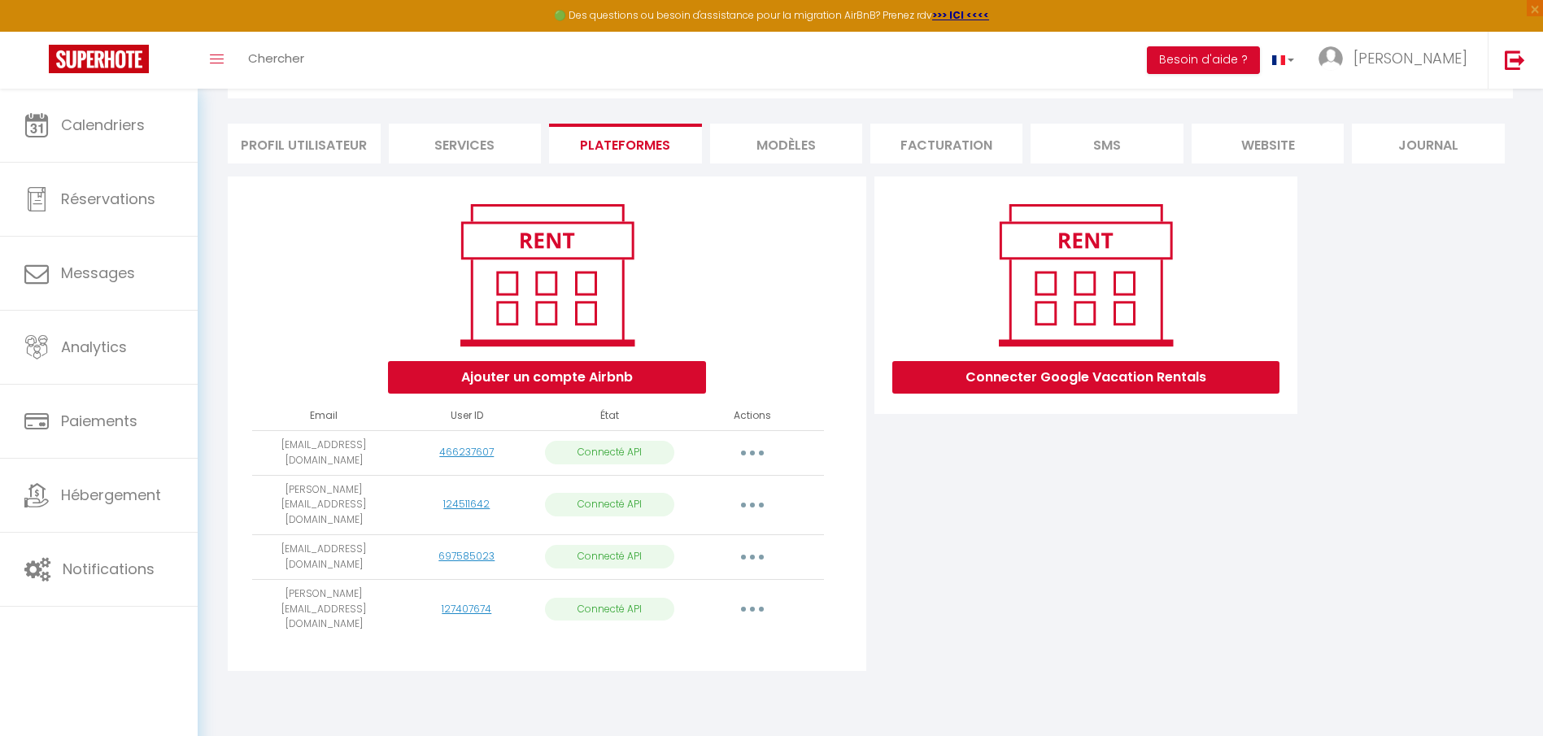
click at [769, 447] on button "button" at bounding box center [753, 453] width 46 height 26
click at [695, 490] on link "Importer les appartements" at bounding box center [680, 490] width 180 height 28
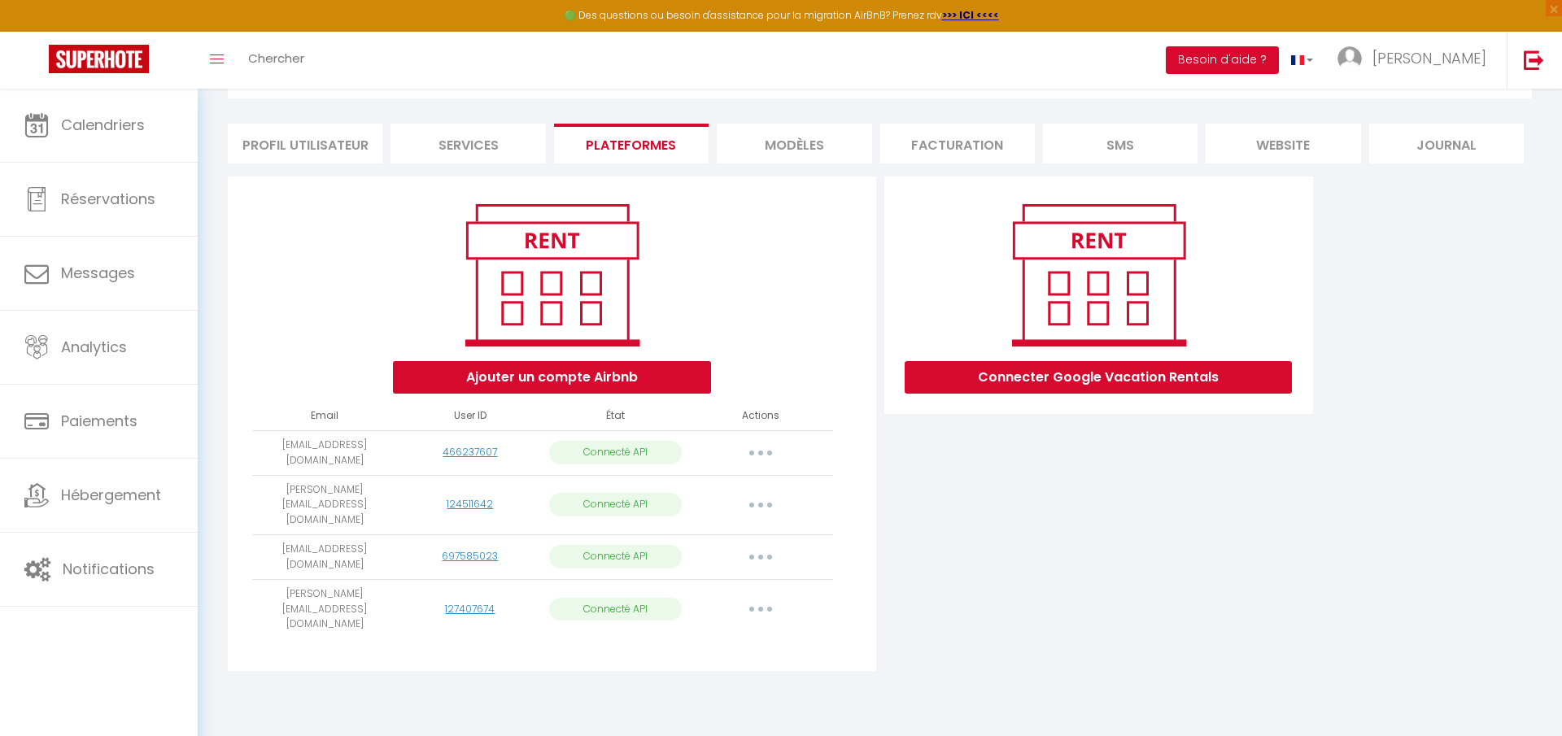
select select
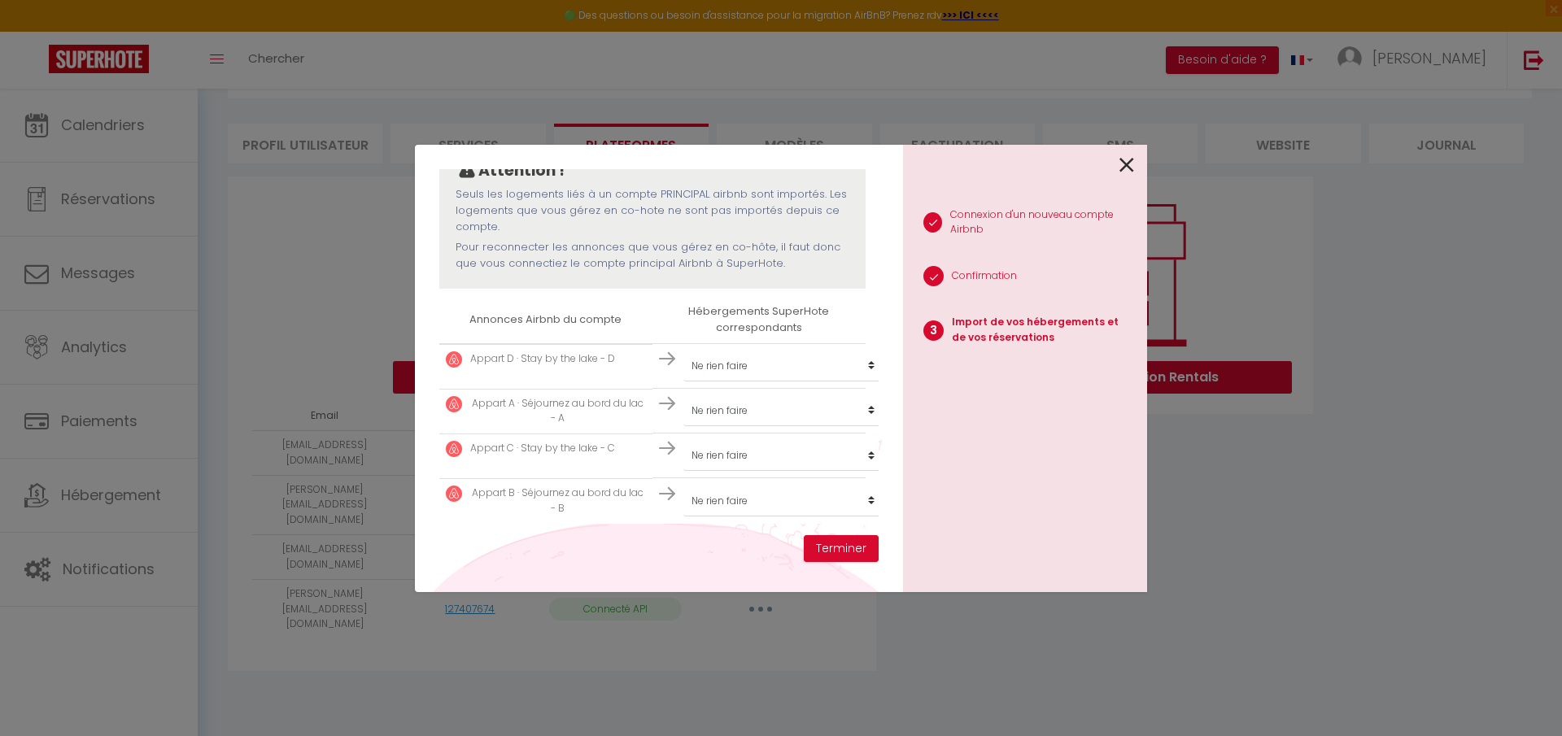
scroll to position [178, 0]
click at [783, 351] on select "Créer un nouvel hébergement Ne rien faire [GEOGRAPHIC_DATA] · La Colonie [GEOGR…" at bounding box center [783, 366] width 200 height 31
click at [777, 316] on th "Hébergements SuperHote correspondants" at bounding box center [758, 320] width 213 height 46
click at [749, 351] on select "Créer un nouvel hébergement Ne rien faire [GEOGRAPHIC_DATA] · La Colonie [GEOGR…" at bounding box center [783, 366] width 200 height 31
select select "create_new"
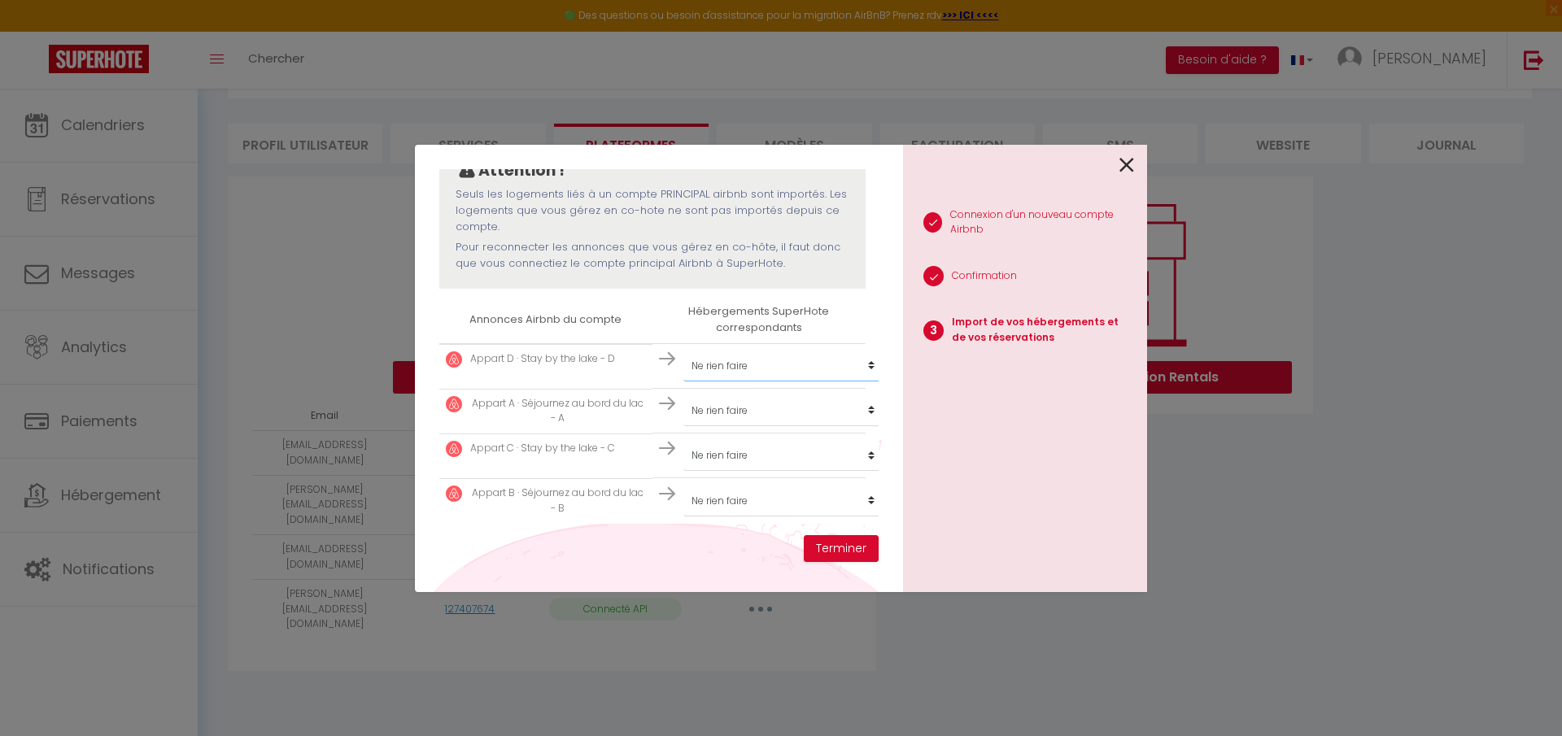
click at [683, 351] on select "Créer un nouvel hébergement Ne rien faire [GEOGRAPHIC_DATA] · La Colonie [GEOGR…" at bounding box center [783, 366] width 200 height 31
click at [747, 395] on select "Créer un nouvel hébergement Ne rien faire [GEOGRAPHIC_DATA] · La Colonie [GEOGR…" at bounding box center [783, 410] width 200 height 31
select select "create_new"
click at [683, 395] on select "Créer un nouvel hébergement Ne rien faire [GEOGRAPHIC_DATA] · La Colonie [GEOGR…" at bounding box center [783, 410] width 200 height 31
click at [754, 442] on select "Créer un nouvel hébergement Ne rien faire [GEOGRAPHIC_DATA] · La Colonie [GEOGR…" at bounding box center [783, 455] width 200 height 31
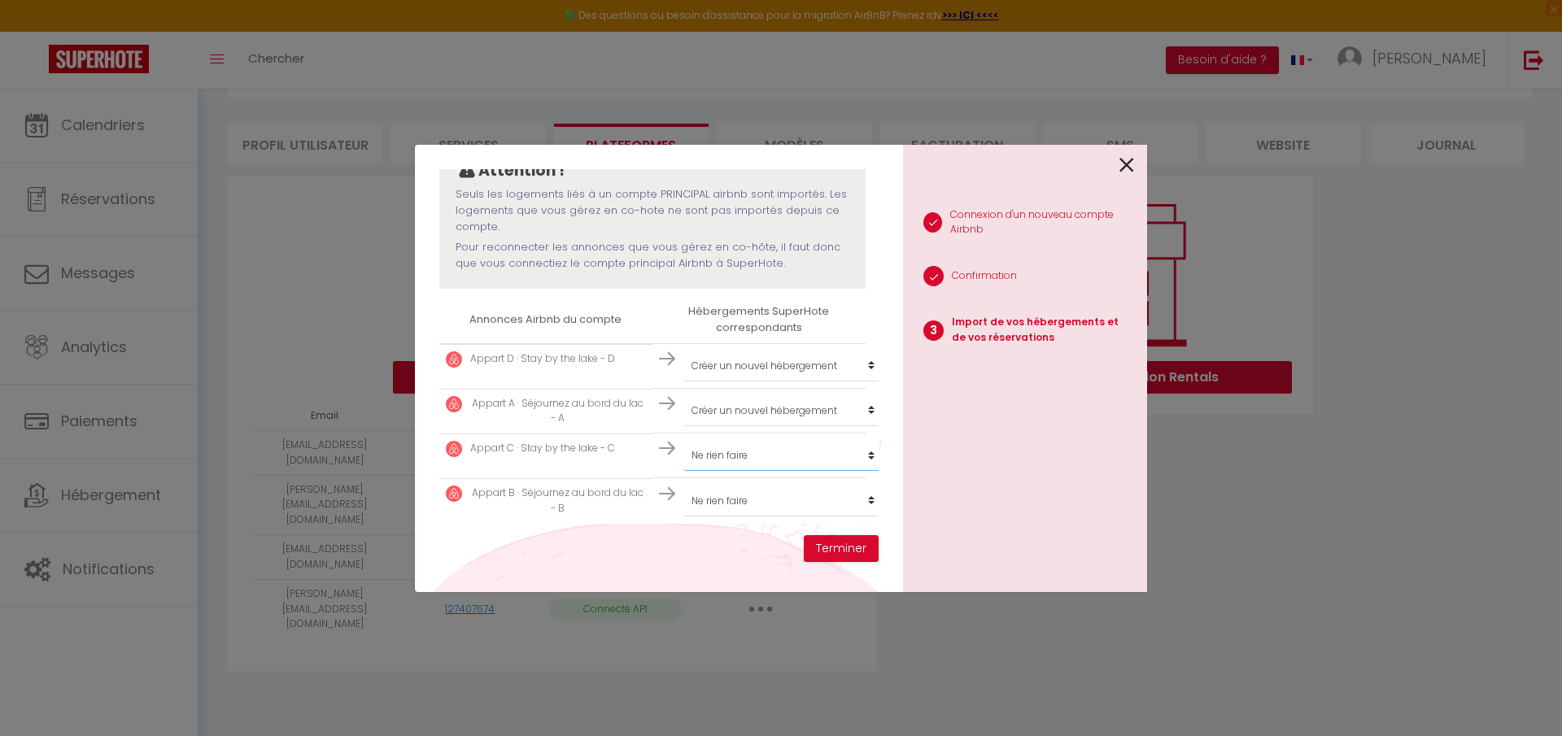
select select "create_new"
click at [683, 440] on select "Créer un nouvel hébergement Ne rien faire [GEOGRAPHIC_DATA] · La Colonie [GEOGR…" at bounding box center [783, 455] width 200 height 31
click at [733, 507] on div "Importer de vos hébergements et de vos réservations [PERSON_NAME] sélectionner …" at bounding box center [658, 352] width 439 height 366
click at [730, 491] on select "Créer un nouvel hébergement Ne rien faire [GEOGRAPHIC_DATA] · La Colonie [GEOGR…" at bounding box center [783, 501] width 200 height 31
select select "create_new"
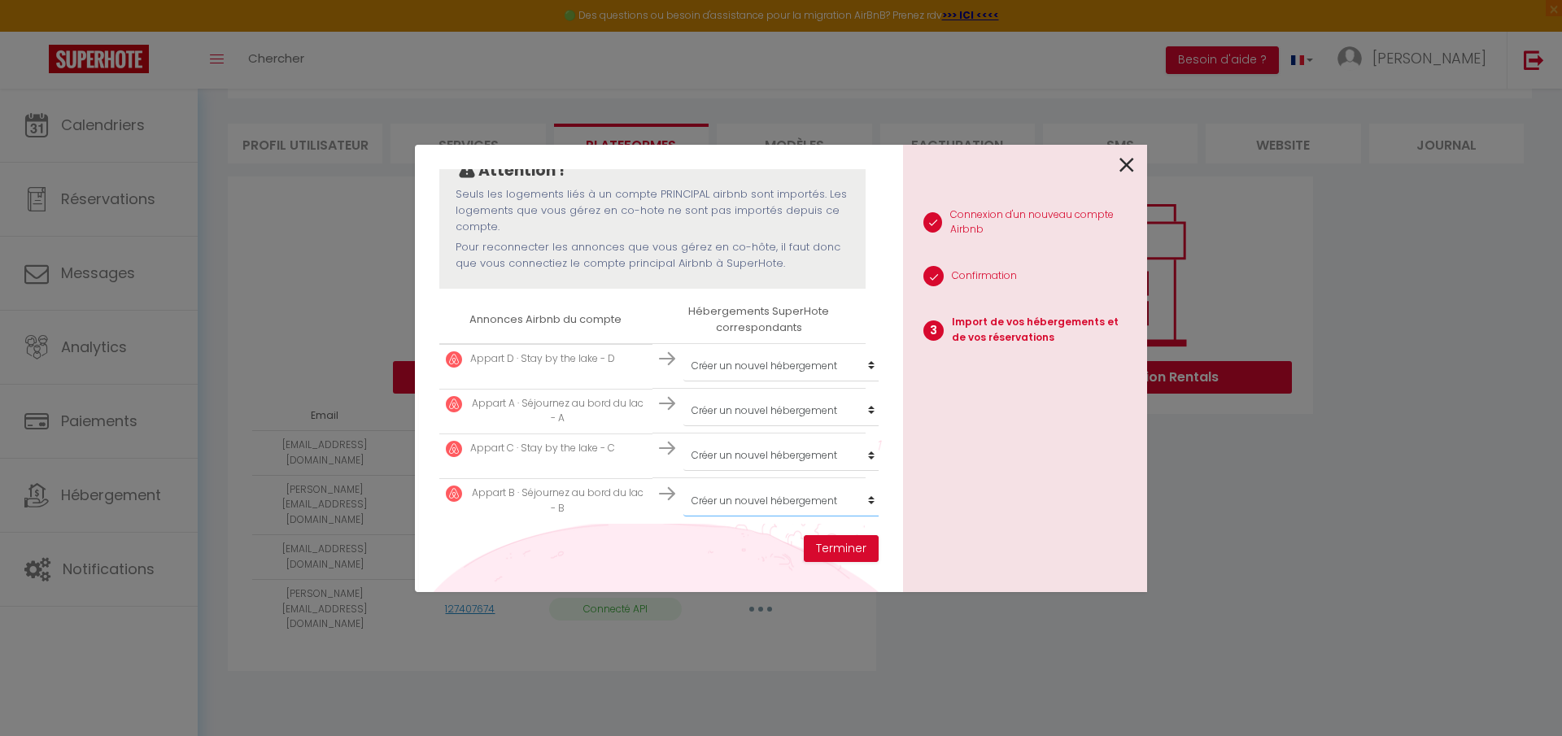
click at [683, 486] on select "Créer un nouvel hébergement Ne rien faire [GEOGRAPHIC_DATA] · La Colonie [GEOGR…" at bounding box center [783, 501] width 200 height 31
click at [838, 551] on button "Terminer" at bounding box center [841, 549] width 75 height 28
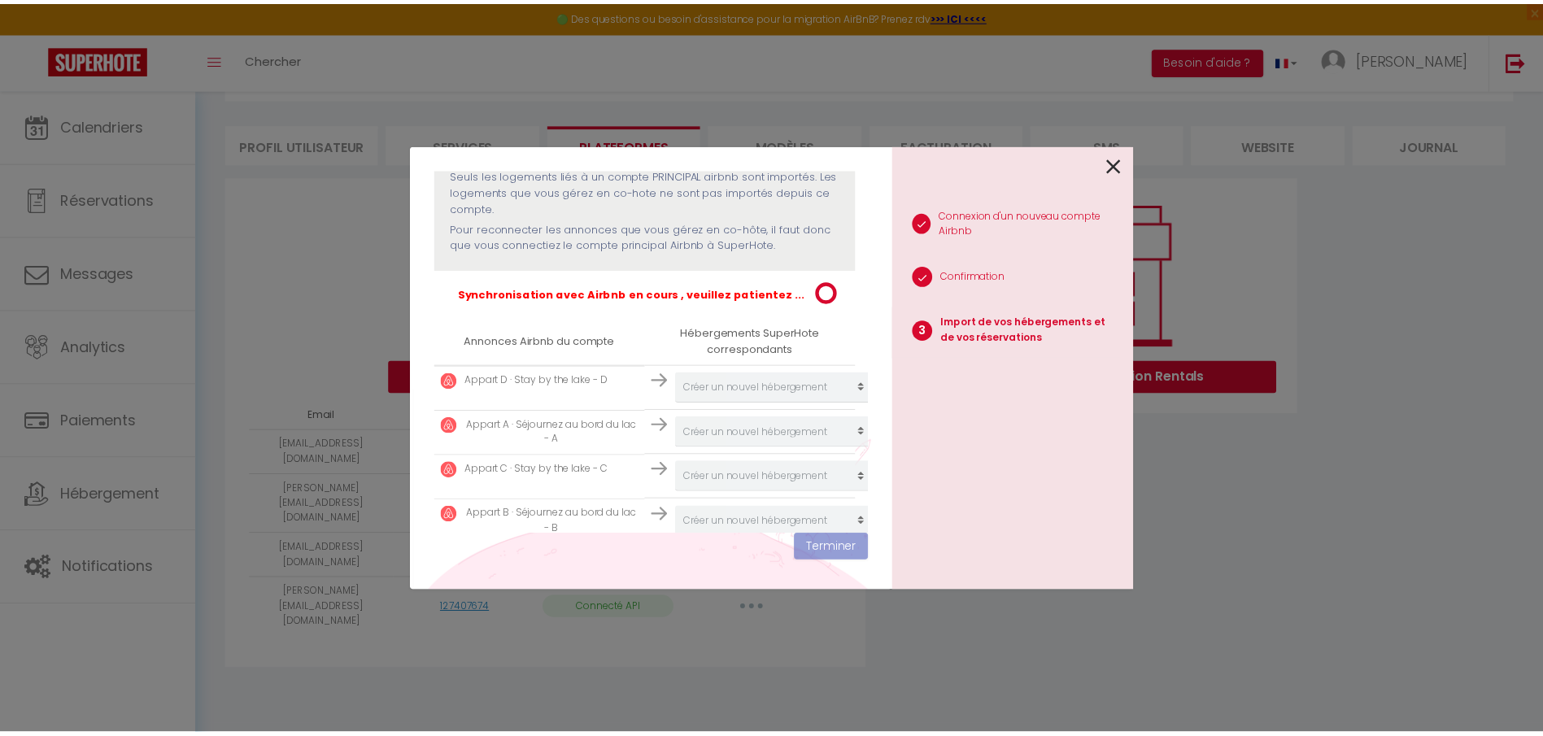
scroll to position [219, 0]
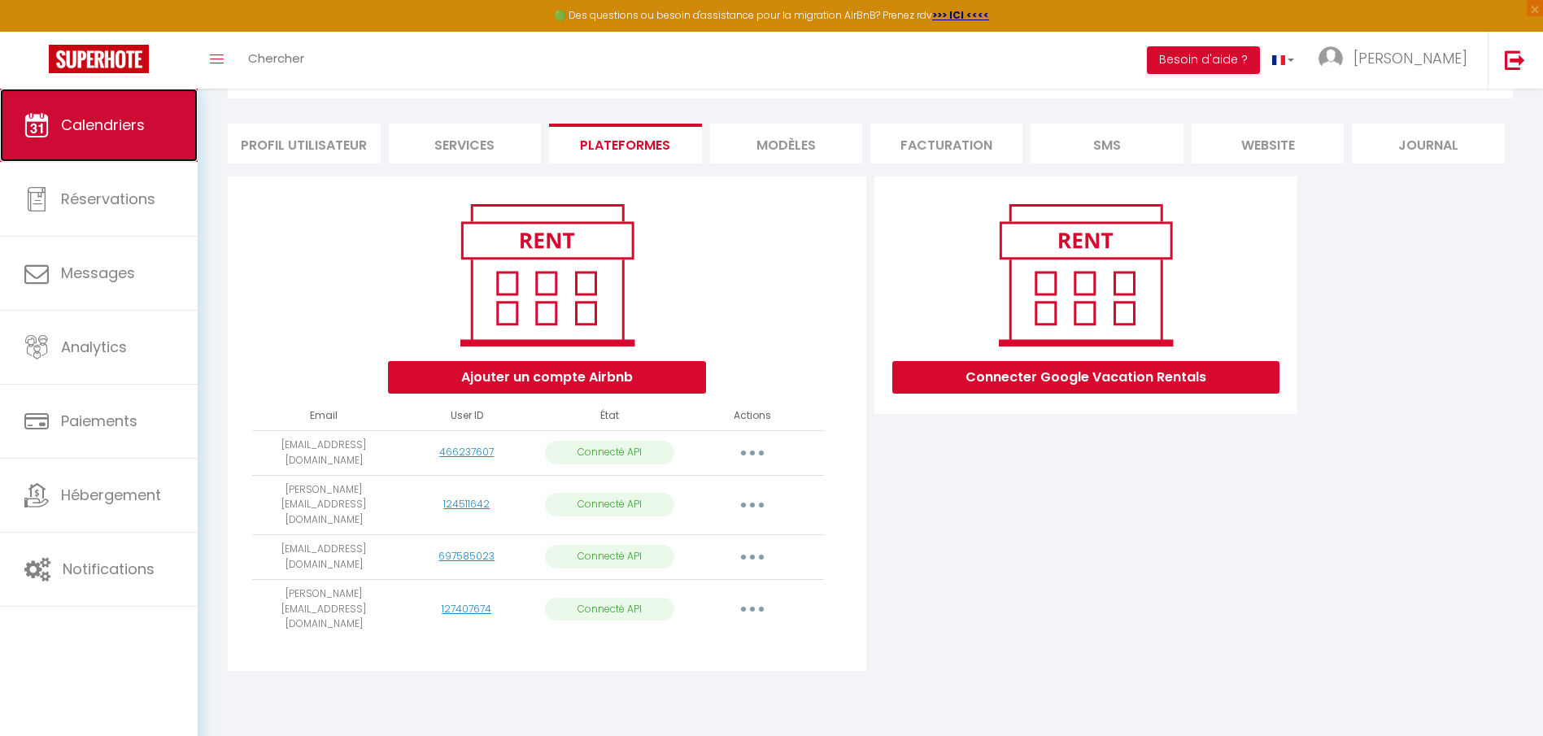
click at [124, 127] on span "Calendriers" at bounding box center [103, 125] width 84 height 20
